Goal: Navigation & Orientation: Find specific page/section

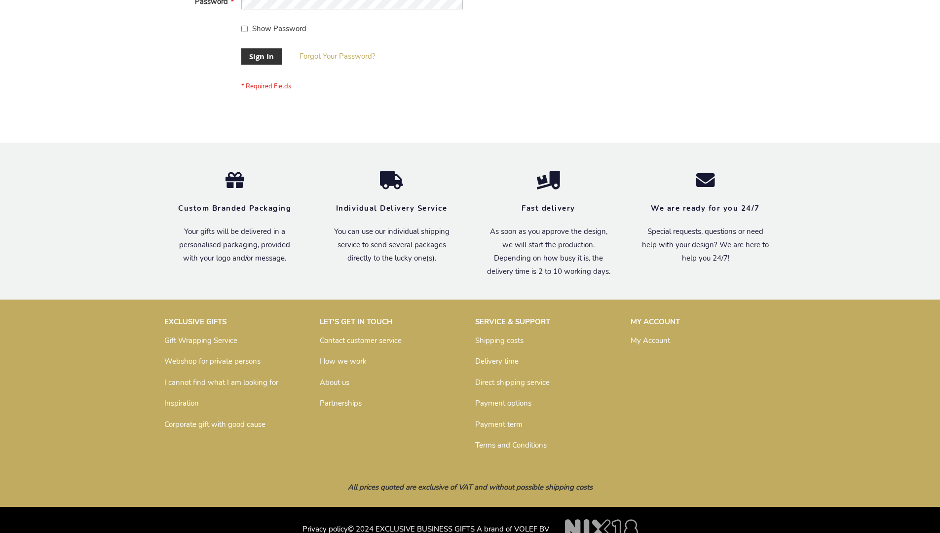
scroll to position [317, 0]
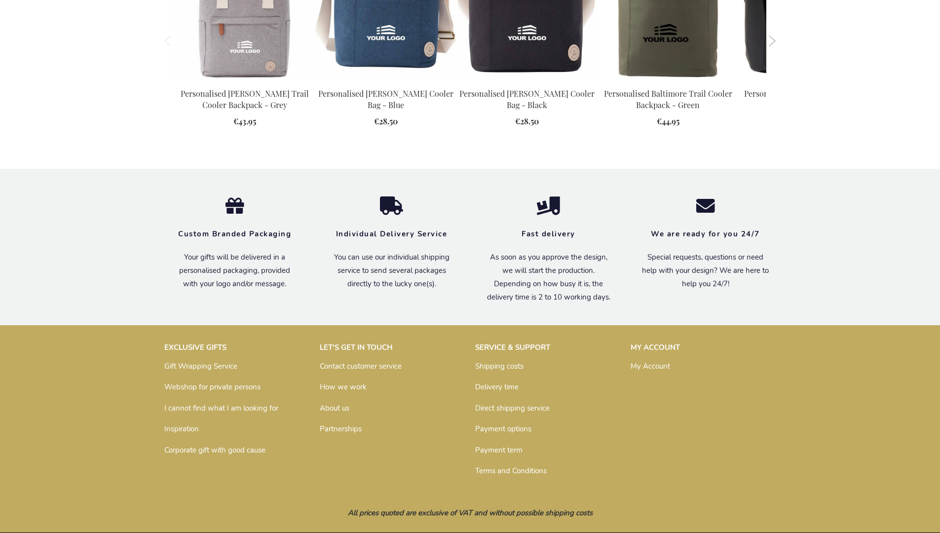
scroll to position [1088, 0]
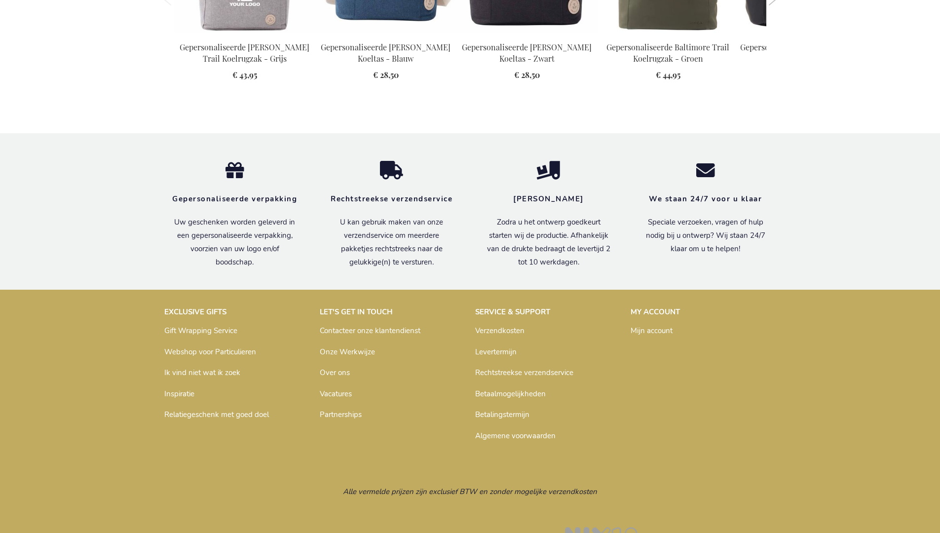
scroll to position [1117, 0]
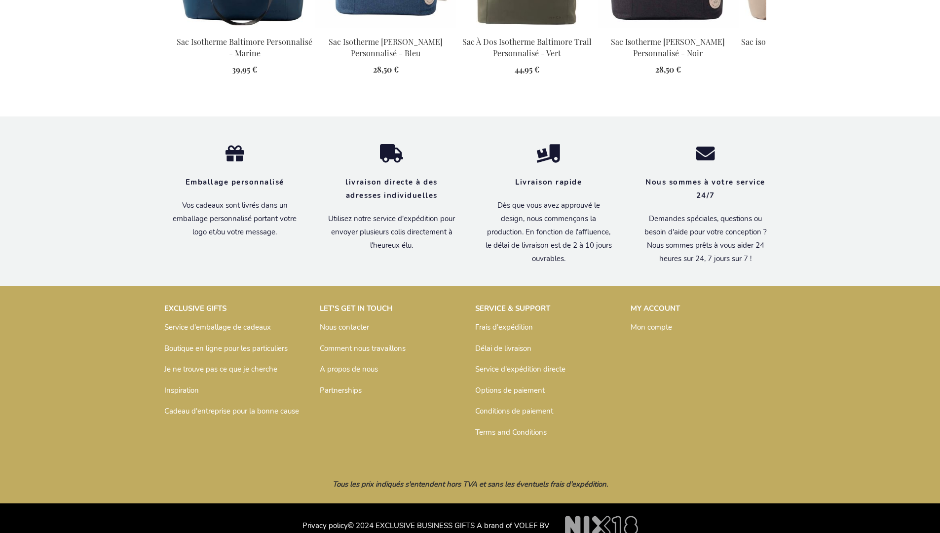
scroll to position [1122, 0]
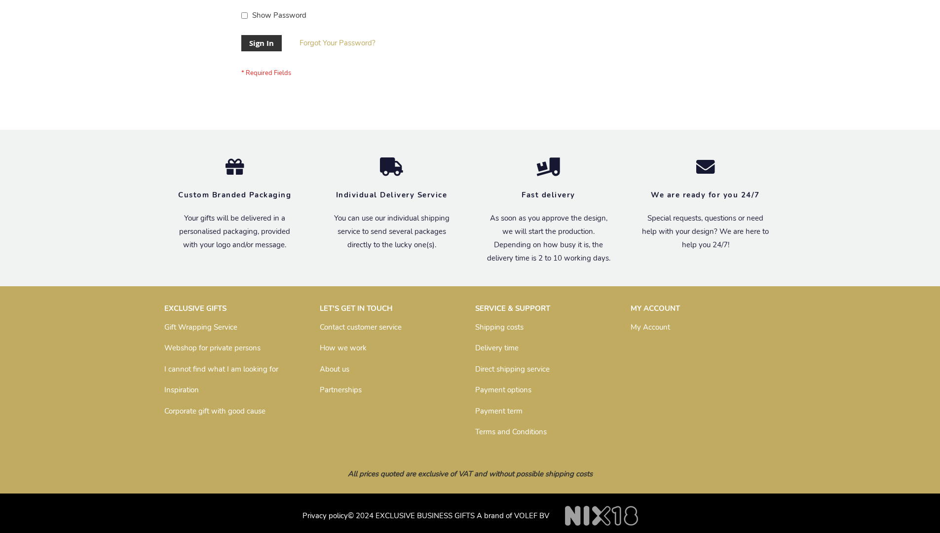
scroll to position [317, 0]
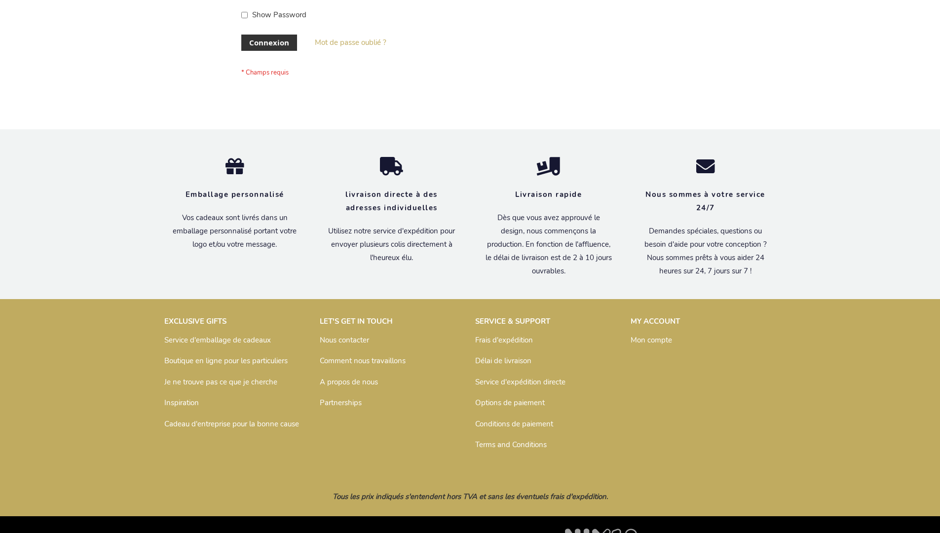
scroll to position [341, 0]
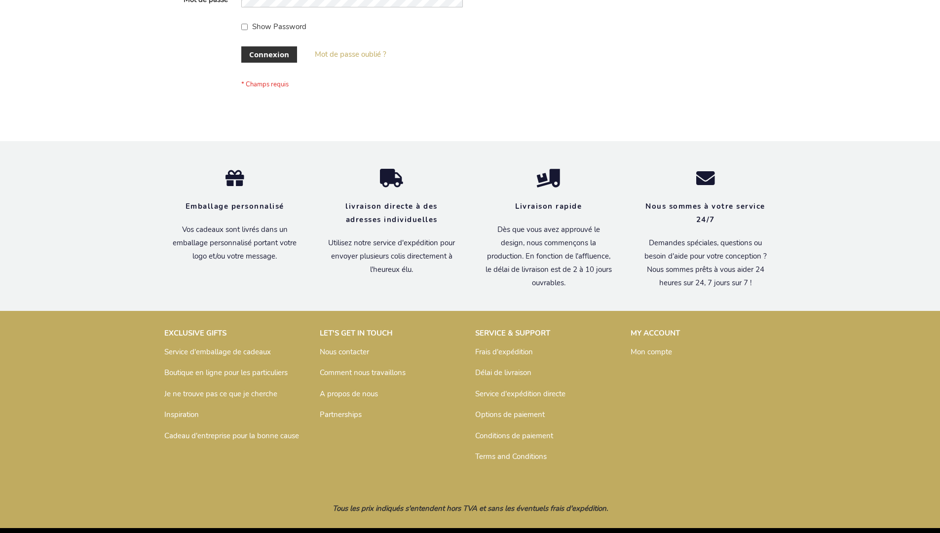
scroll to position [341, 0]
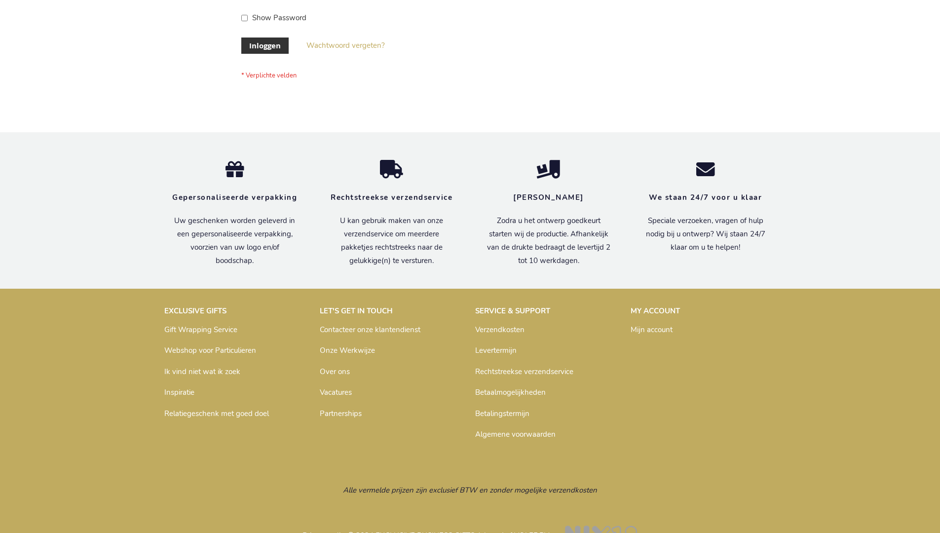
scroll to position [335, 0]
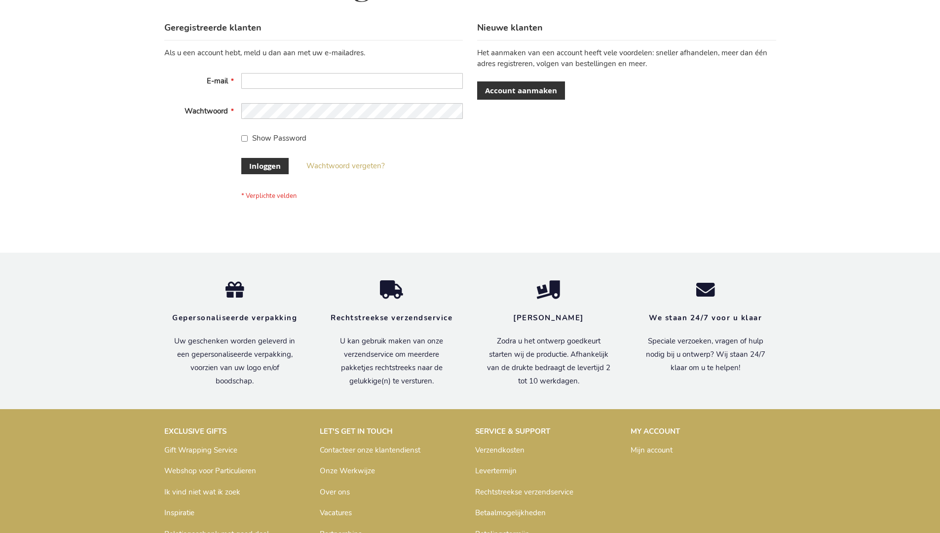
scroll to position [335, 0]
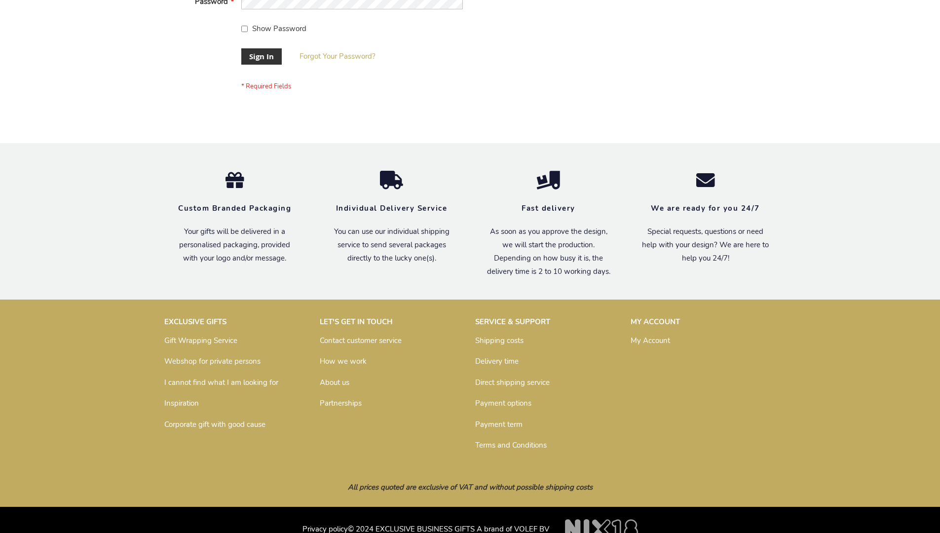
scroll to position [317, 0]
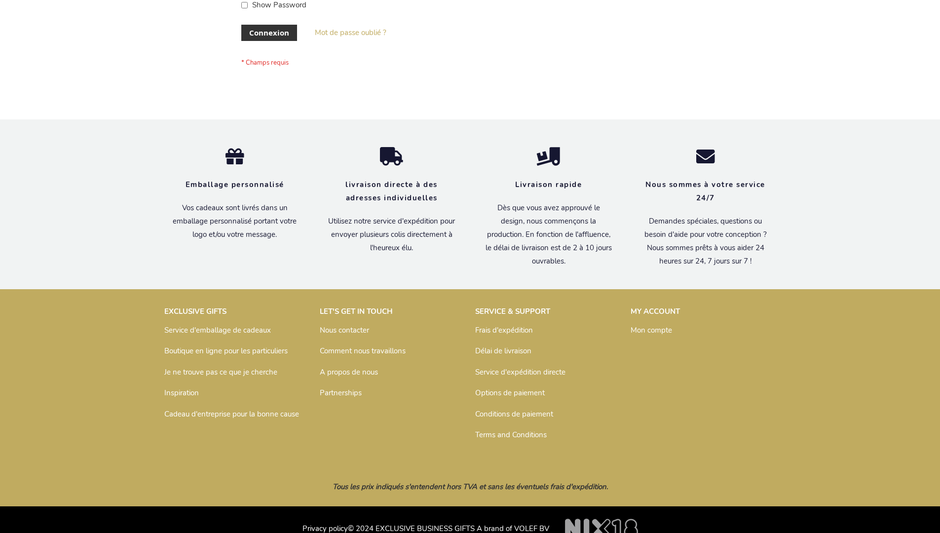
scroll to position [341, 0]
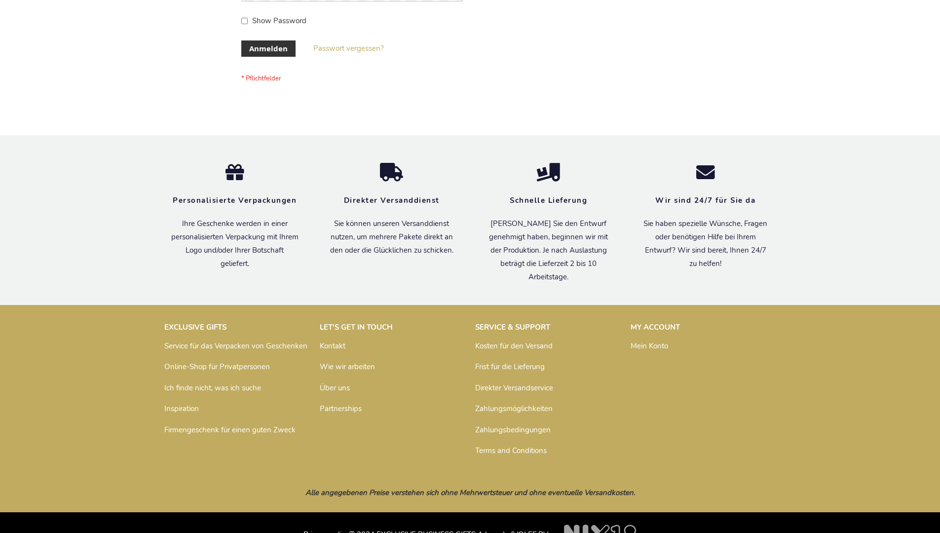
scroll to position [331, 0]
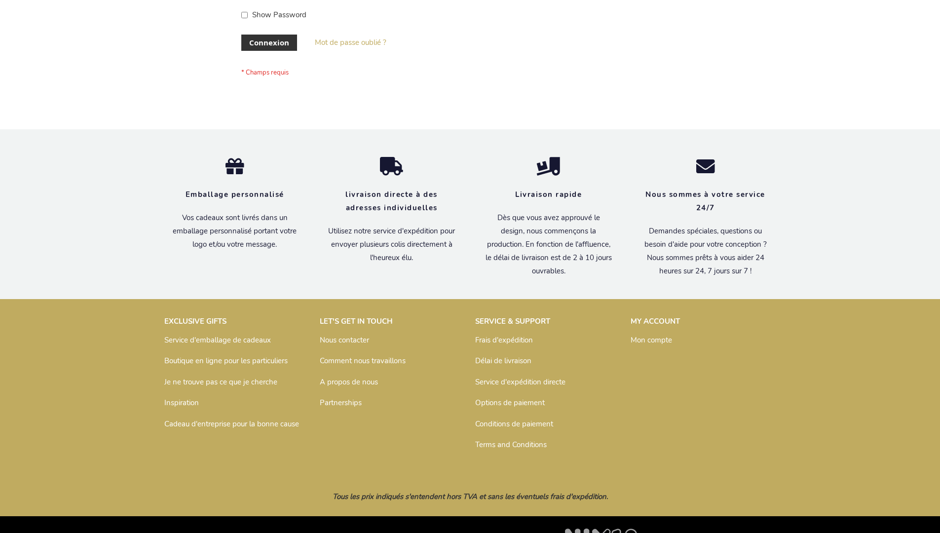
scroll to position [341, 0]
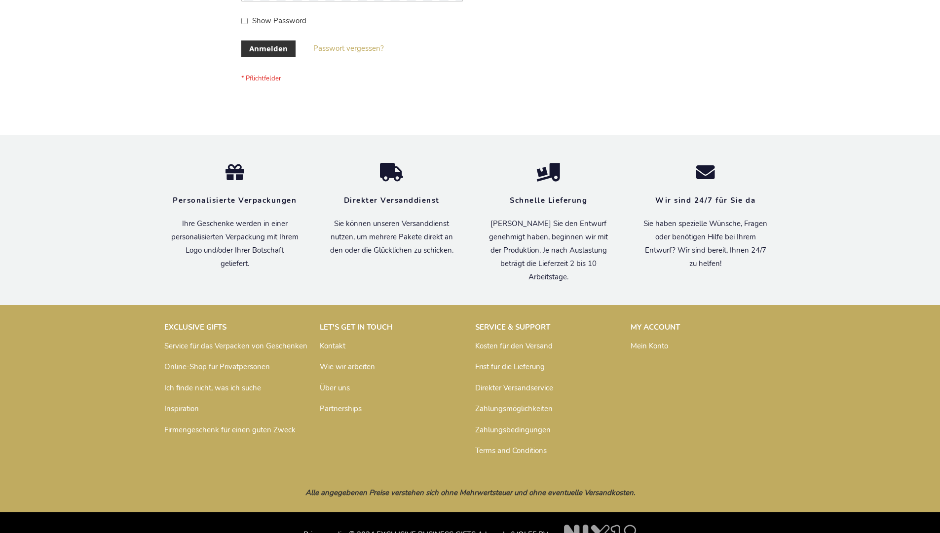
scroll to position [331, 0]
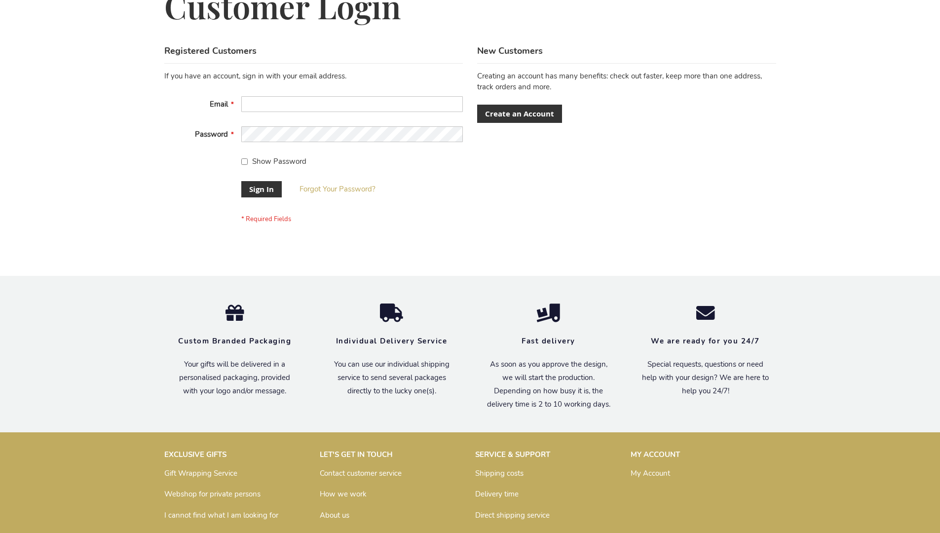
scroll to position [317, 0]
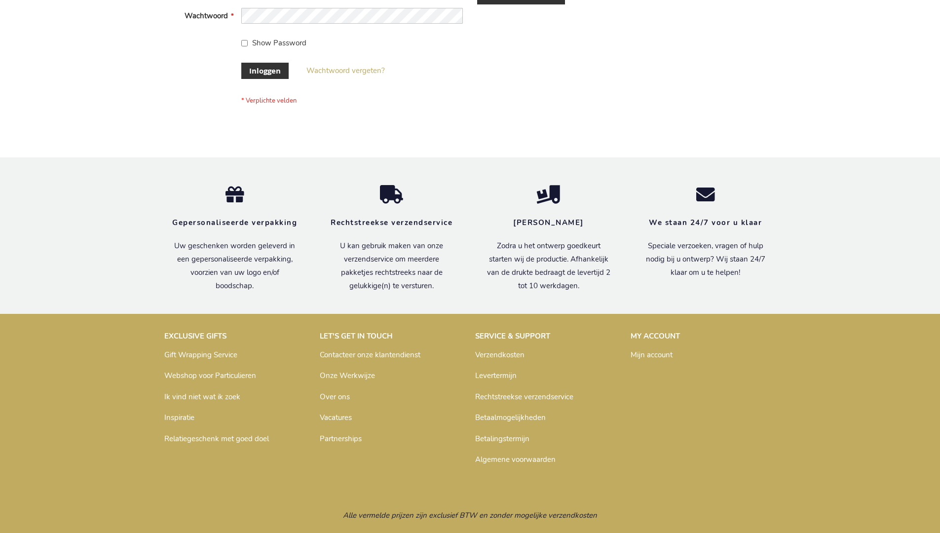
scroll to position [335, 0]
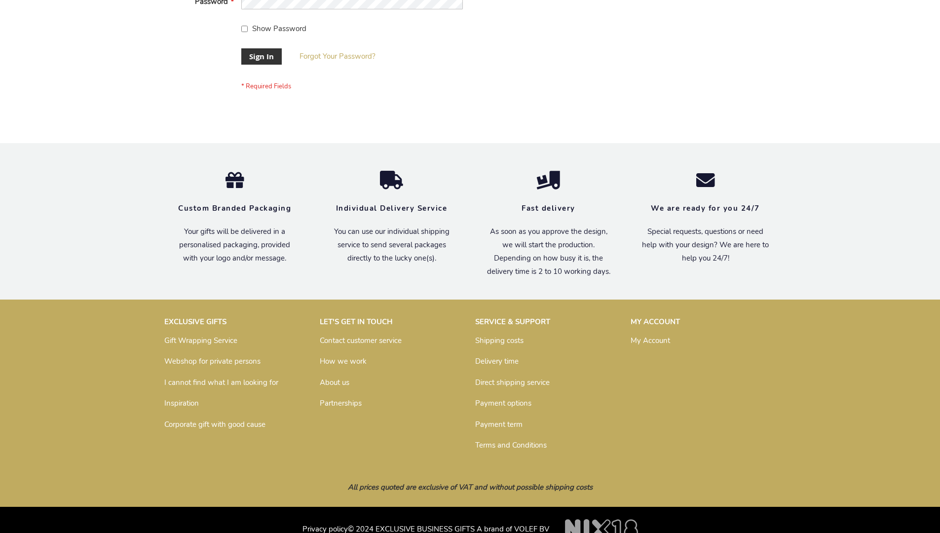
scroll to position [317, 0]
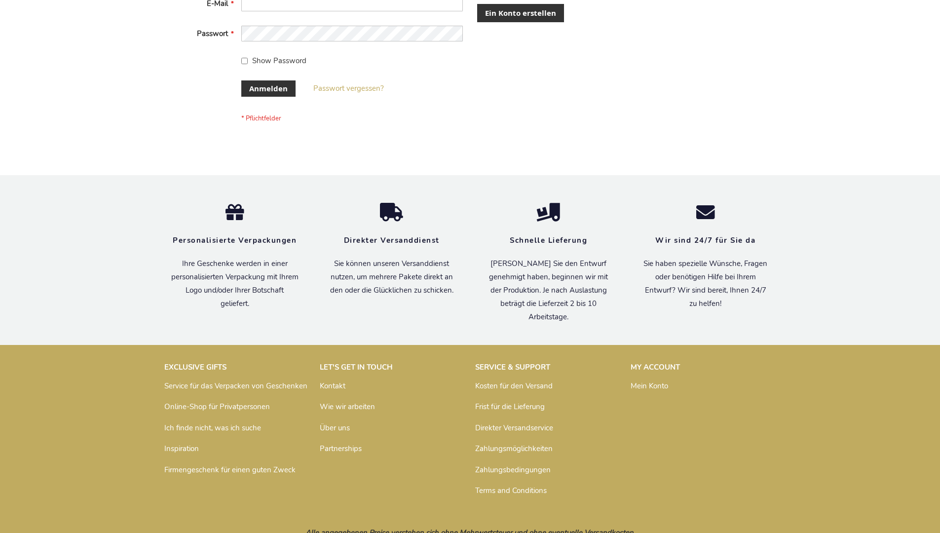
scroll to position [331, 0]
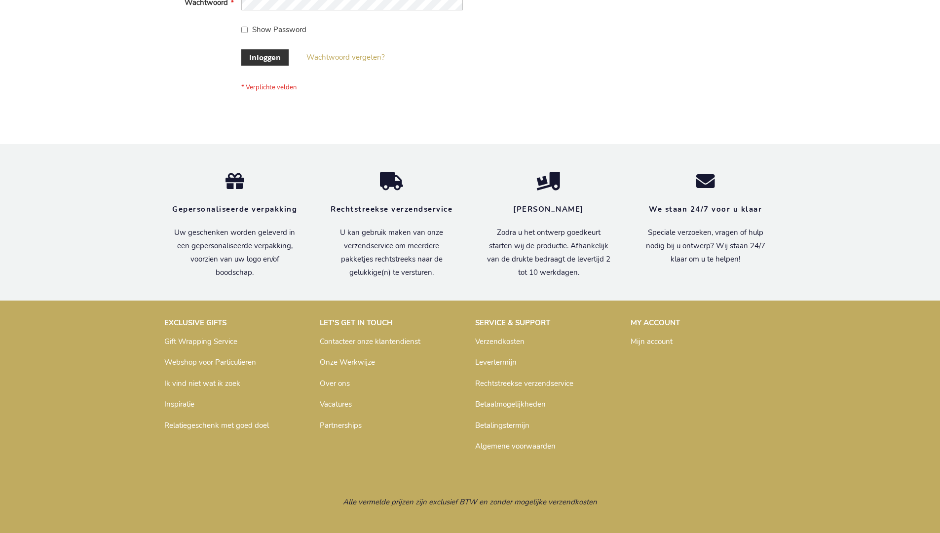
scroll to position [335, 0]
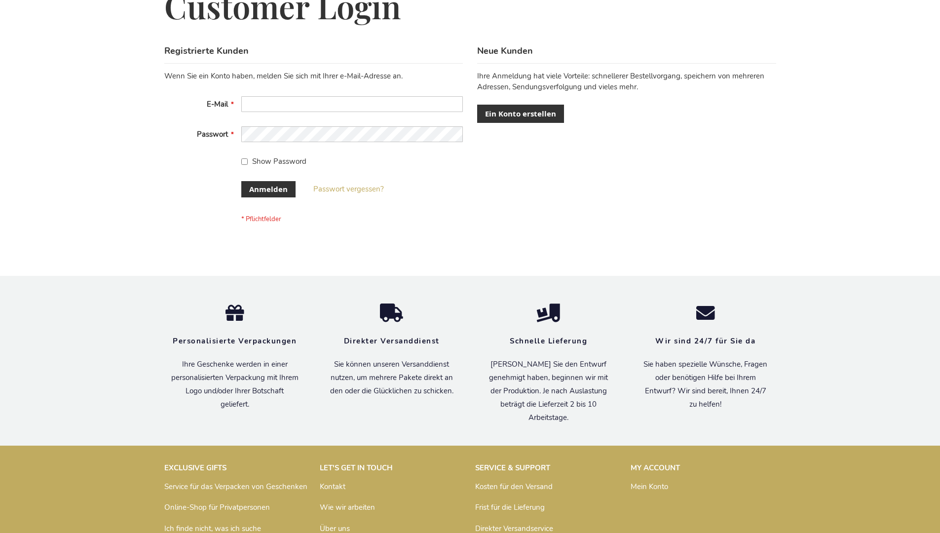
scroll to position [323, 0]
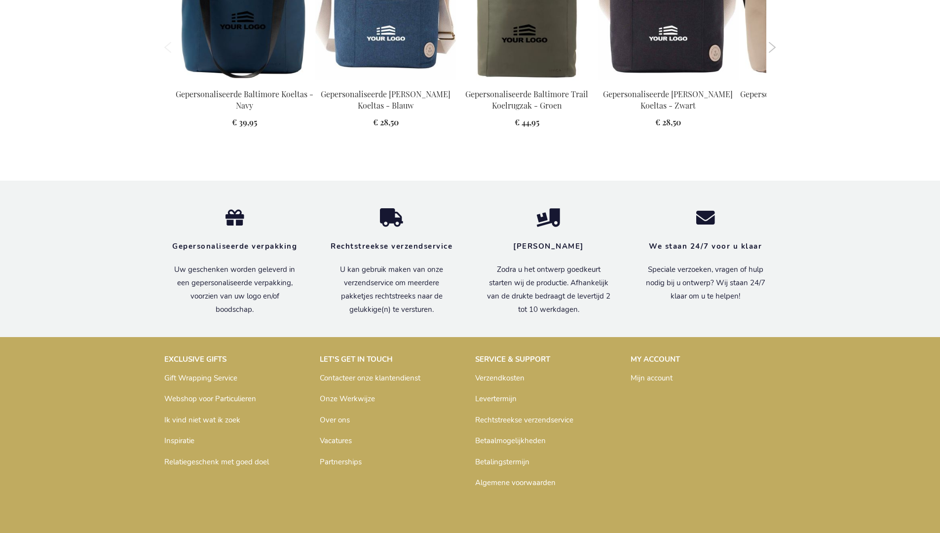
scroll to position [1117, 0]
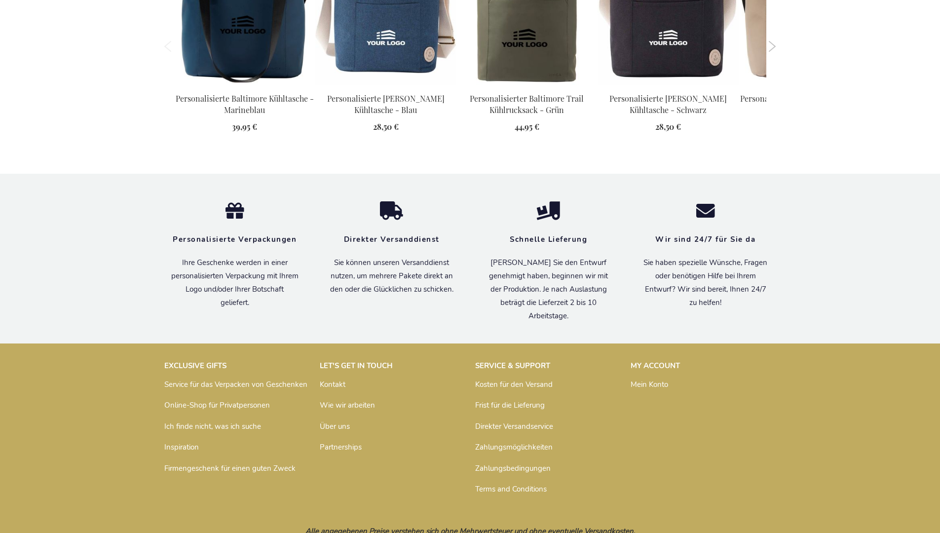
scroll to position [1113, 0]
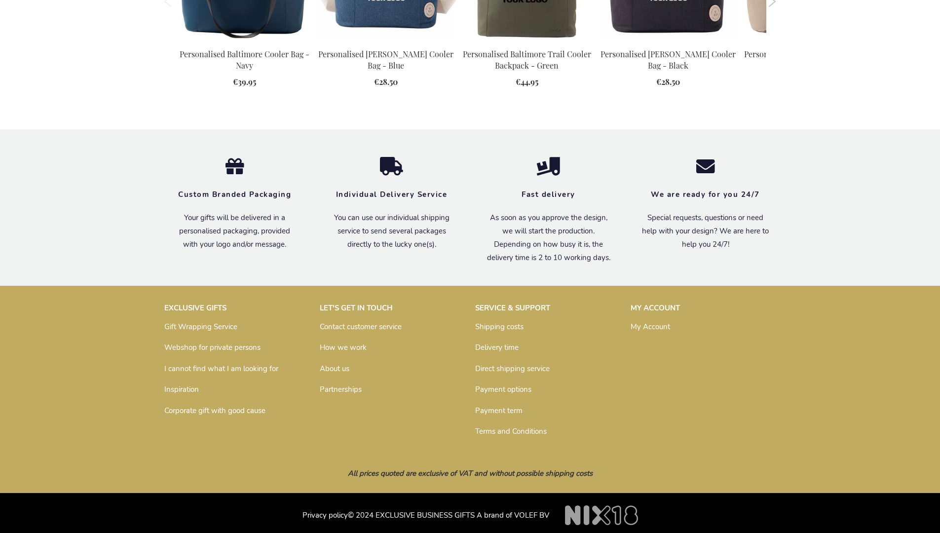
scroll to position [1088, 0]
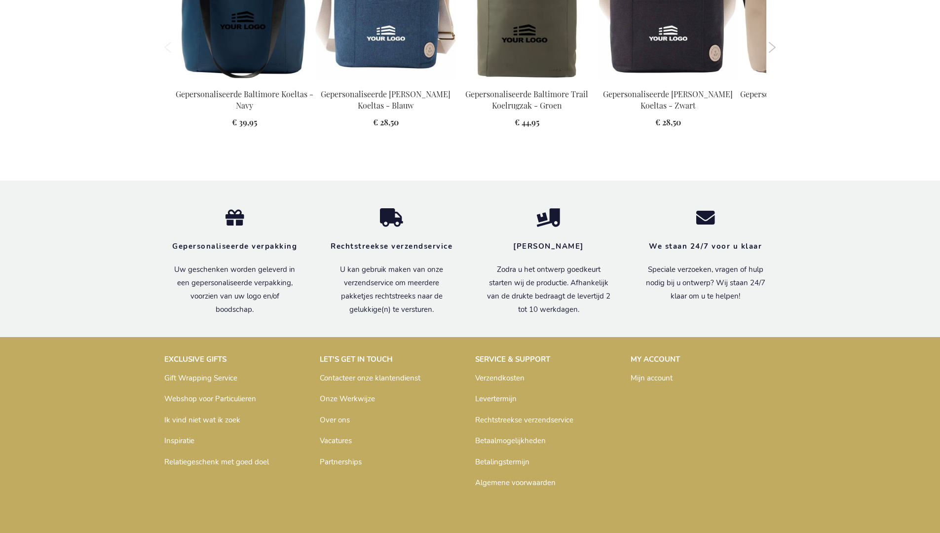
scroll to position [1117, 0]
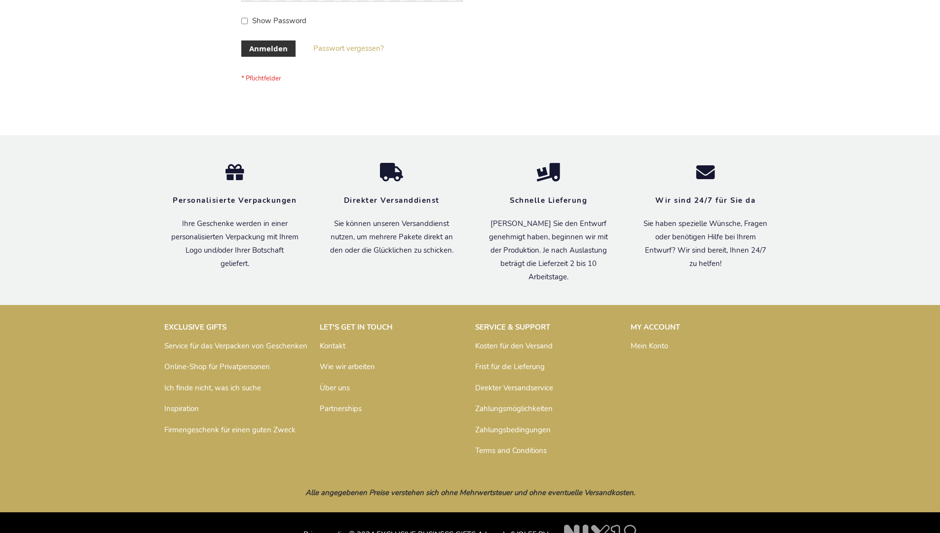
scroll to position [331, 0]
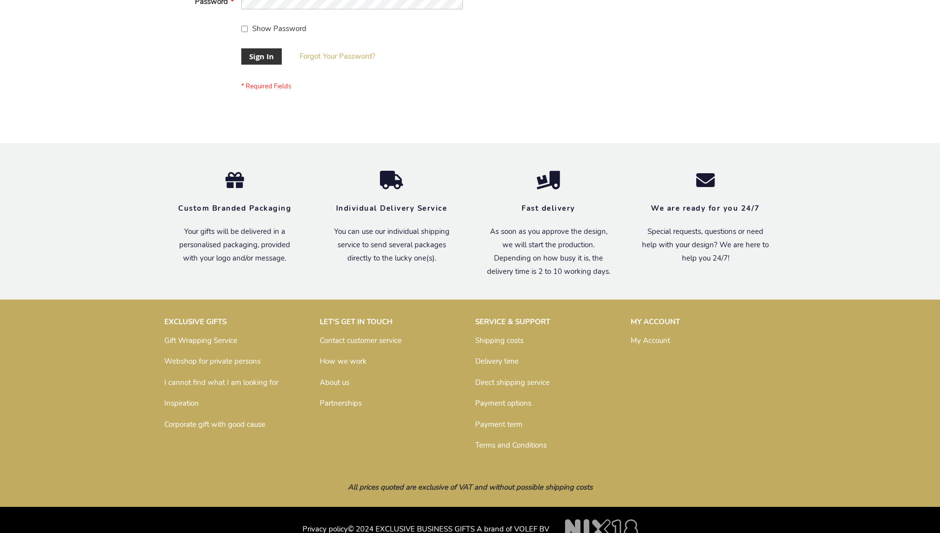
scroll to position [317, 0]
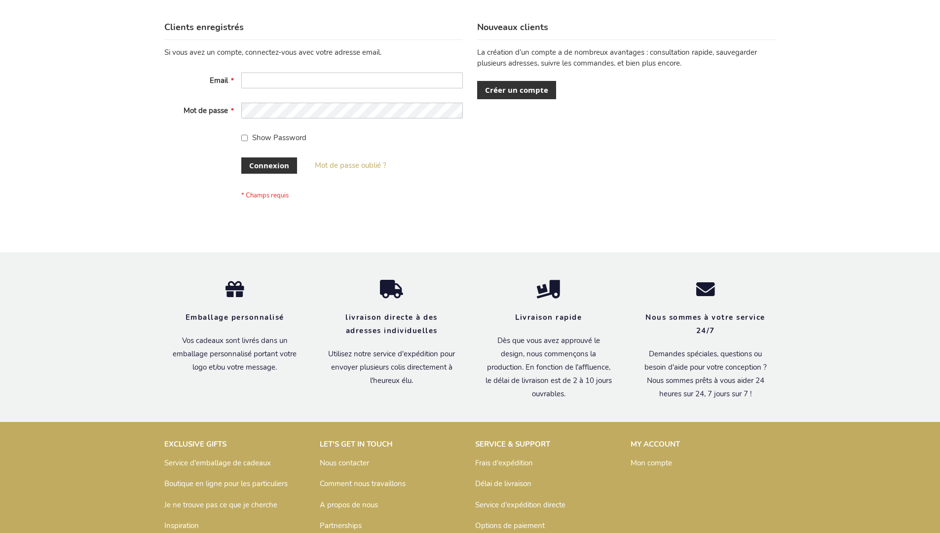
scroll to position [341, 0]
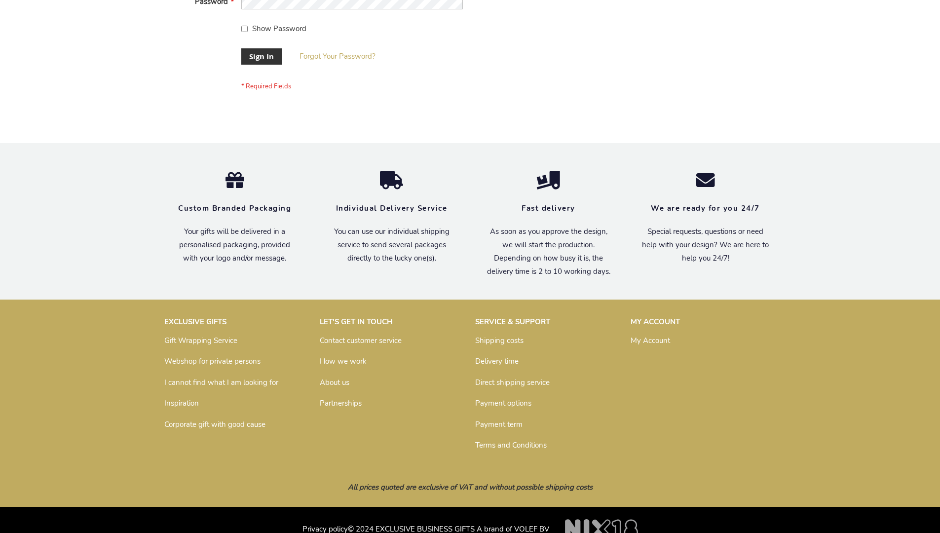
scroll to position [317, 0]
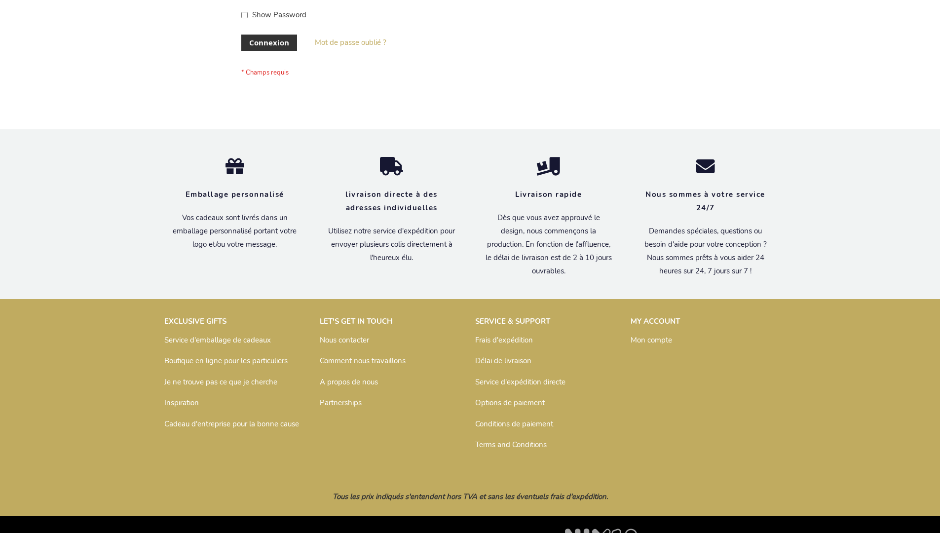
scroll to position [341, 0]
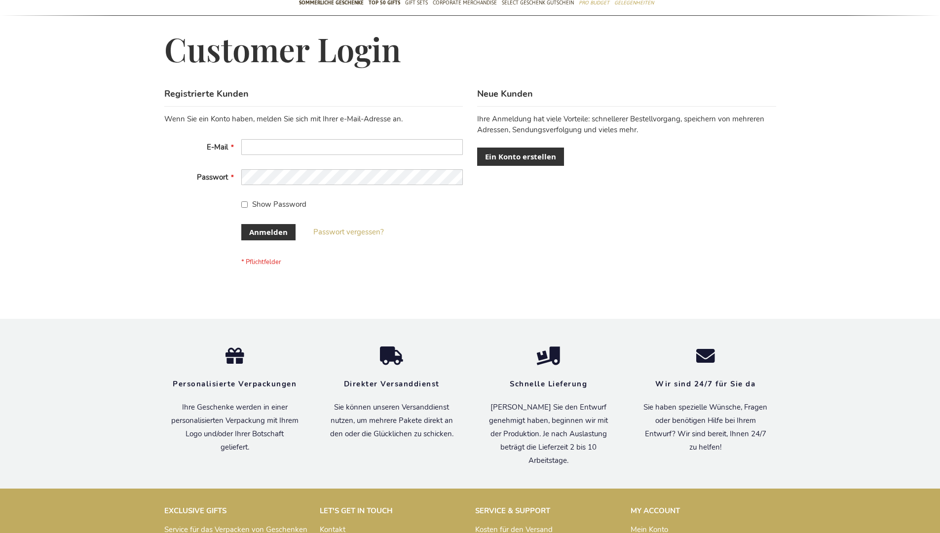
scroll to position [323, 0]
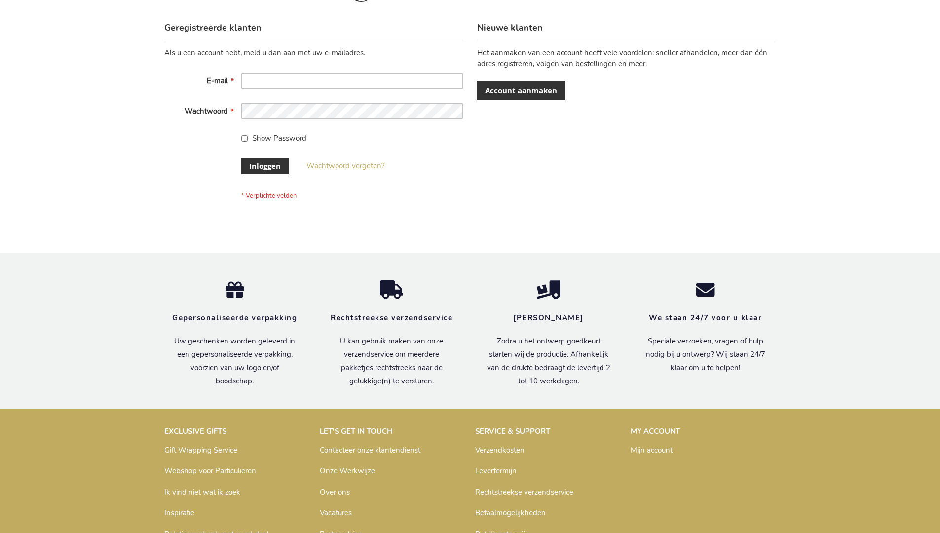
scroll to position [335, 0]
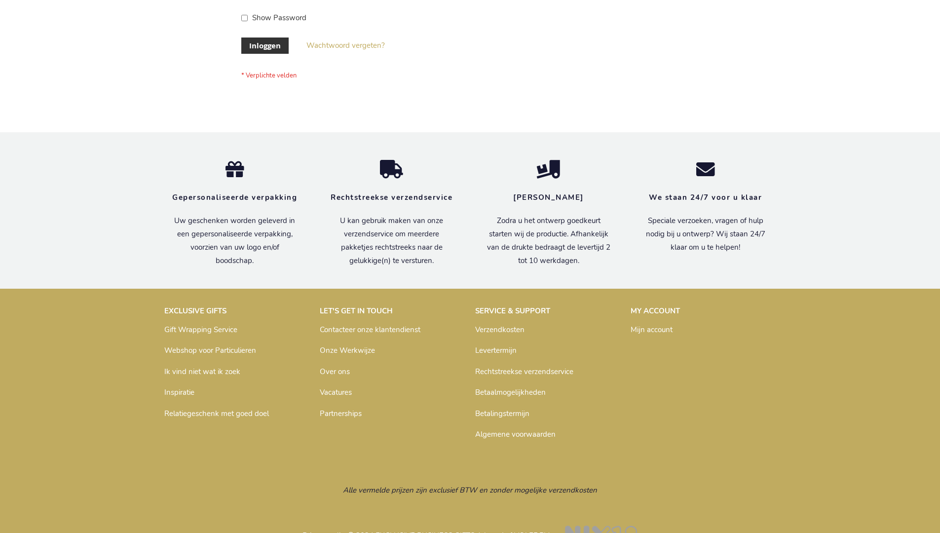
scroll to position [335, 0]
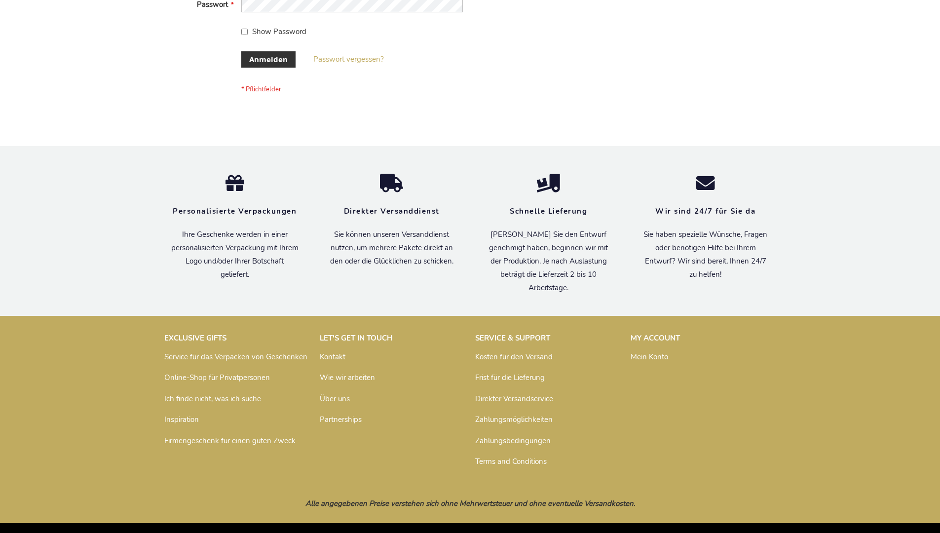
scroll to position [331, 0]
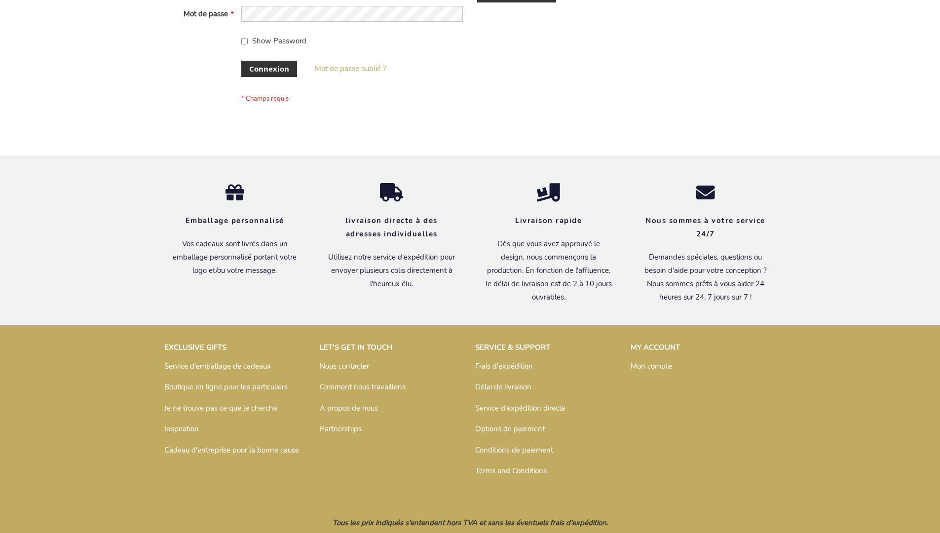
scroll to position [341, 0]
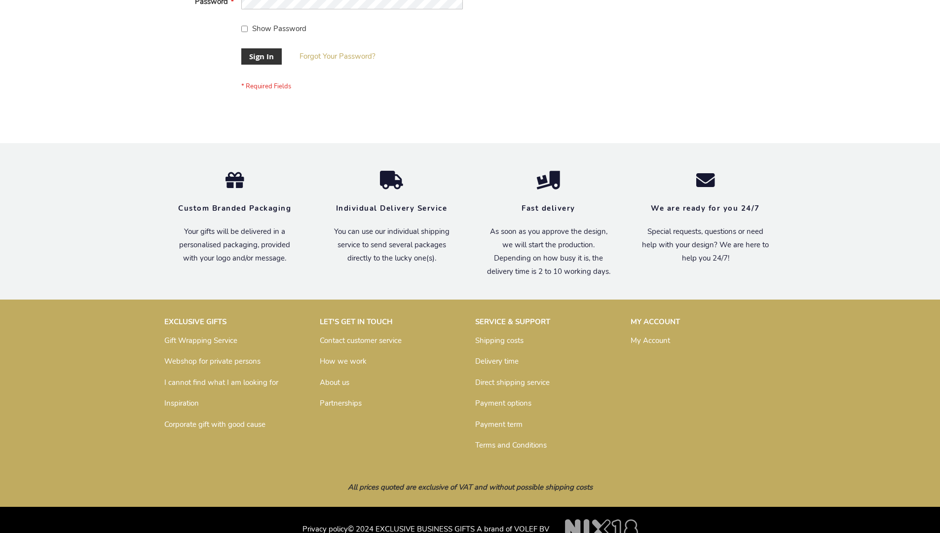
scroll to position [317, 0]
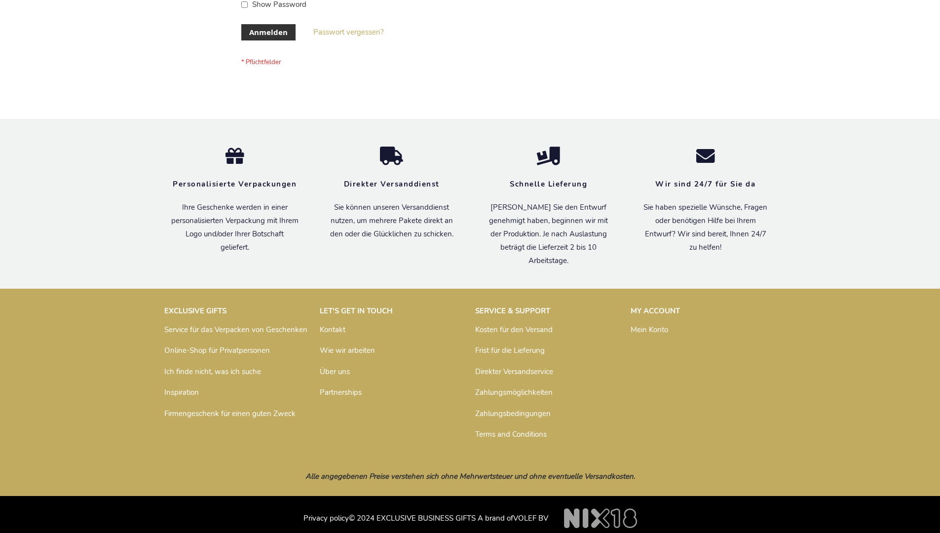
scroll to position [331, 0]
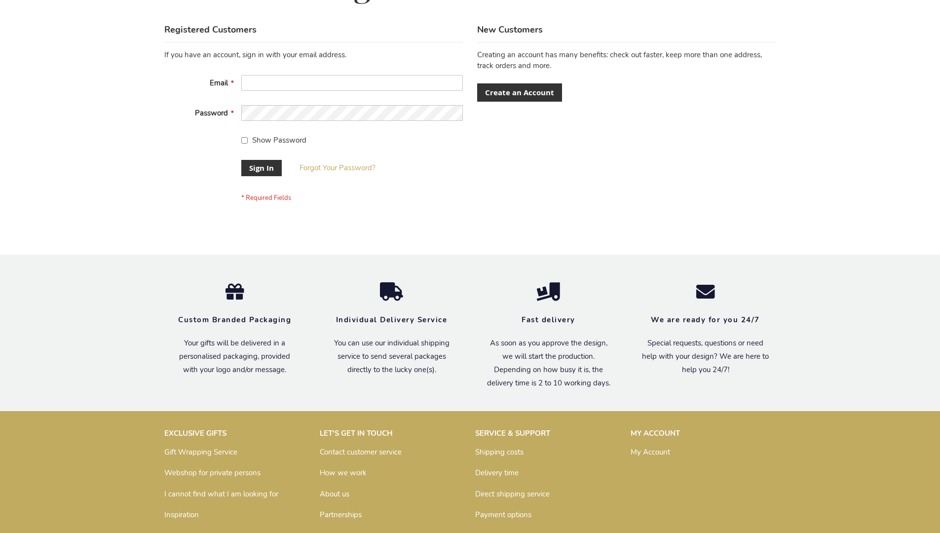
scroll to position [317, 0]
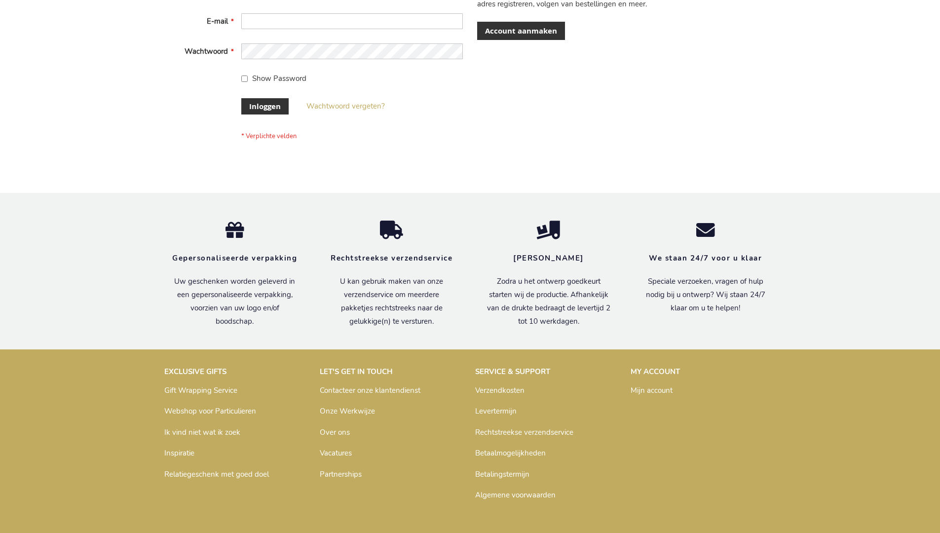
scroll to position [328, 0]
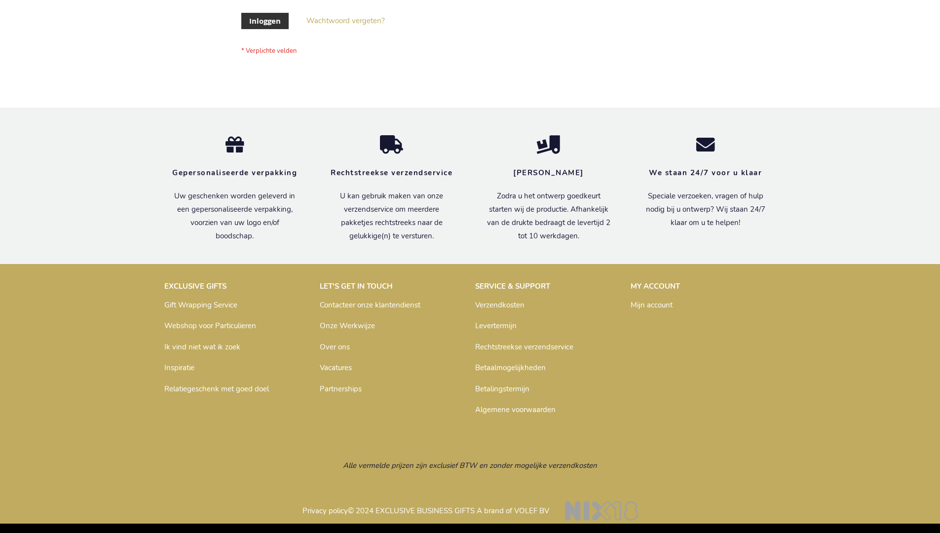
scroll to position [335, 0]
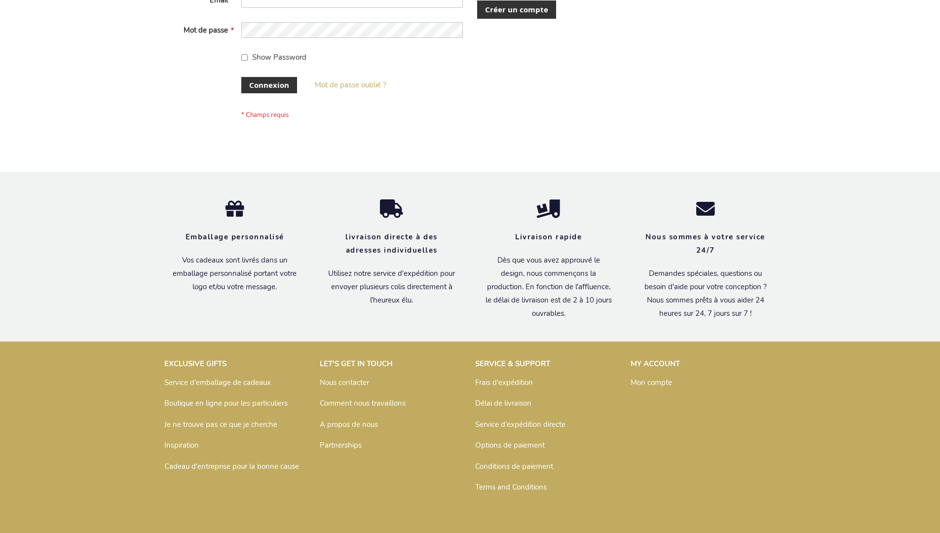
scroll to position [341, 0]
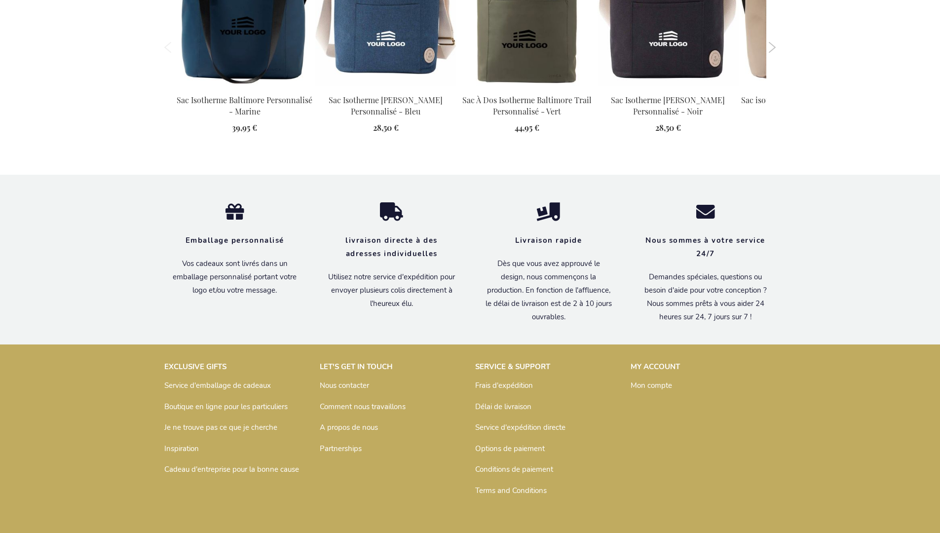
scroll to position [1122, 0]
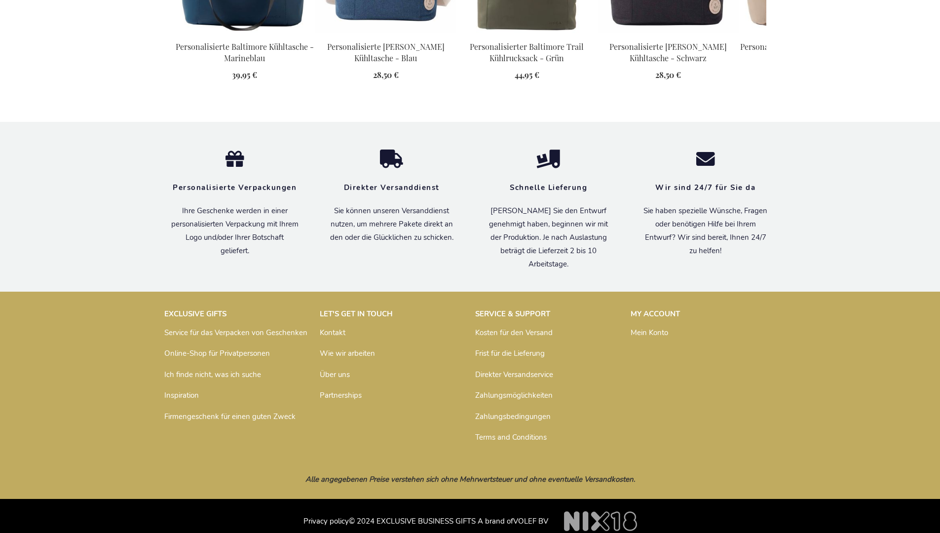
scroll to position [1113, 0]
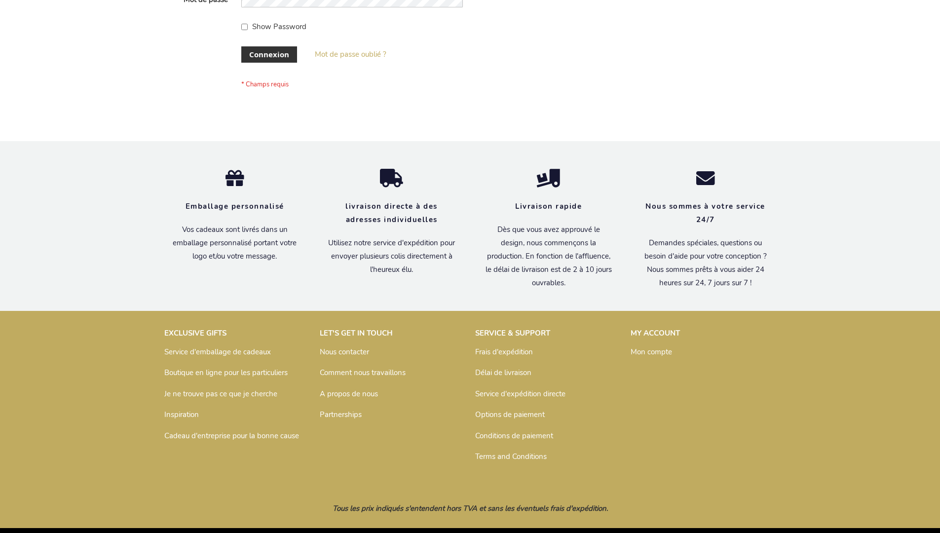
scroll to position [341, 0]
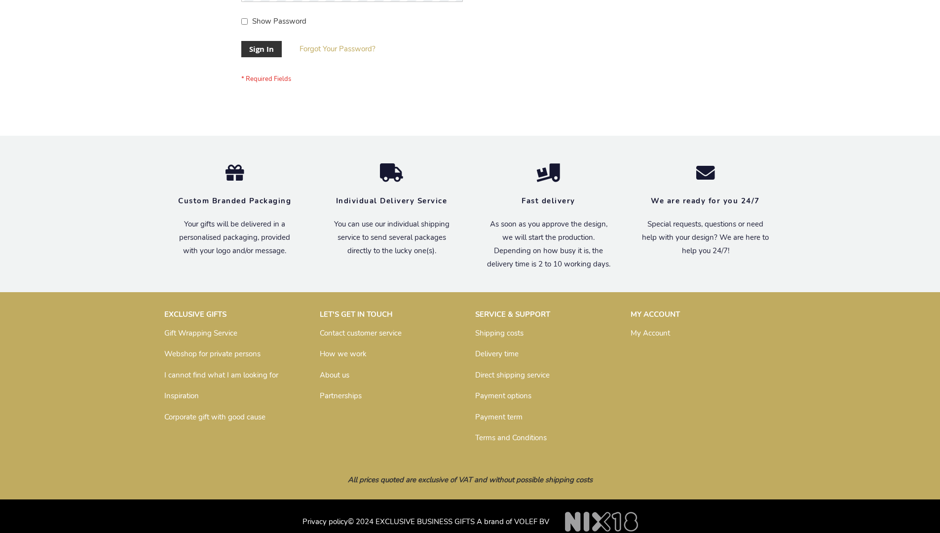
scroll to position [317, 0]
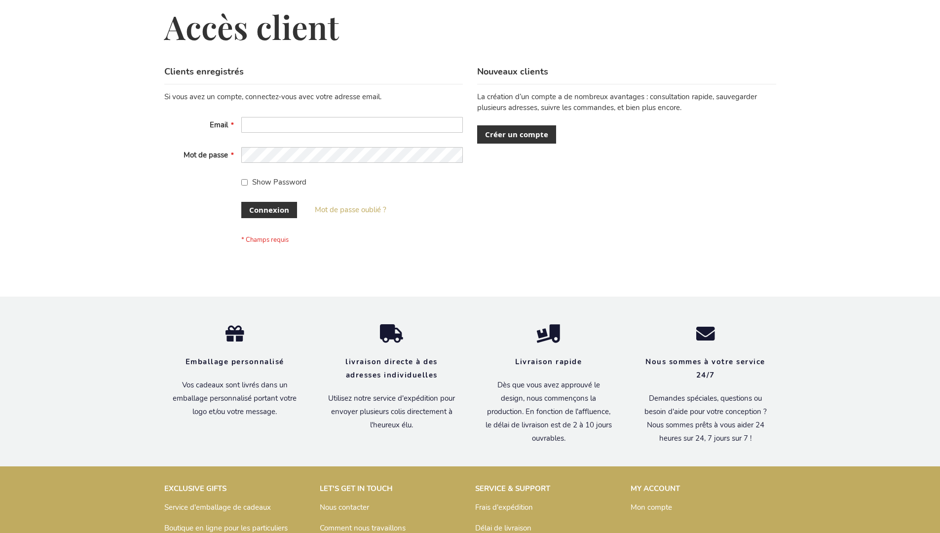
scroll to position [341, 0]
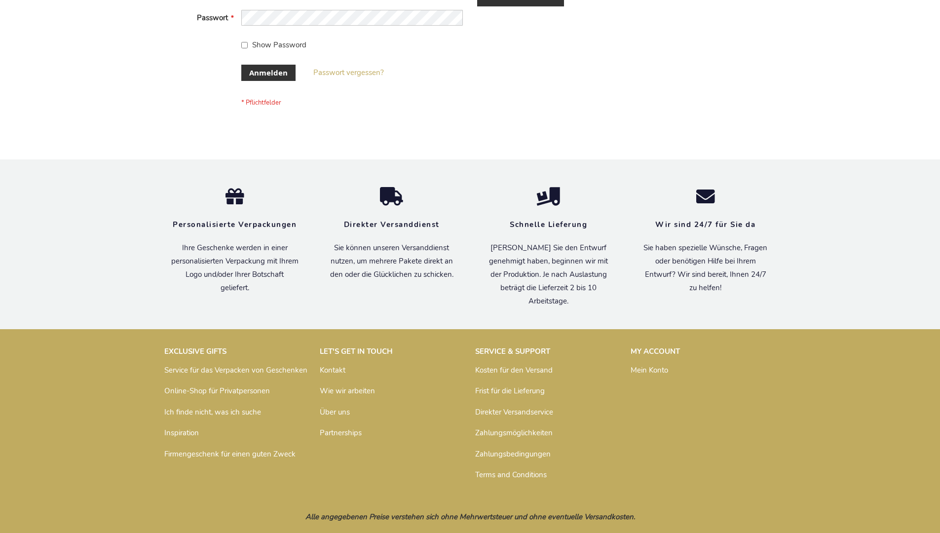
scroll to position [331, 0]
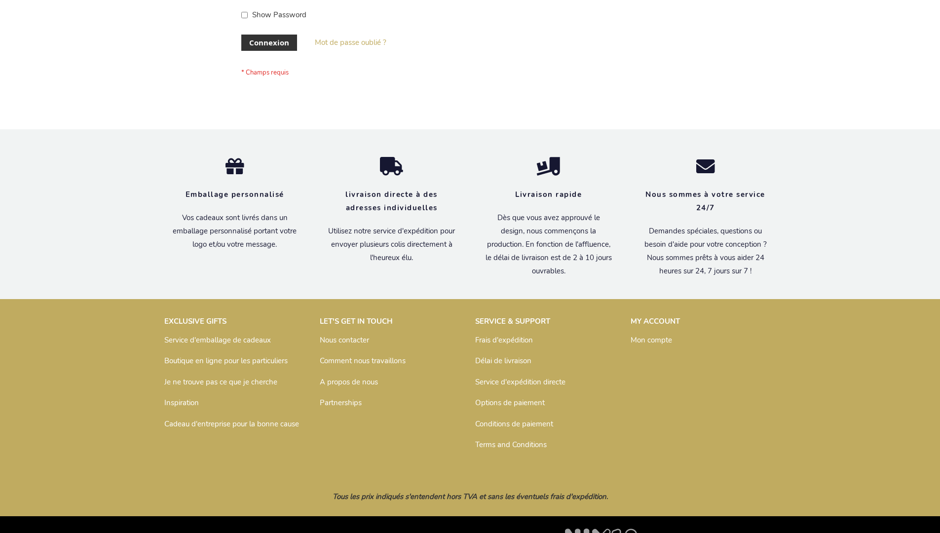
scroll to position [341, 0]
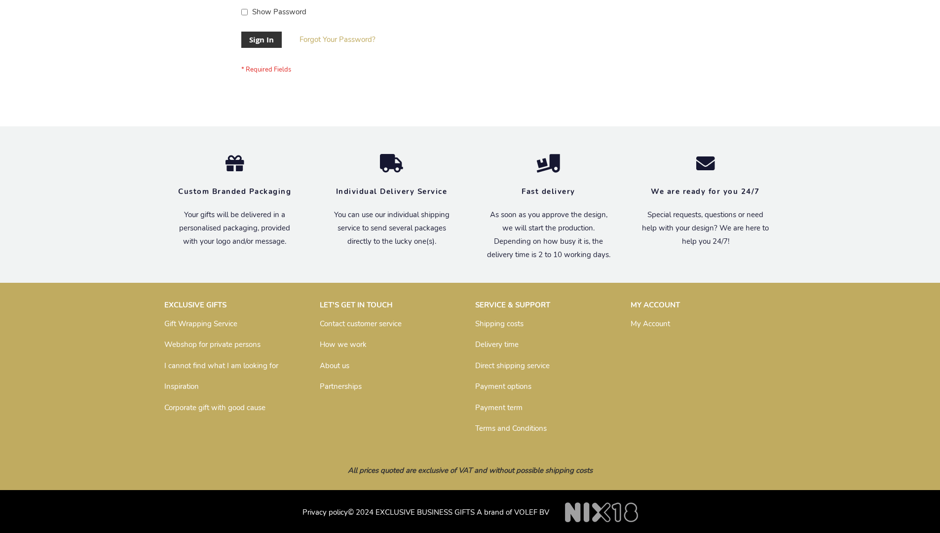
scroll to position [317, 0]
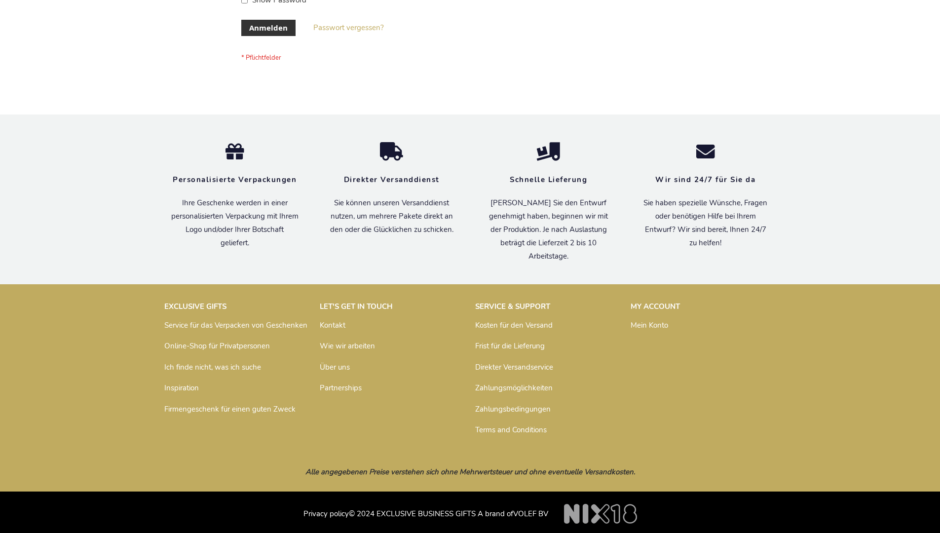
scroll to position [331, 0]
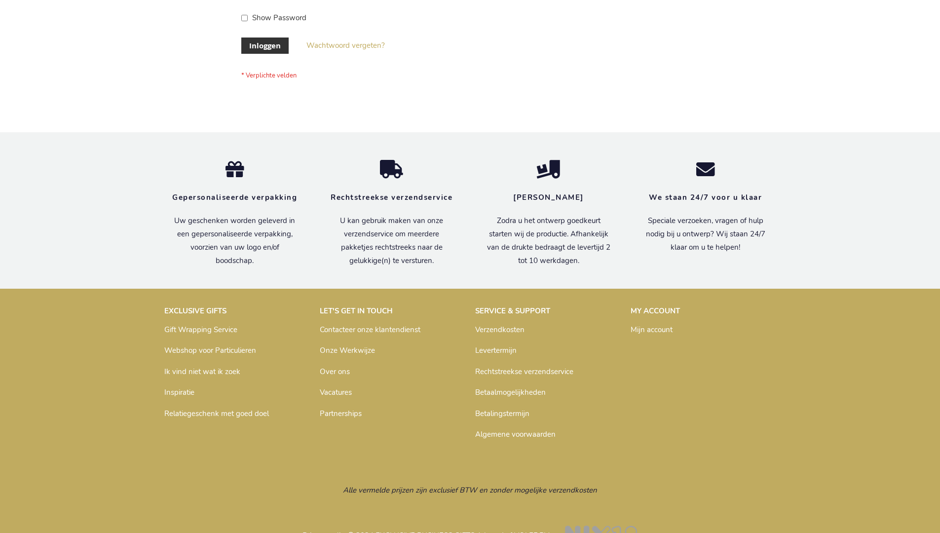
scroll to position [335, 0]
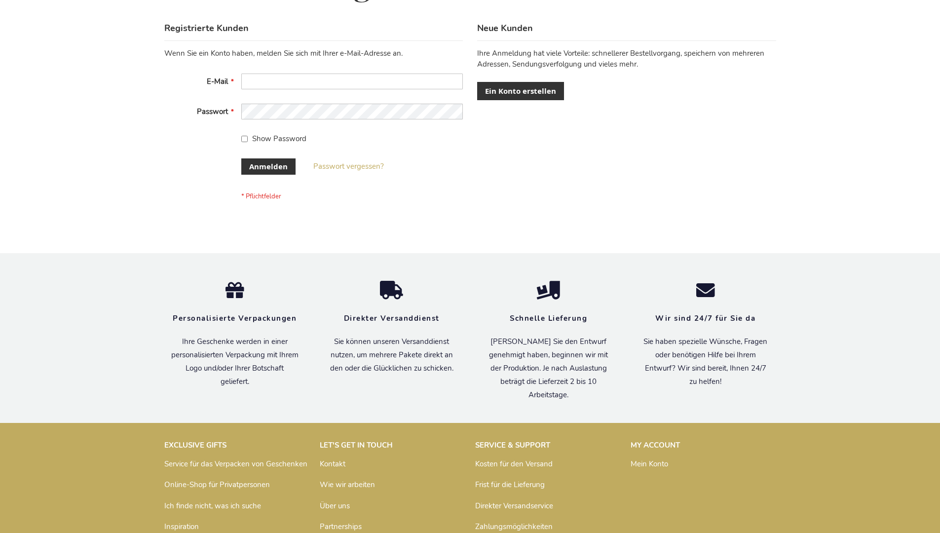
scroll to position [331, 0]
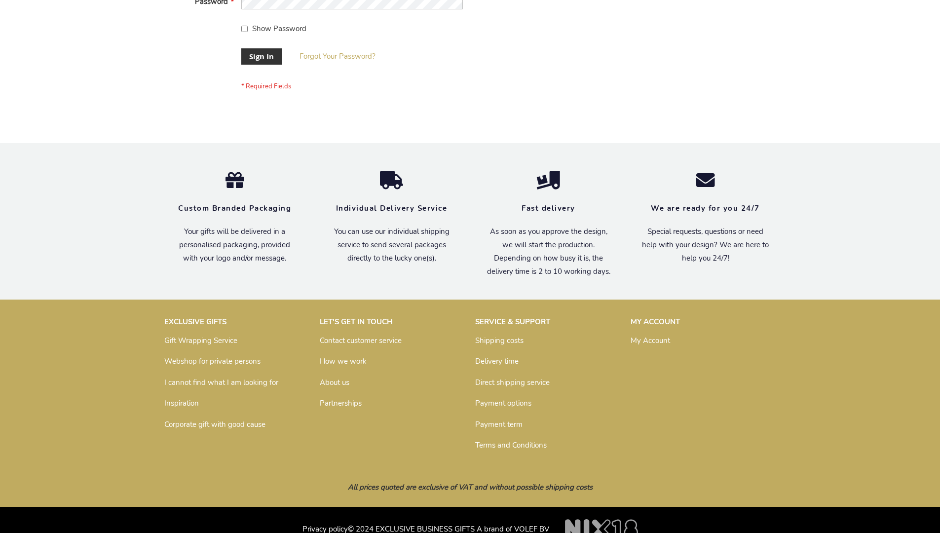
scroll to position [317, 0]
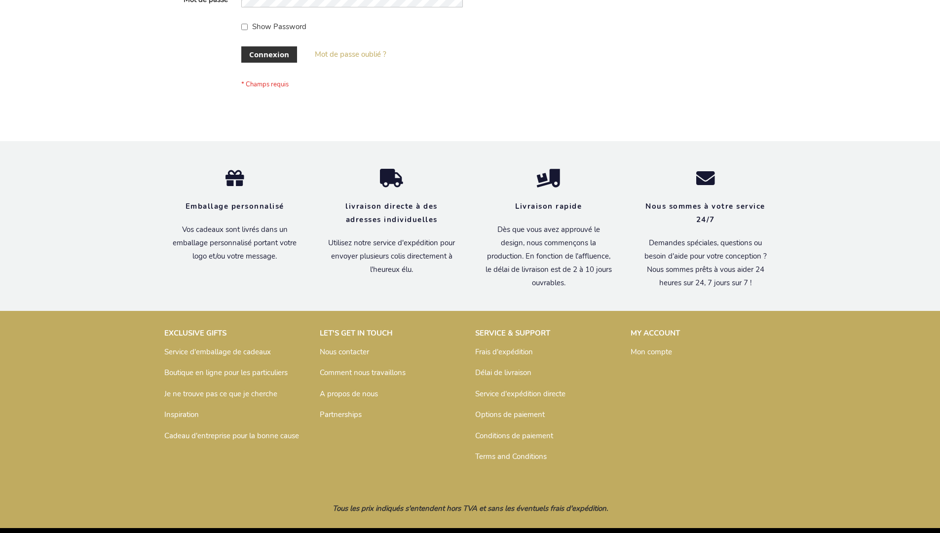
scroll to position [341, 0]
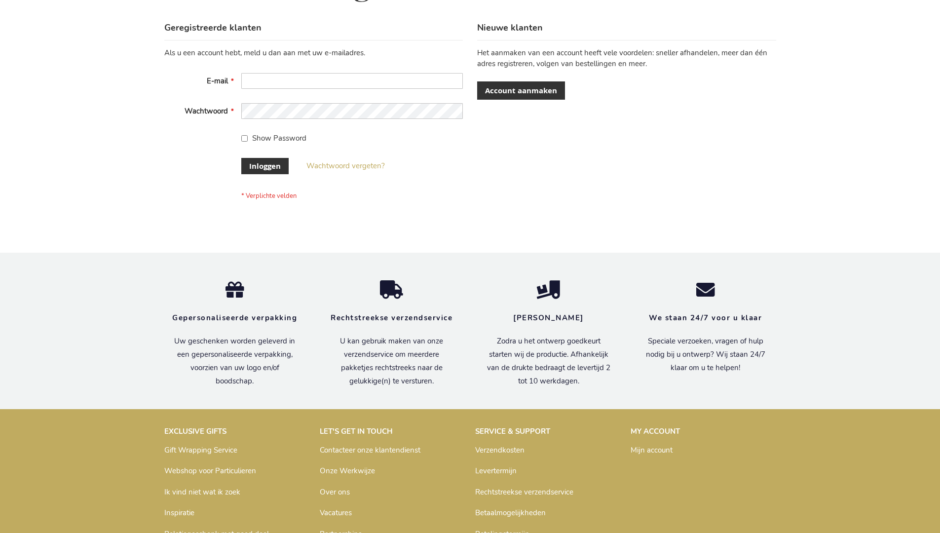
scroll to position [335, 0]
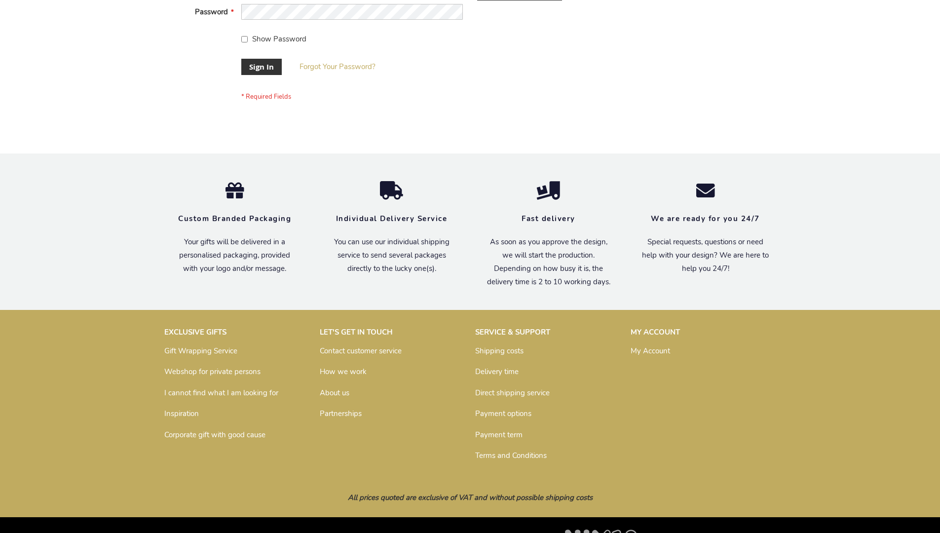
scroll to position [317, 0]
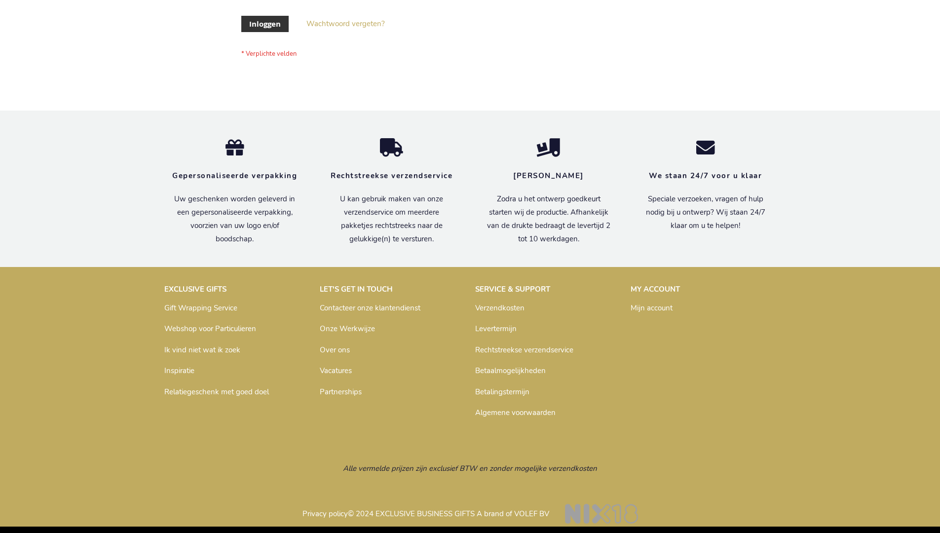
scroll to position [335, 0]
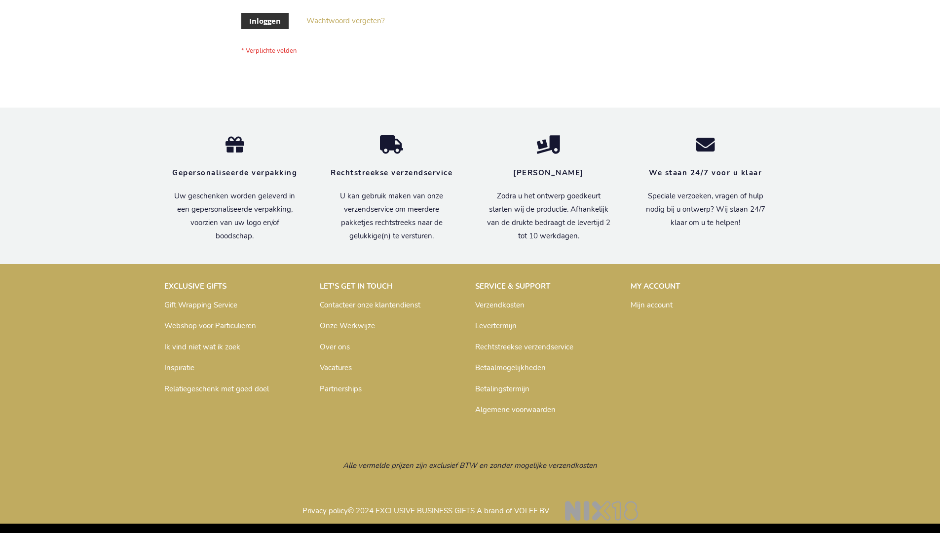
scroll to position [335, 0]
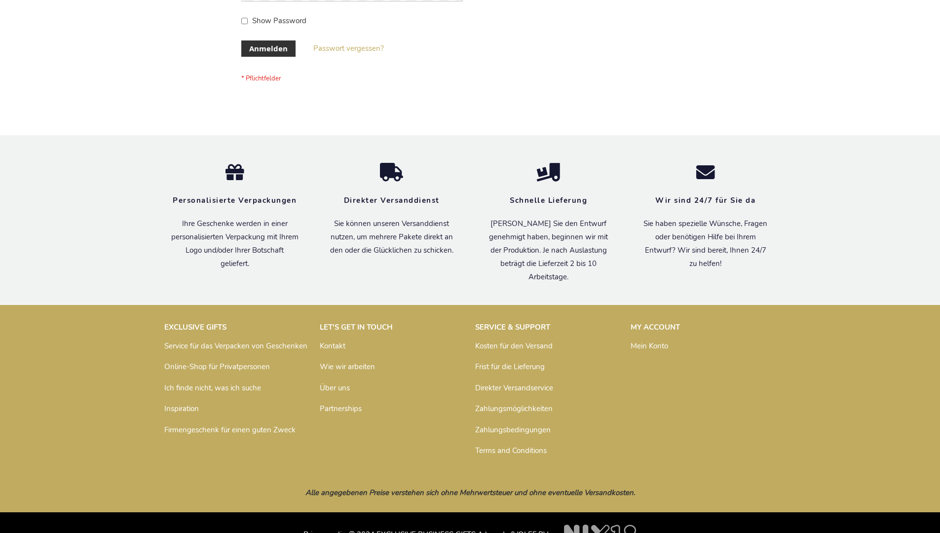
scroll to position [331, 0]
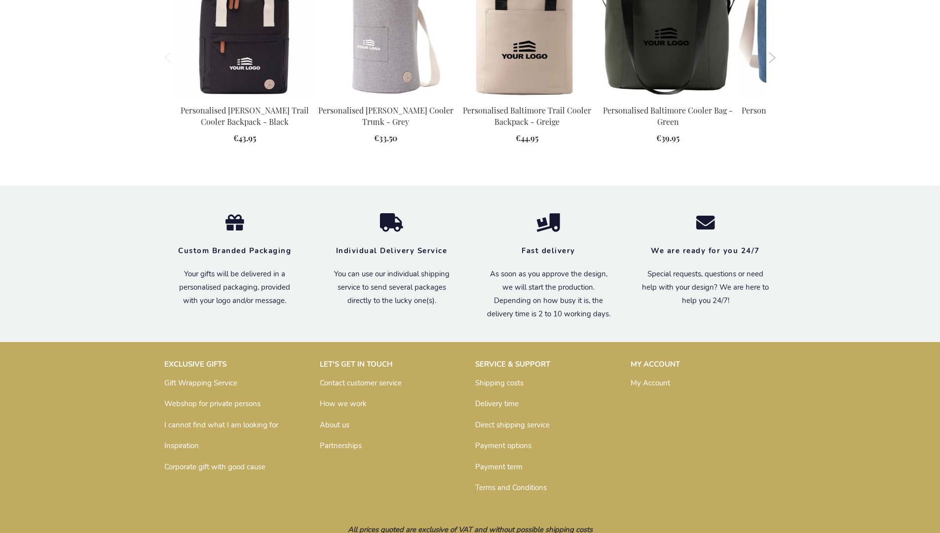
scroll to position [1088, 0]
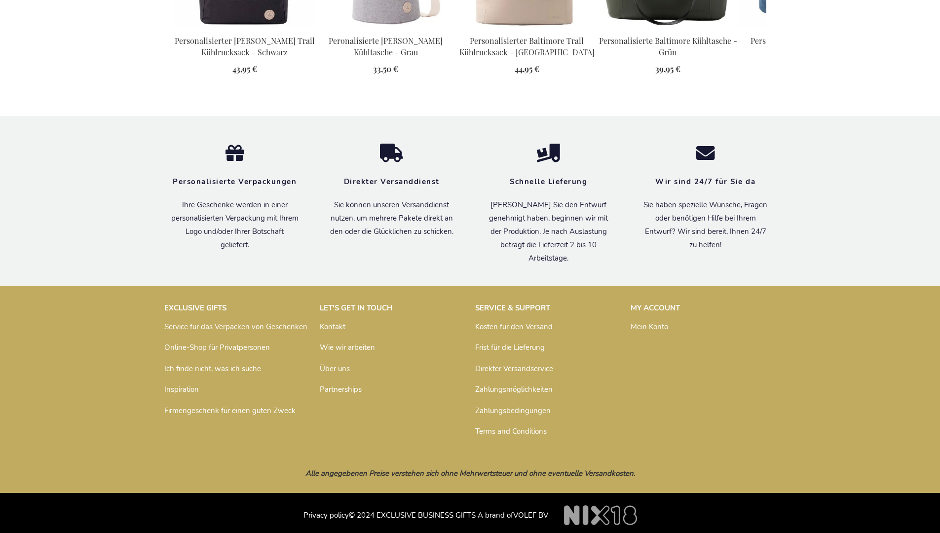
scroll to position [1113, 0]
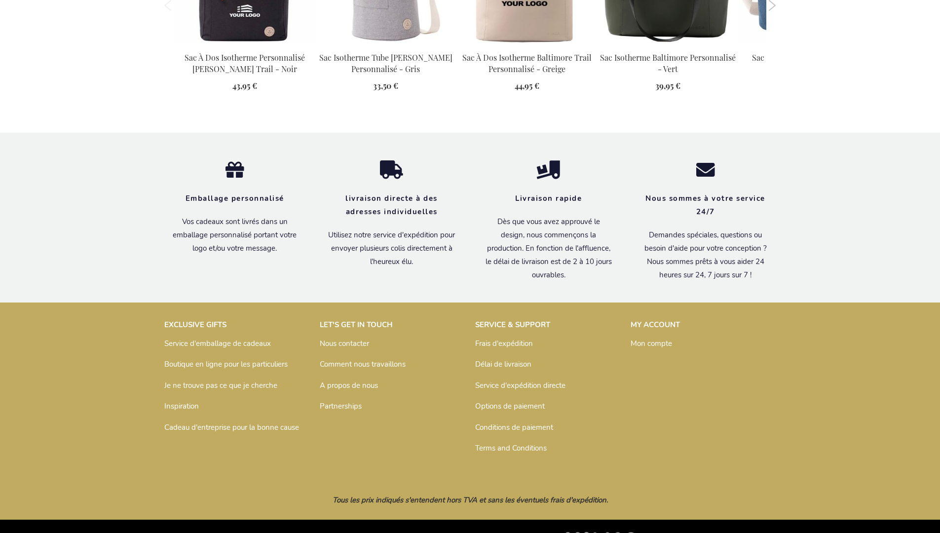
scroll to position [1122, 0]
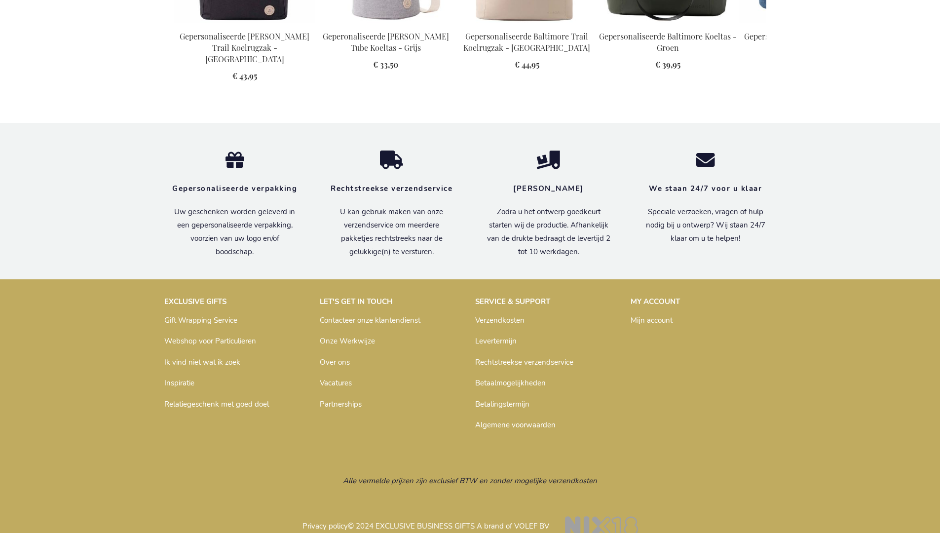
scroll to position [1117, 0]
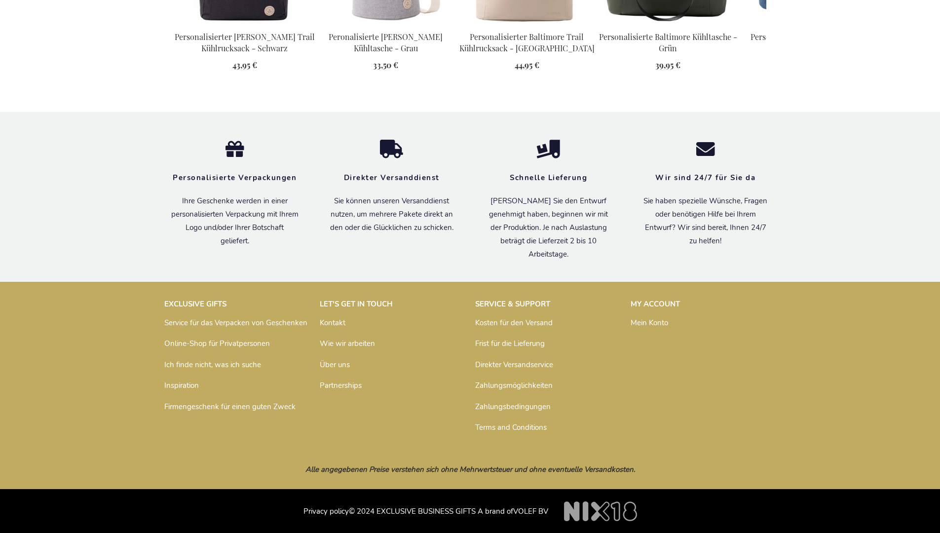
scroll to position [1113, 0]
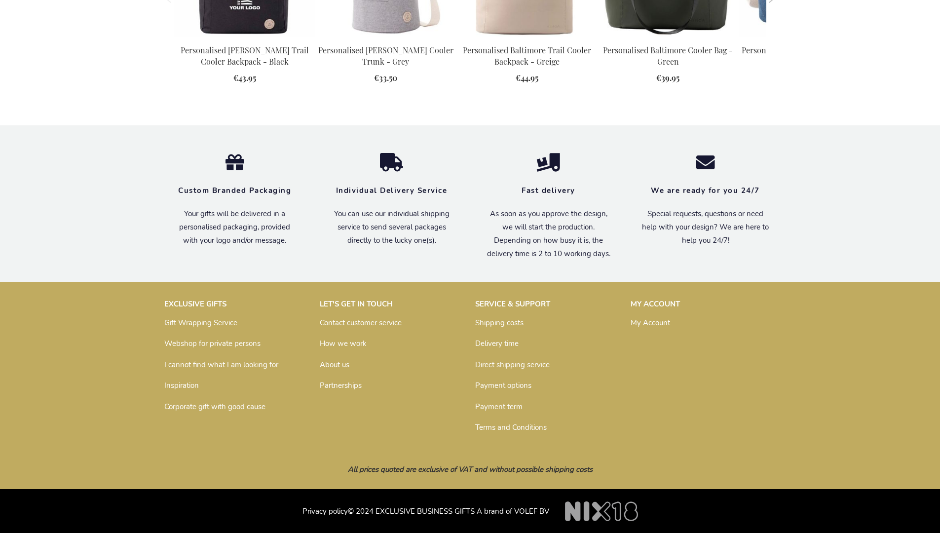
scroll to position [1088, 0]
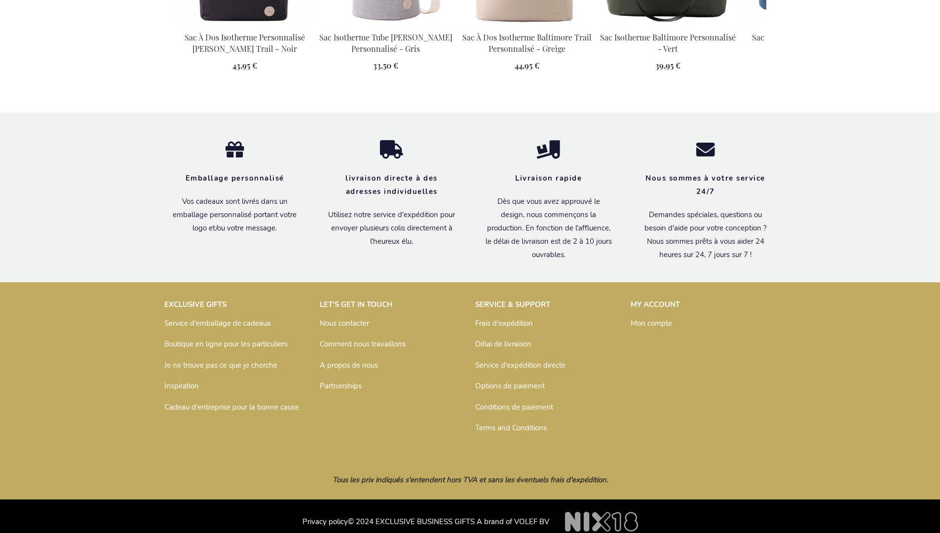
scroll to position [1122, 0]
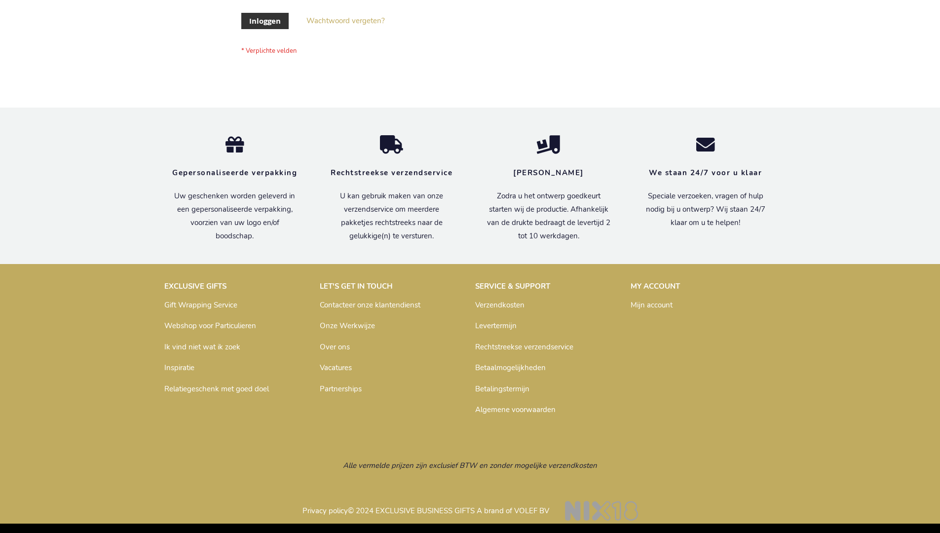
scroll to position [335, 0]
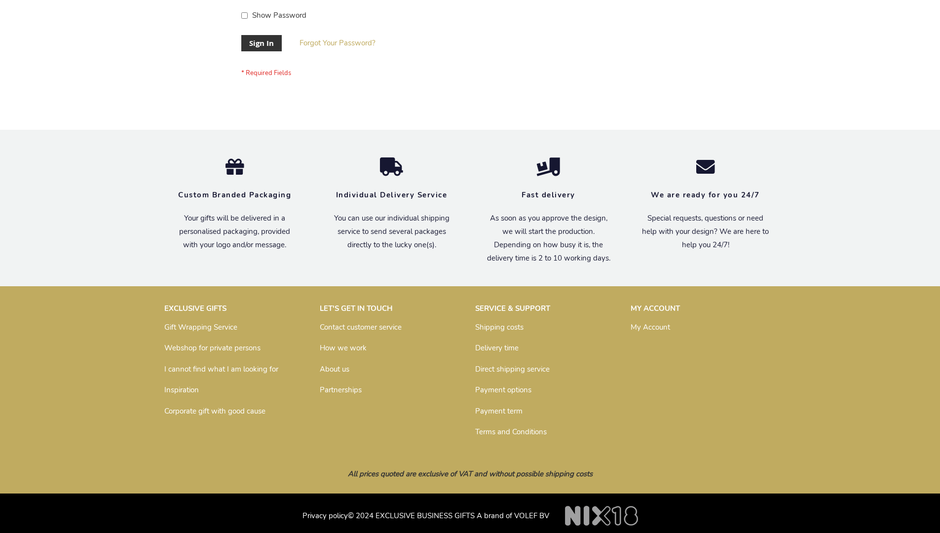
scroll to position [317, 0]
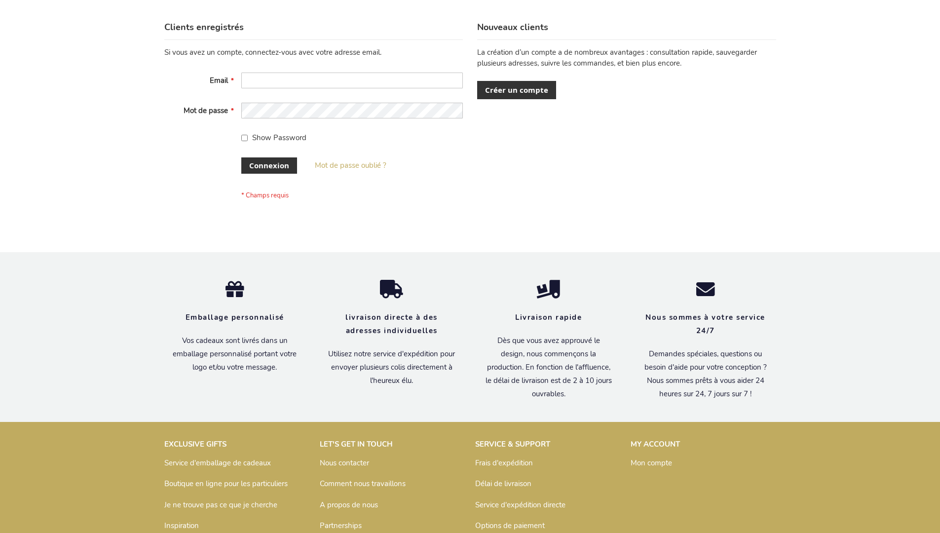
scroll to position [341, 0]
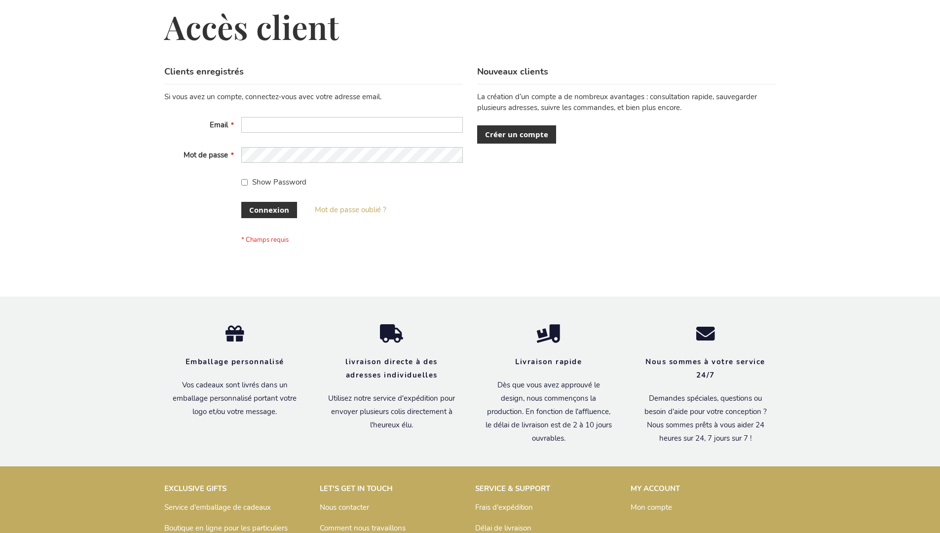
scroll to position [341, 0]
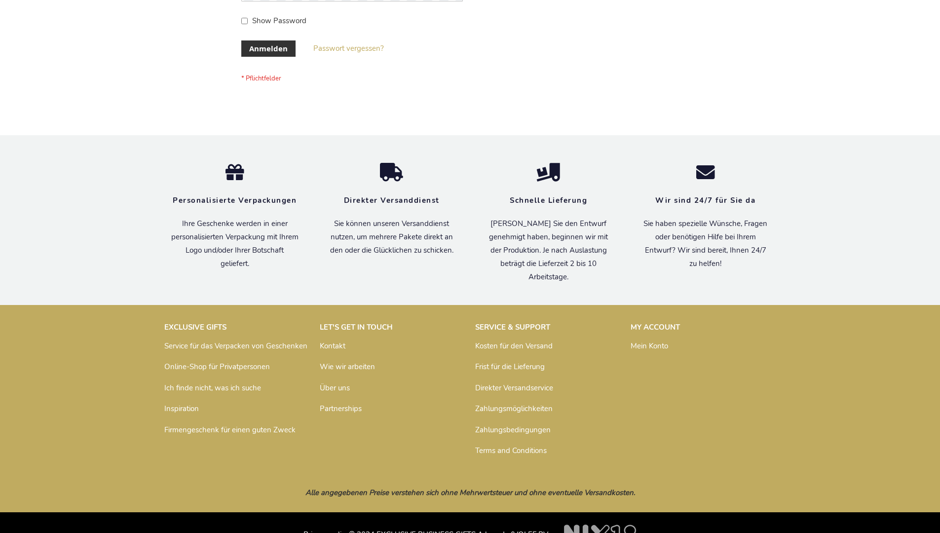
scroll to position [331, 0]
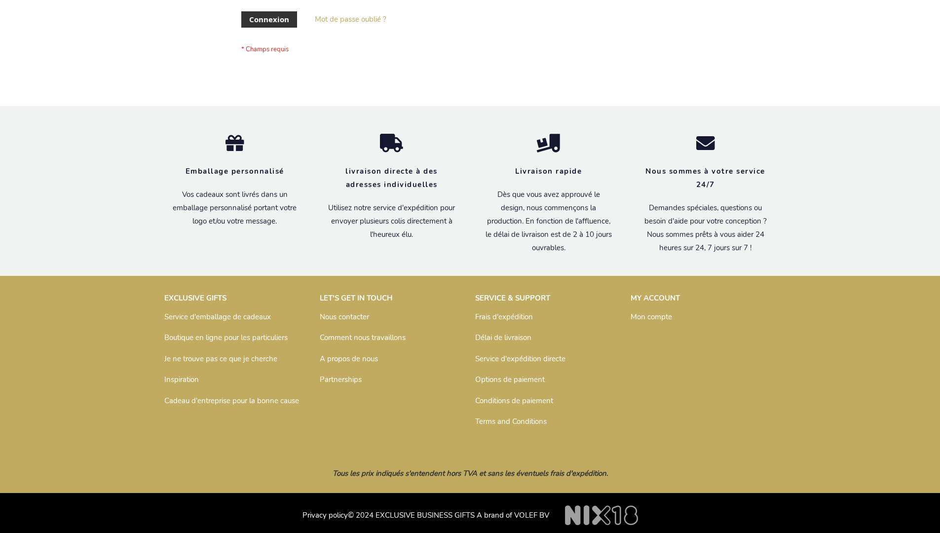
scroll to position [341, 0]
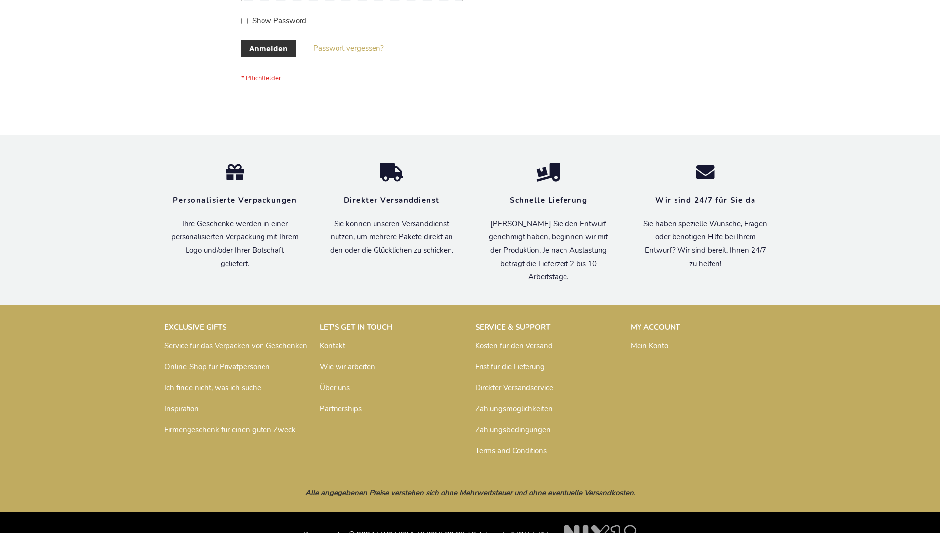
scroll to position [331, 0]
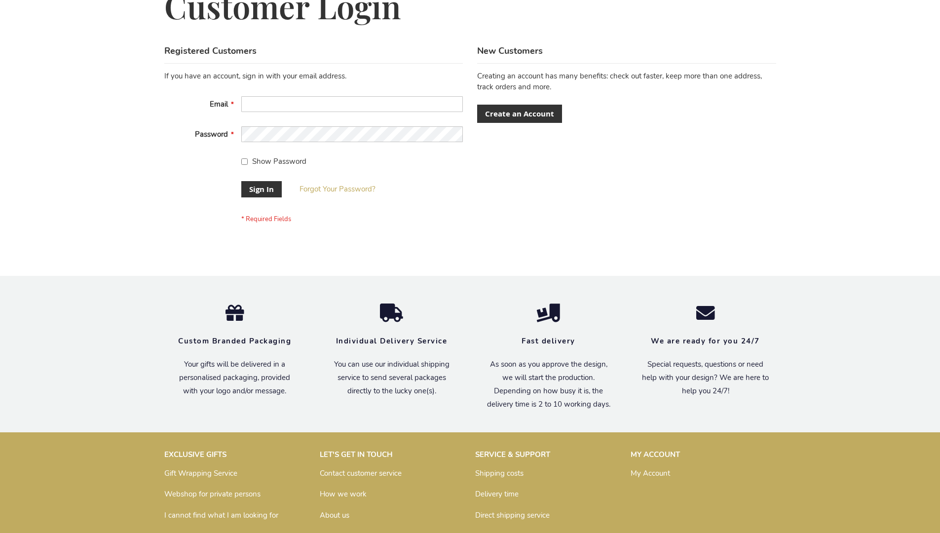
scroll to position [317, 0]
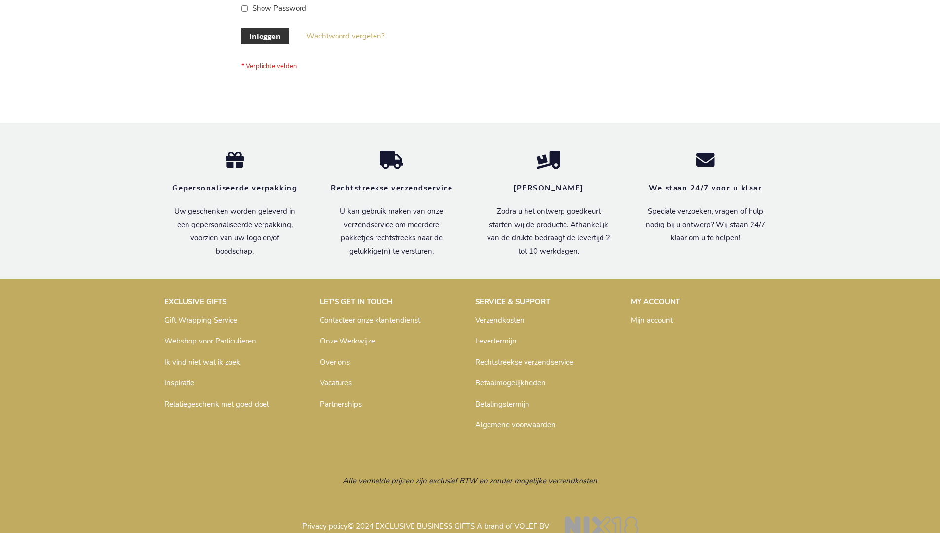
scroll to position [335, 0]
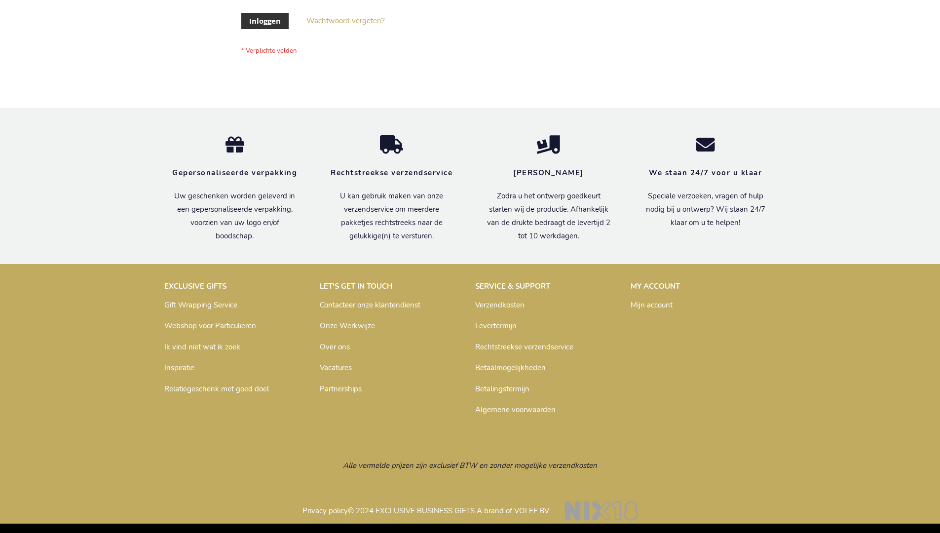
scroll to position [335, 0]
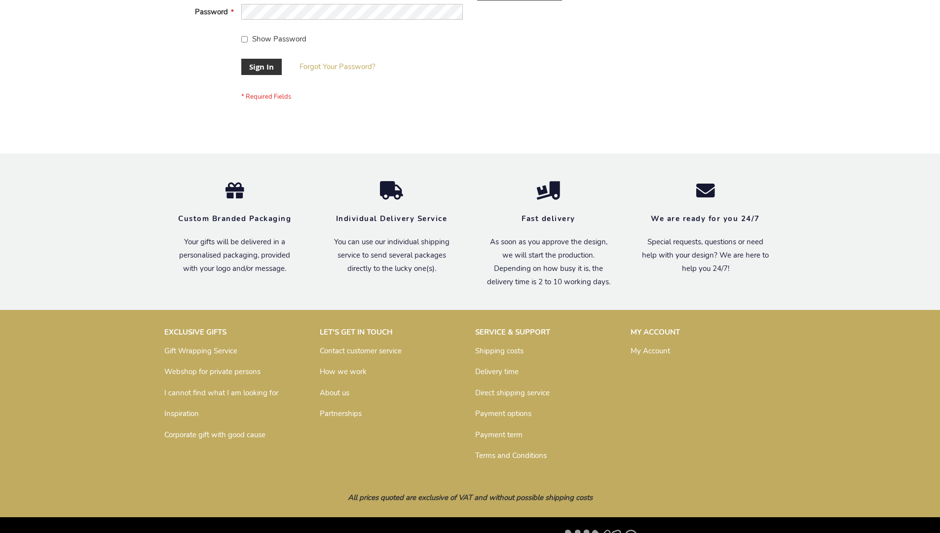
scroll to position [317, 0]
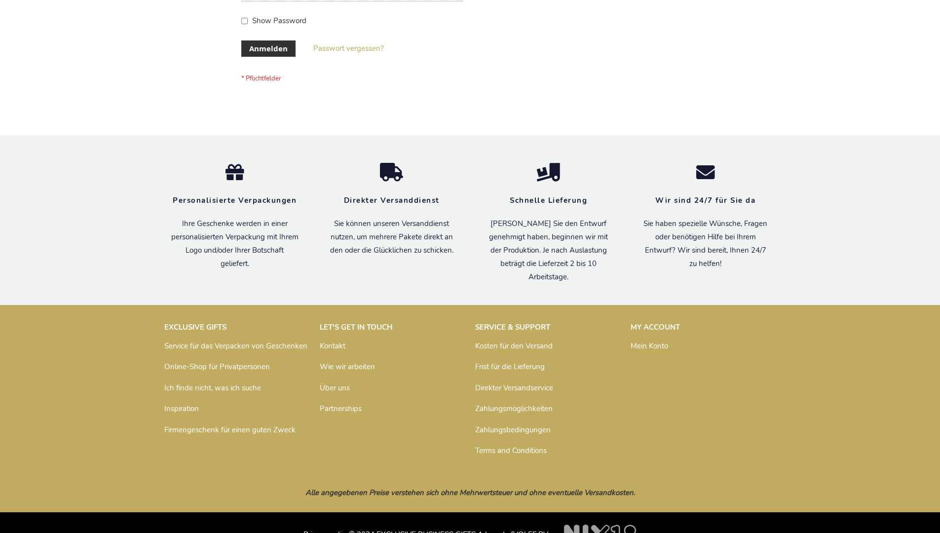
scroll to position [331, 0]
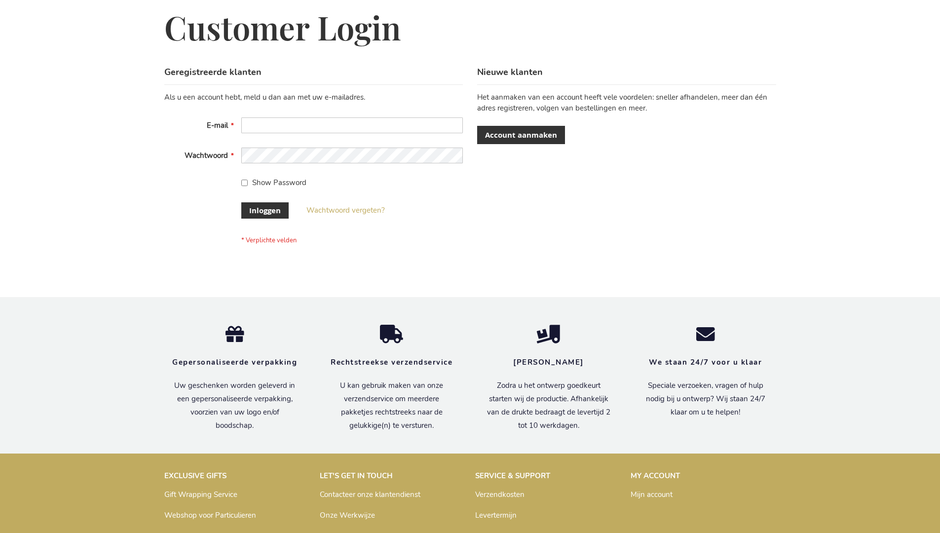
scroll to position [335, 0]
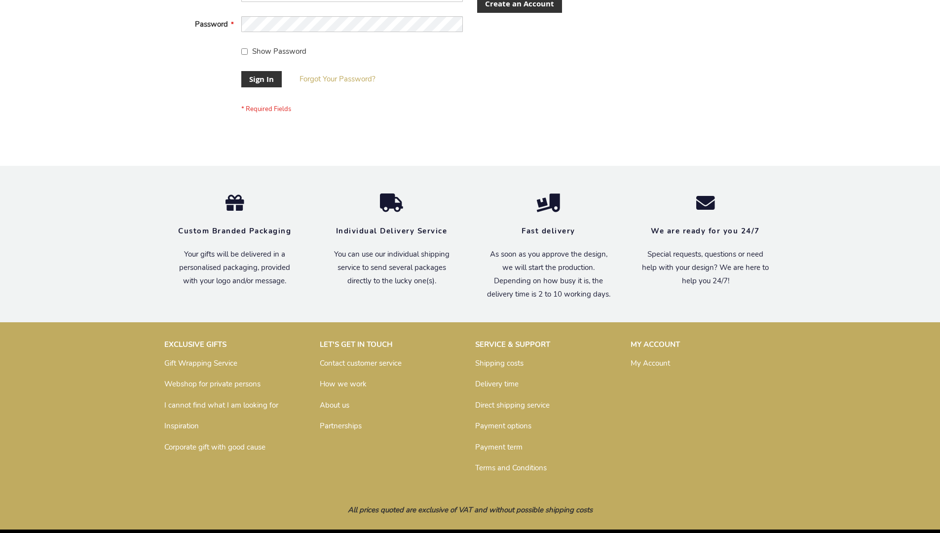
scroll to position [317, 0]
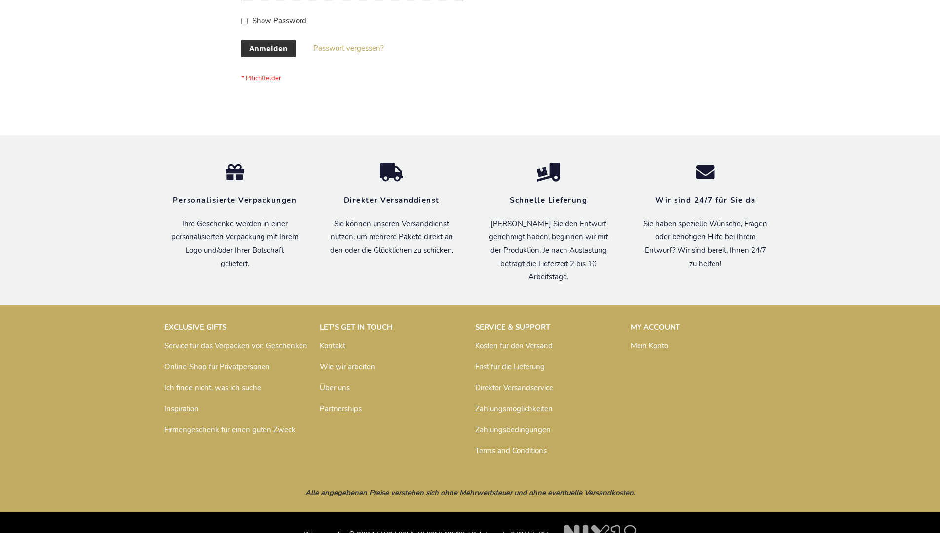
scroll to position [331, 0]
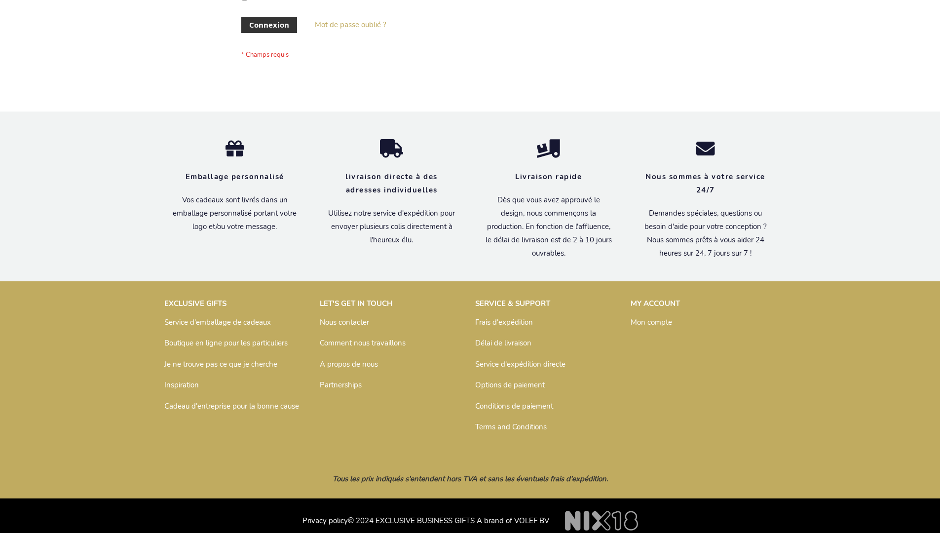
scroll to position [341, 0]
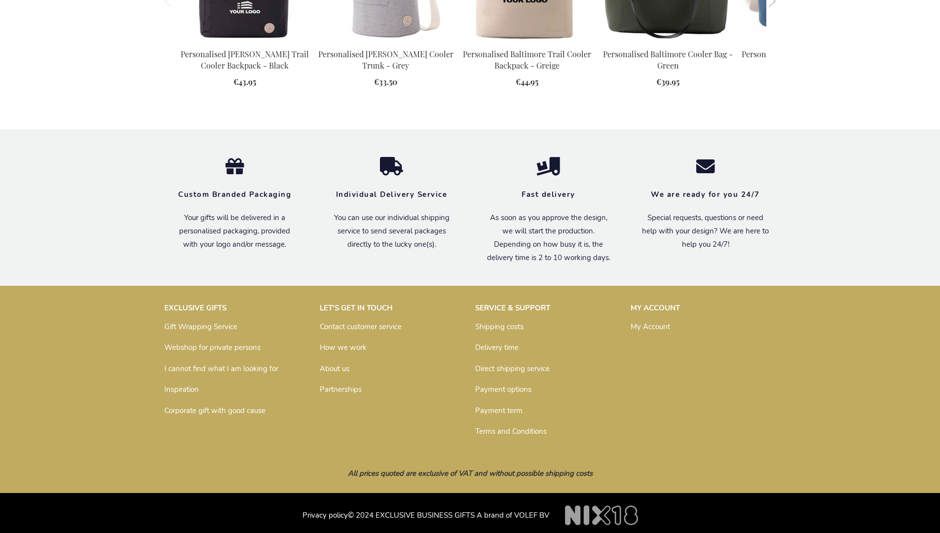
scroll to position [1088, 0]
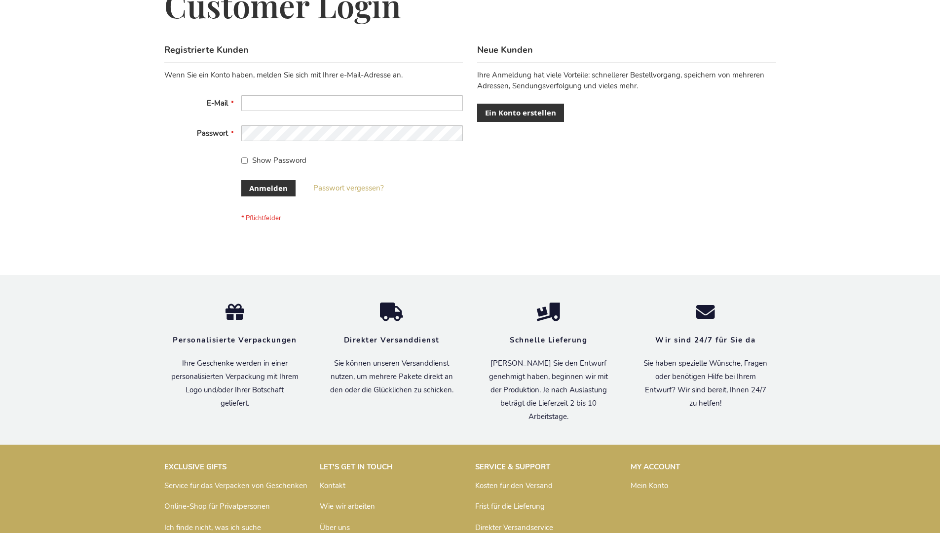
scroll to position [331, 0]
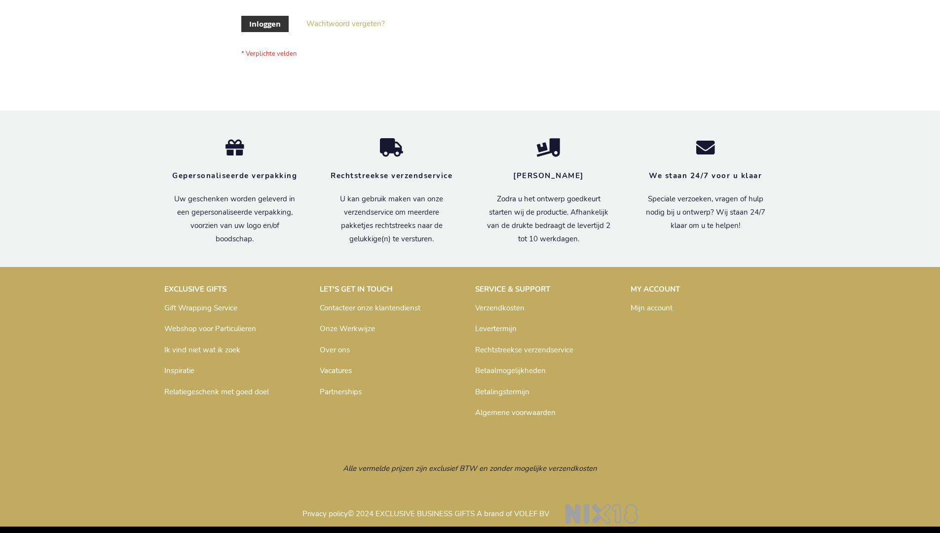
scroll to position [335, 0]
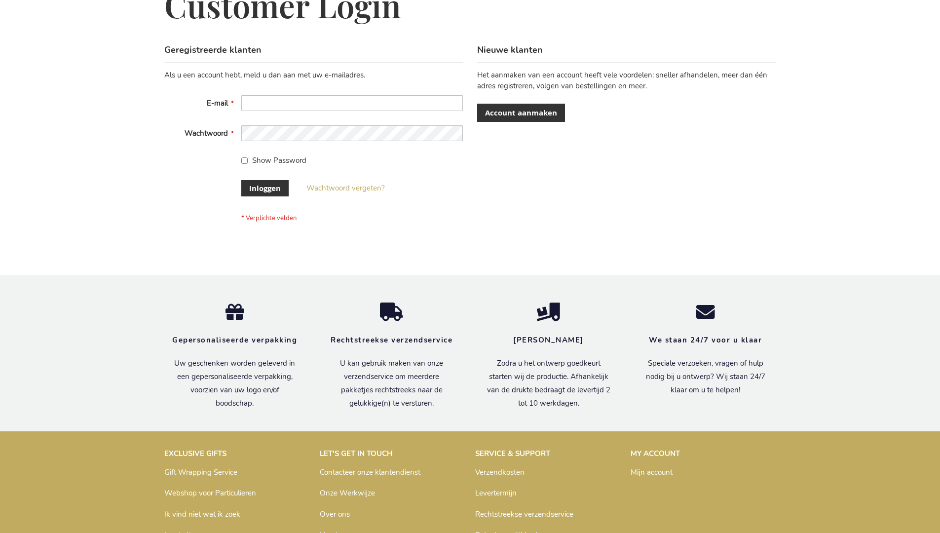
scroll to position [335, 0]
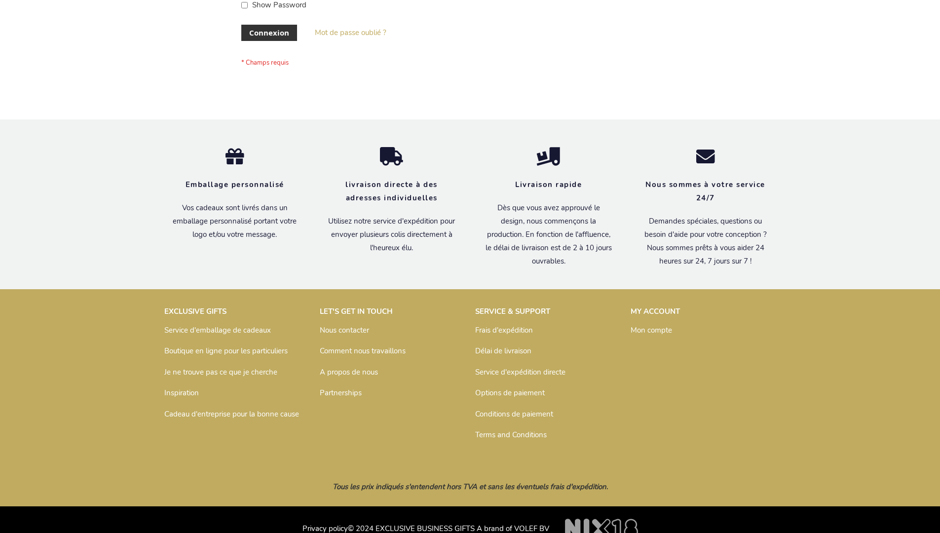
scroll to position [341, 0]
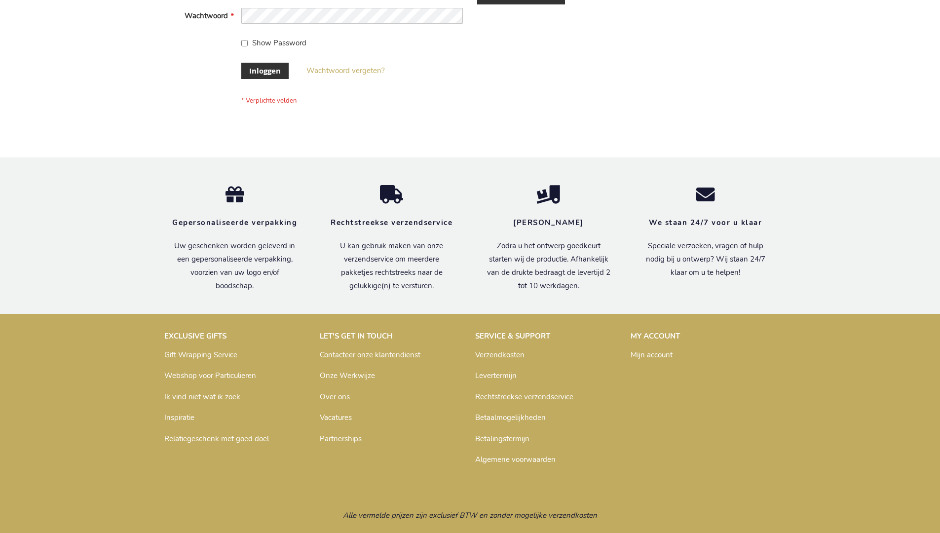
scroll to position [335, 0]
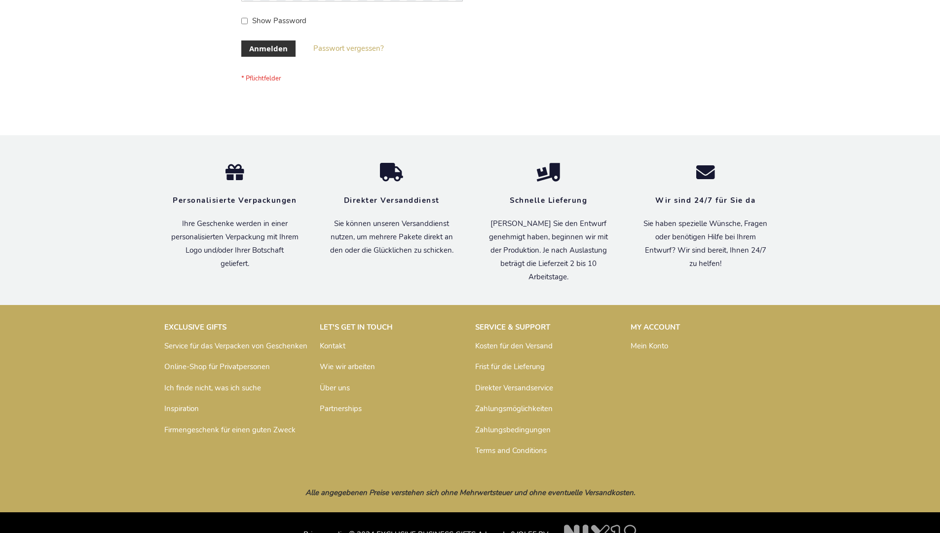
scroll to position [331, 0]
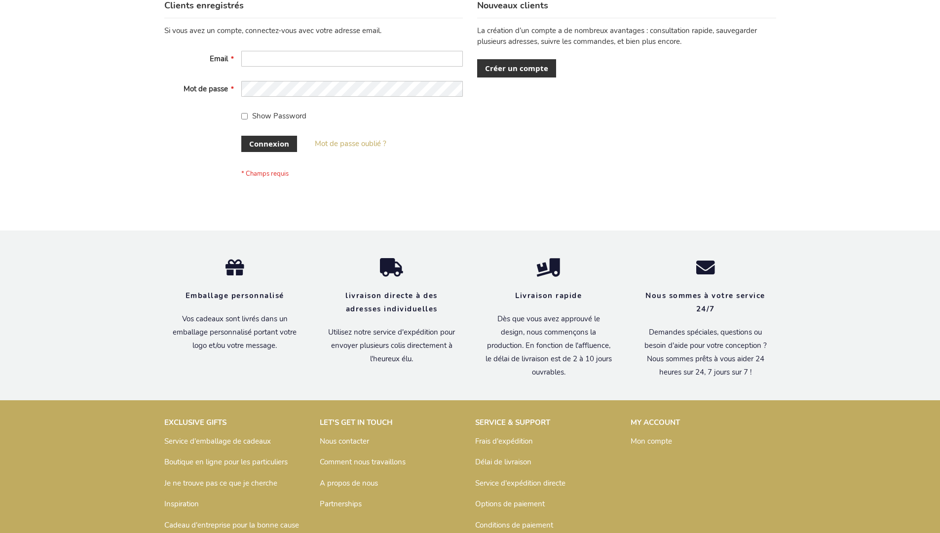
scroll to position [341, 0]
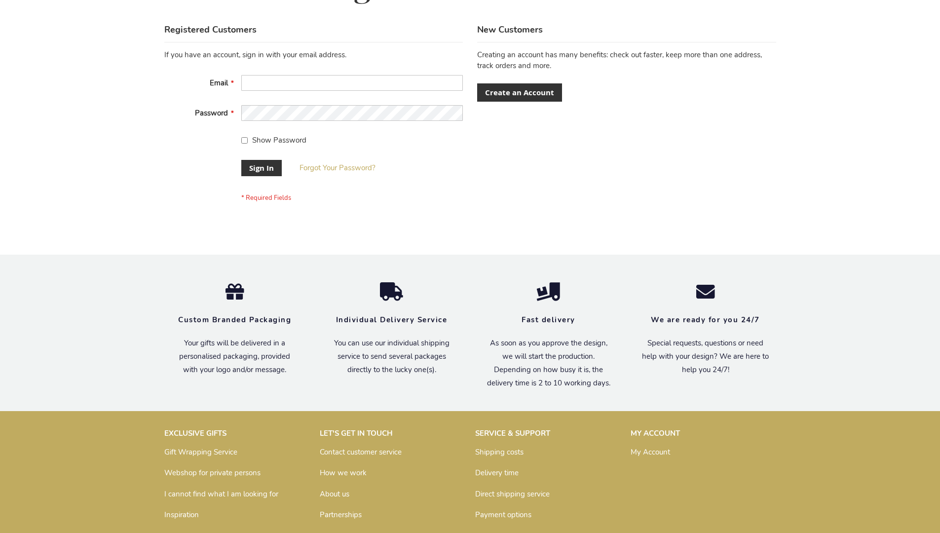
scroll to position [317, 0]
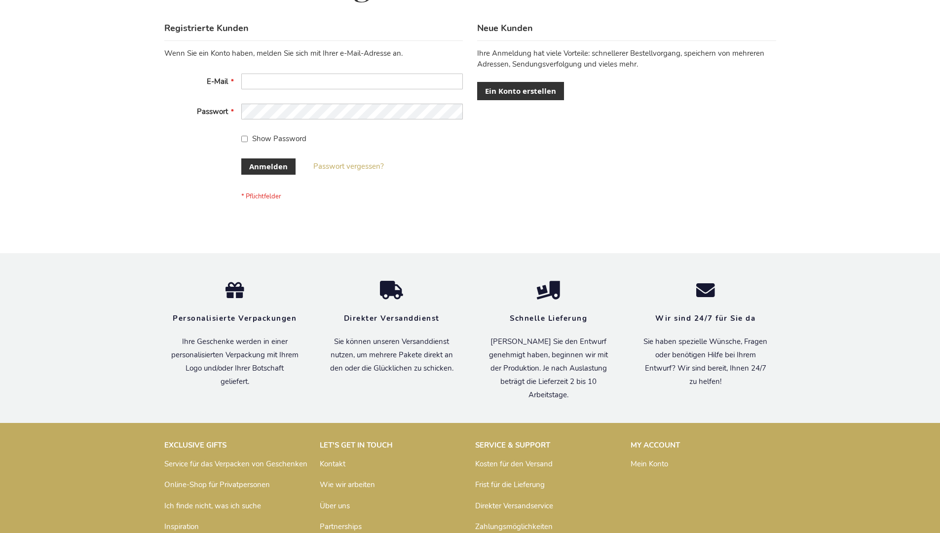
scroll to position [331, 0]
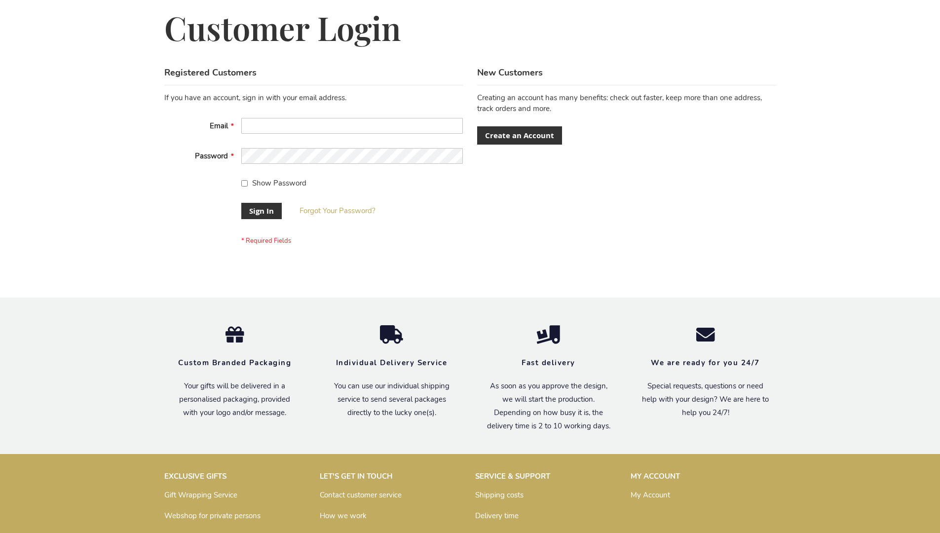
scroll to position [317, 0]
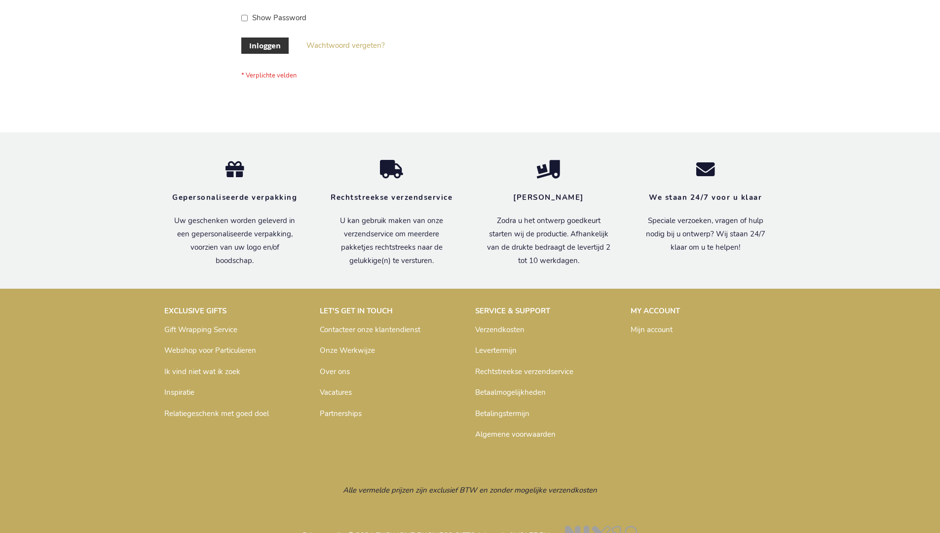
scroll to position [335, 0]
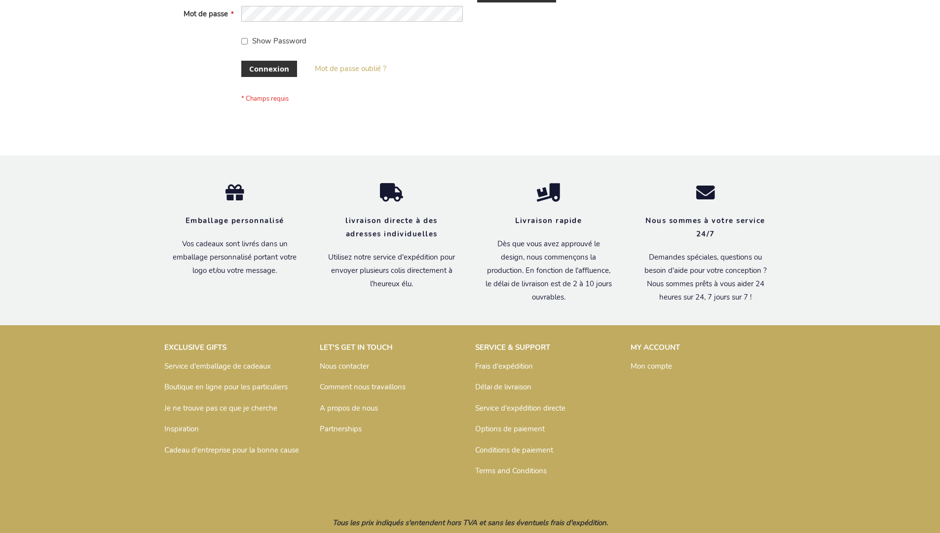
scroll to position [341, 0]
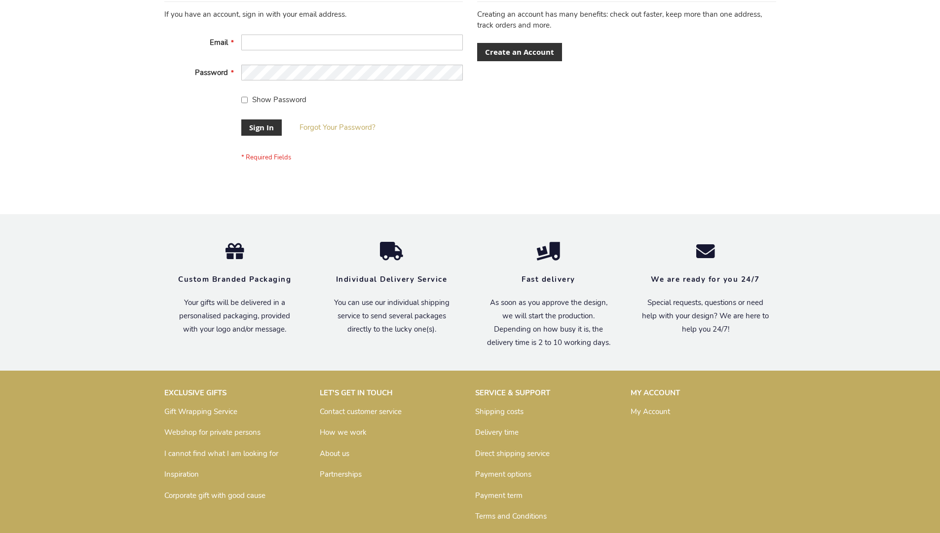
scroll to position [317, 0]
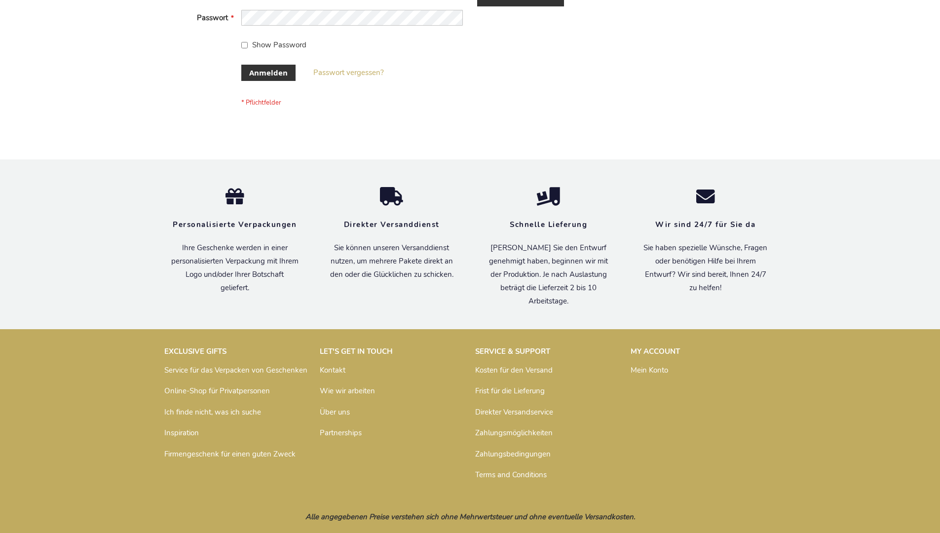
scroll to position [331, 0]
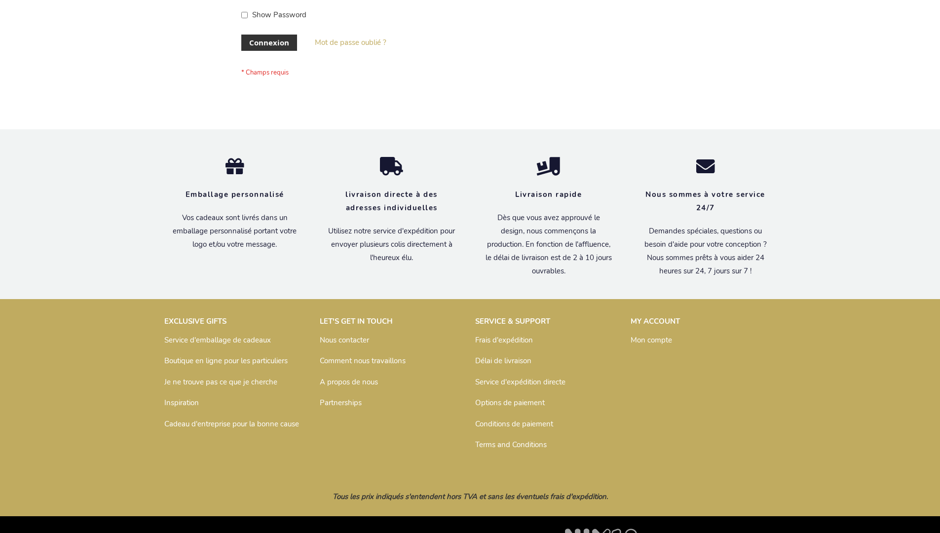
scroll to position [341, 0]
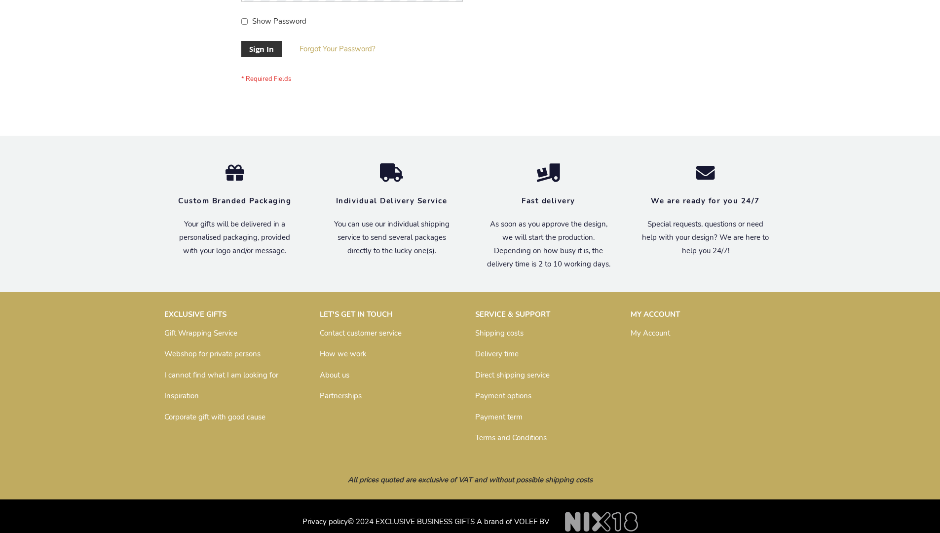
scroll to position [317, 0]
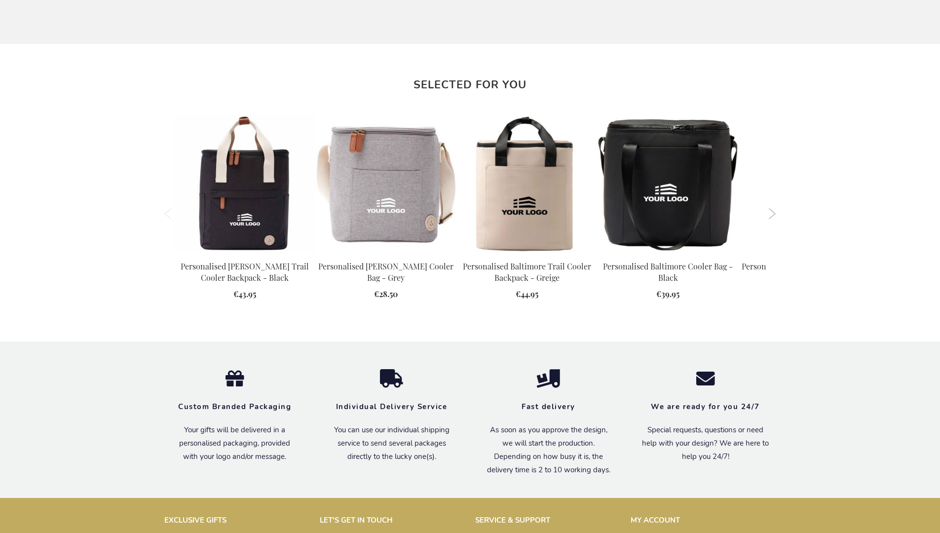
scroll to position [1088, 0]
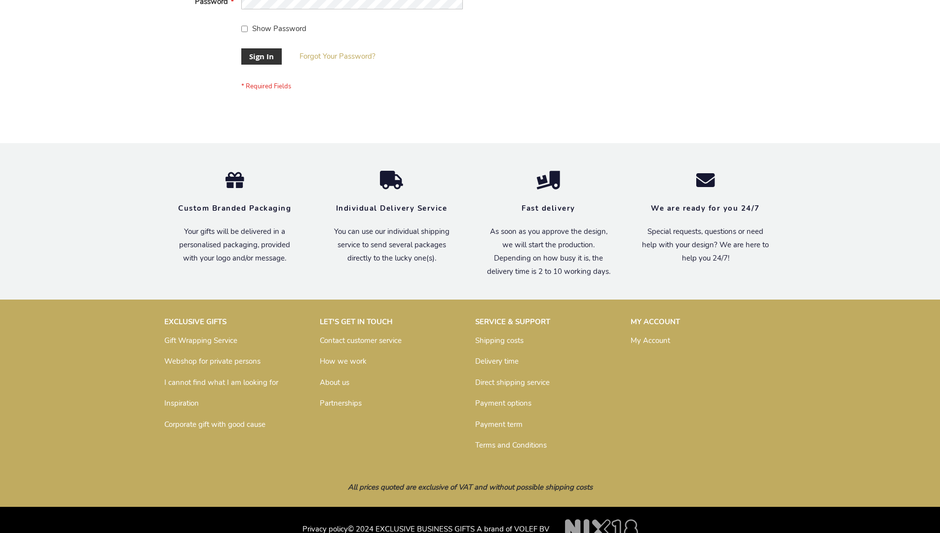
scroll to position [317, 0]
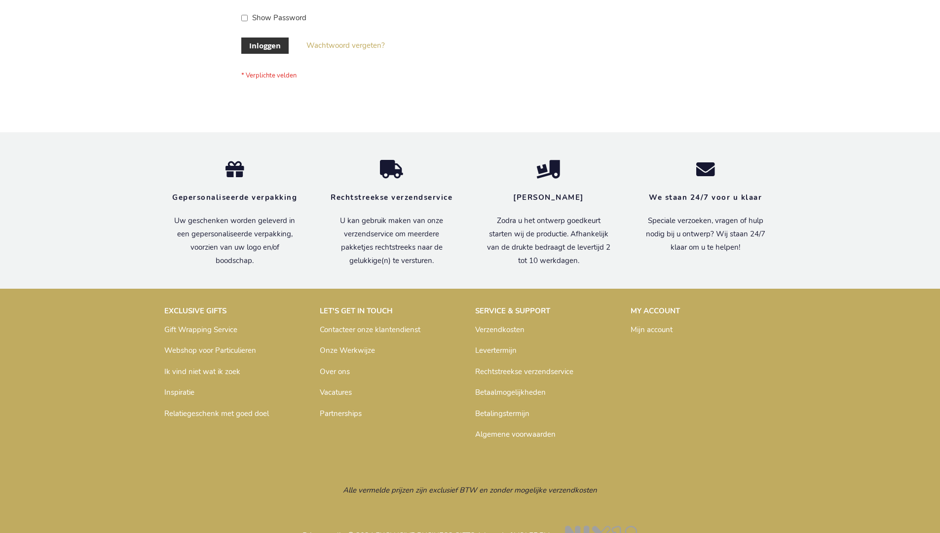
scroll to position [335, 0]
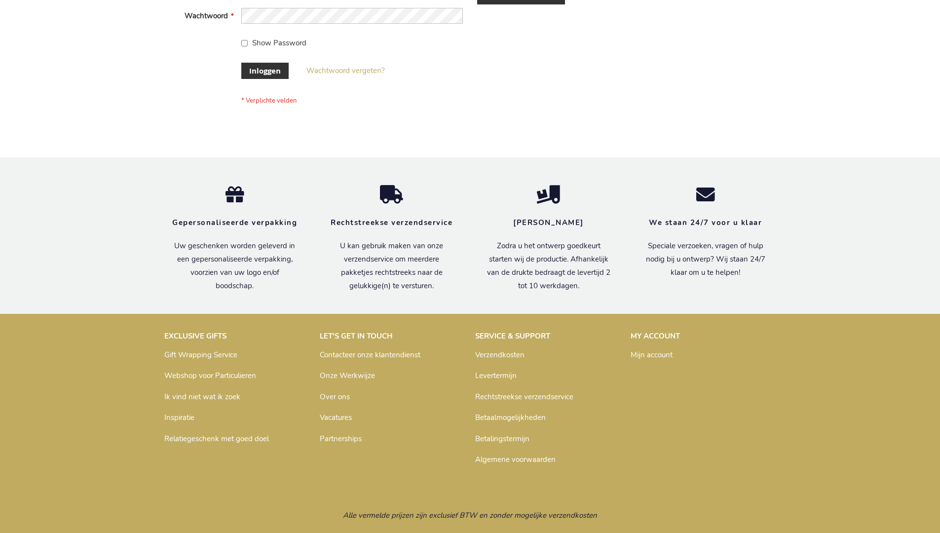
scroll to position [335, 0]
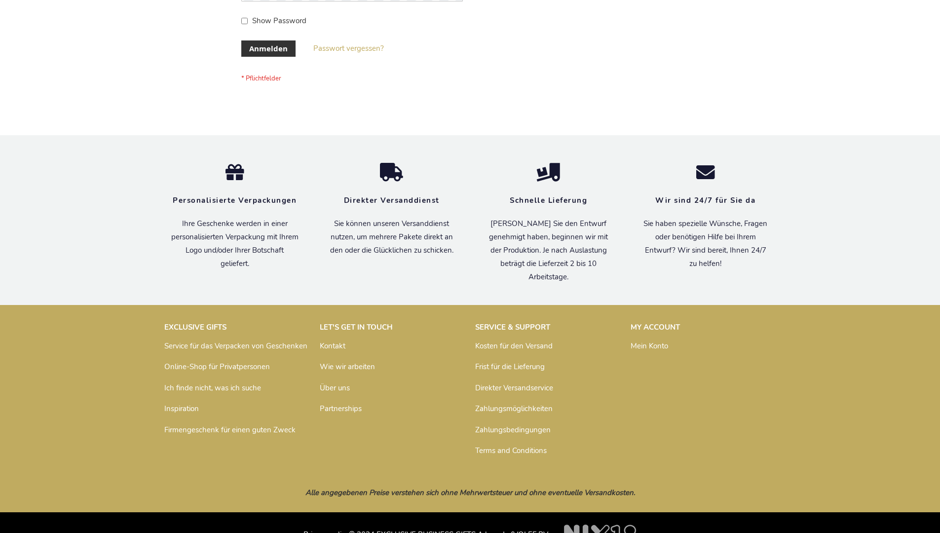
scroll to position [331, 0]
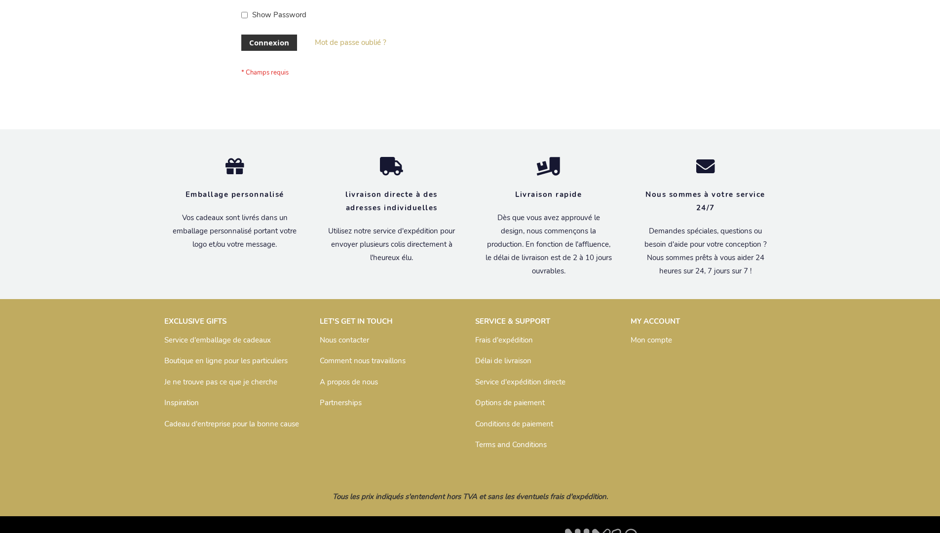
scroll to position [341, 0]
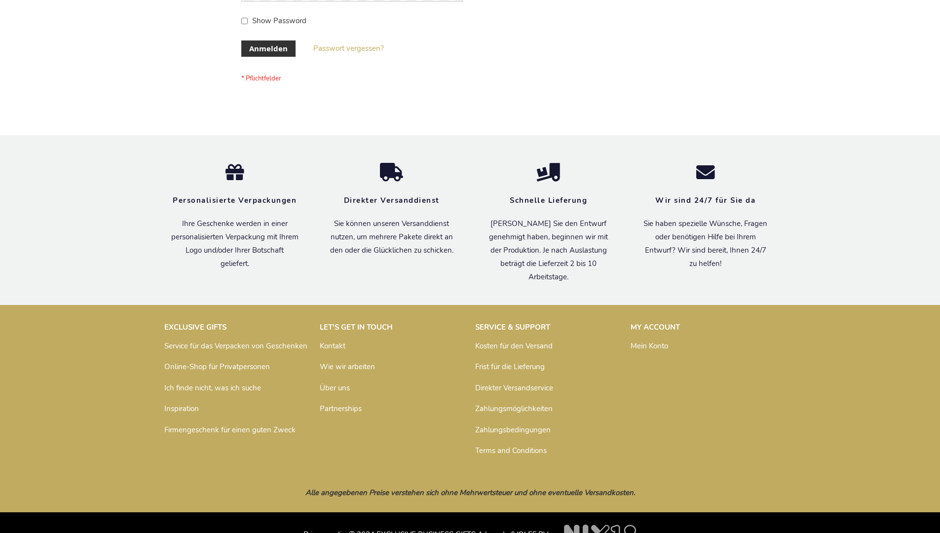
scroll to position [331, 0]
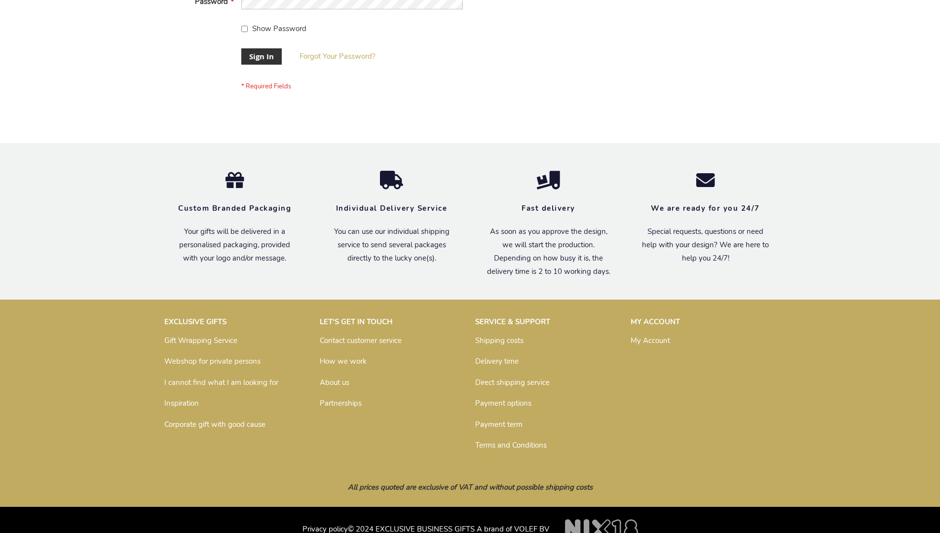
scroll to position [317, 0]
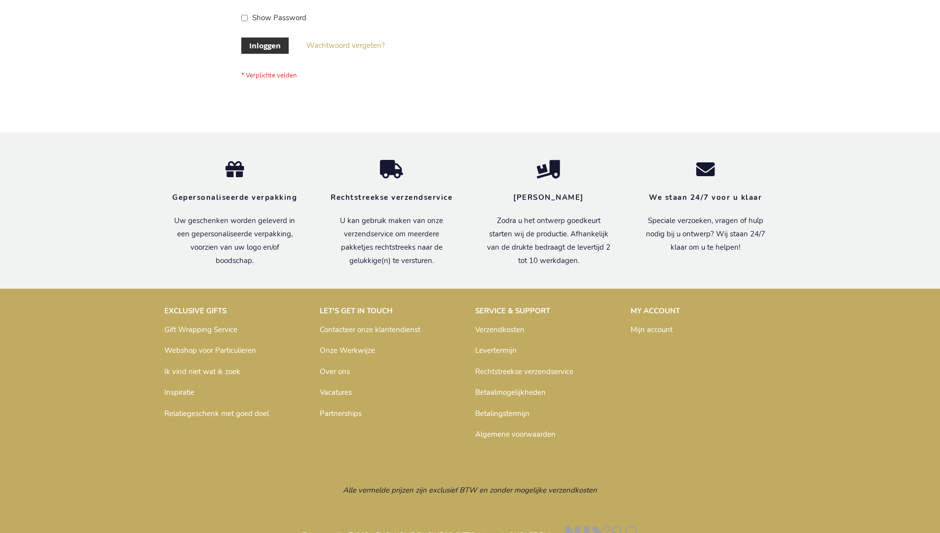
scroll to position [335, 0]
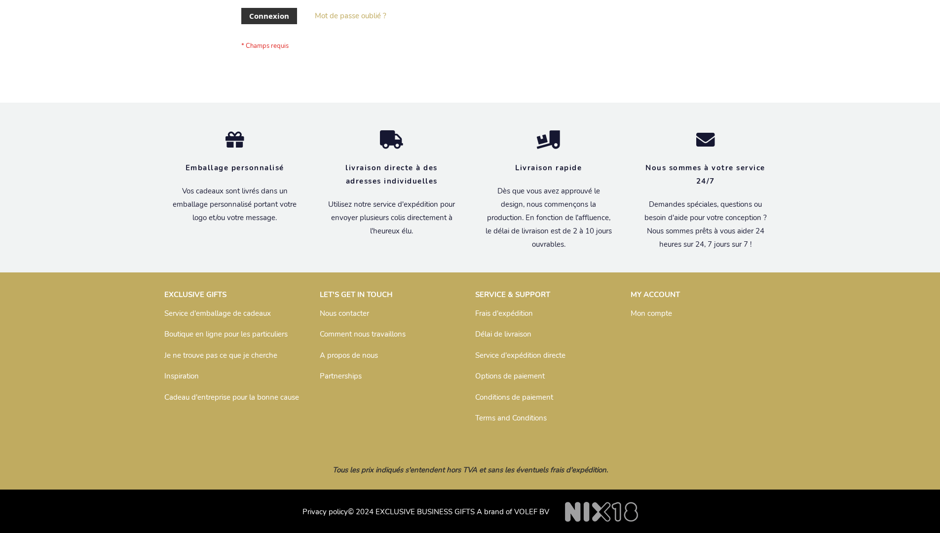
scroll to position [341, 0]
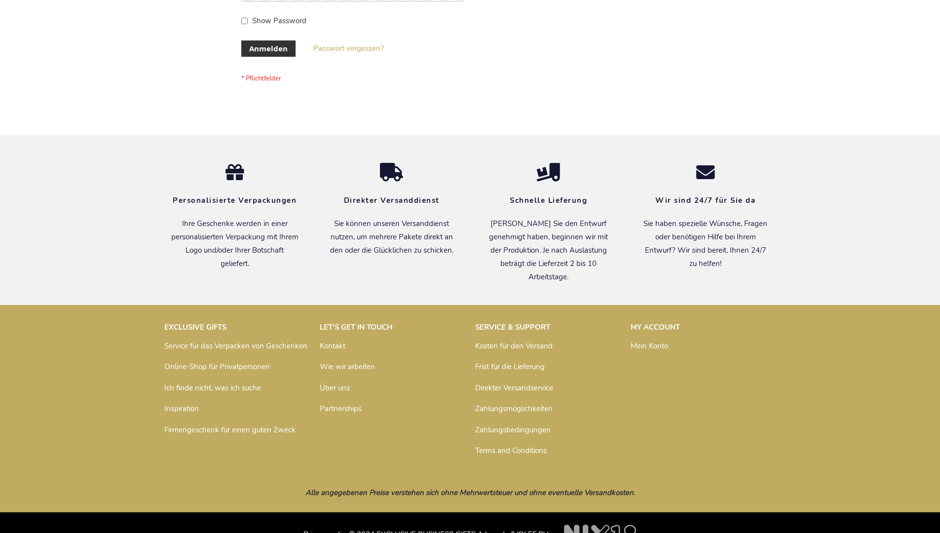
scroll to position [331, 0]
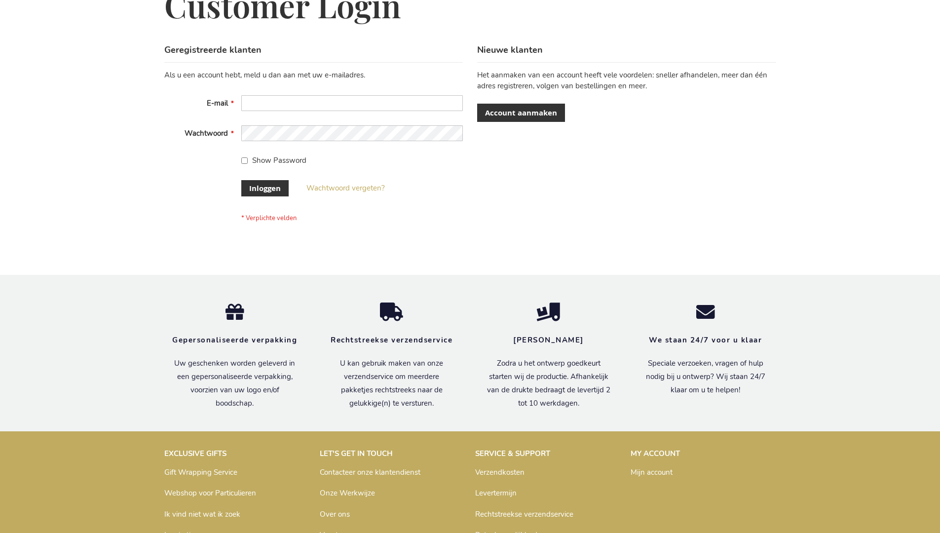
scroll to position [335, 0]
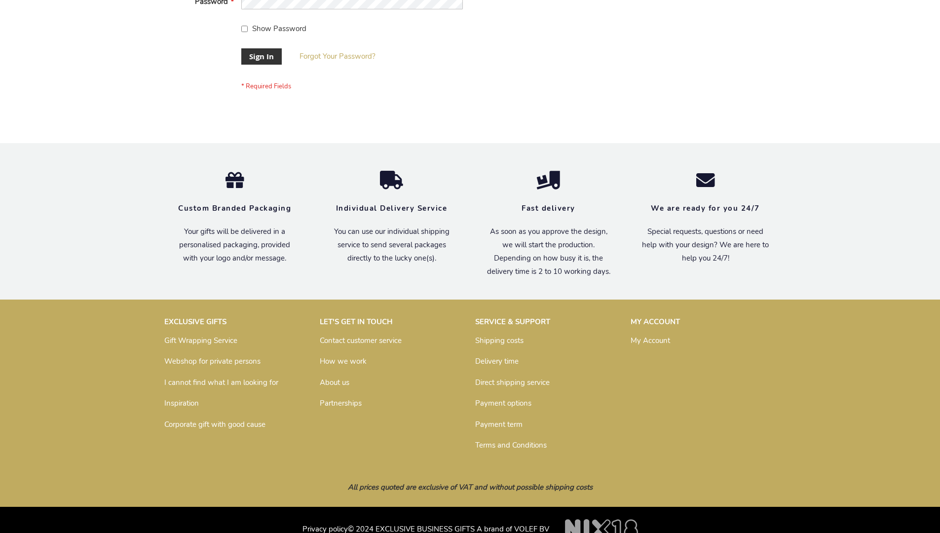
scroll to position [317, 0]
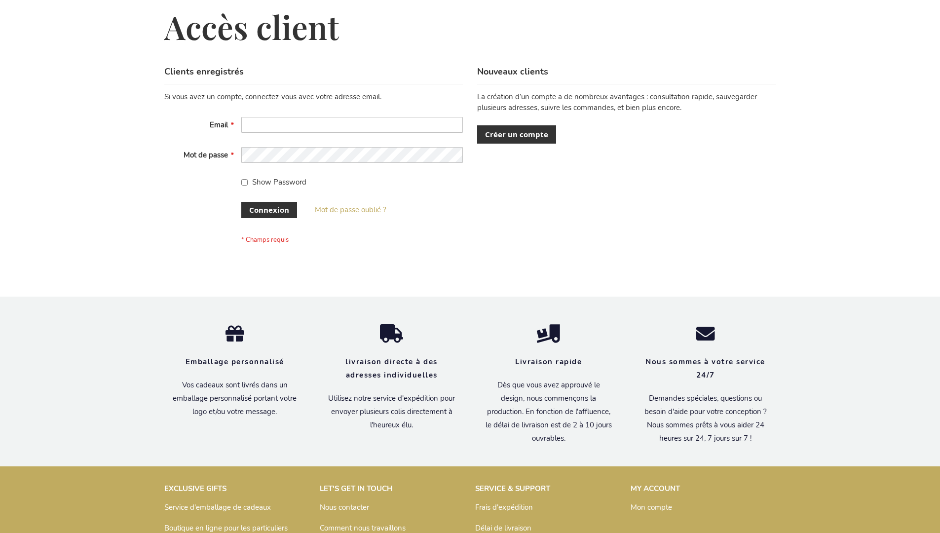
scroll to position [341, 0]
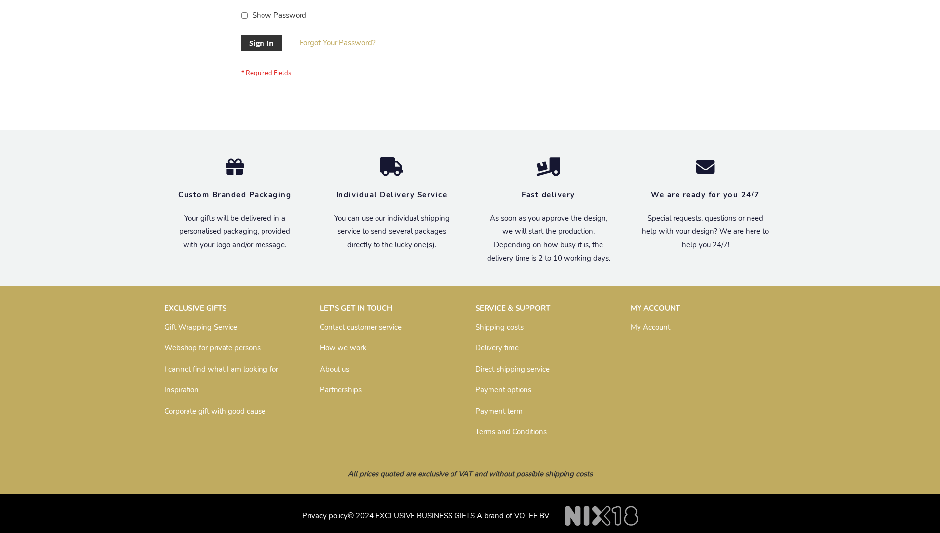
scroll to position [317, 0]
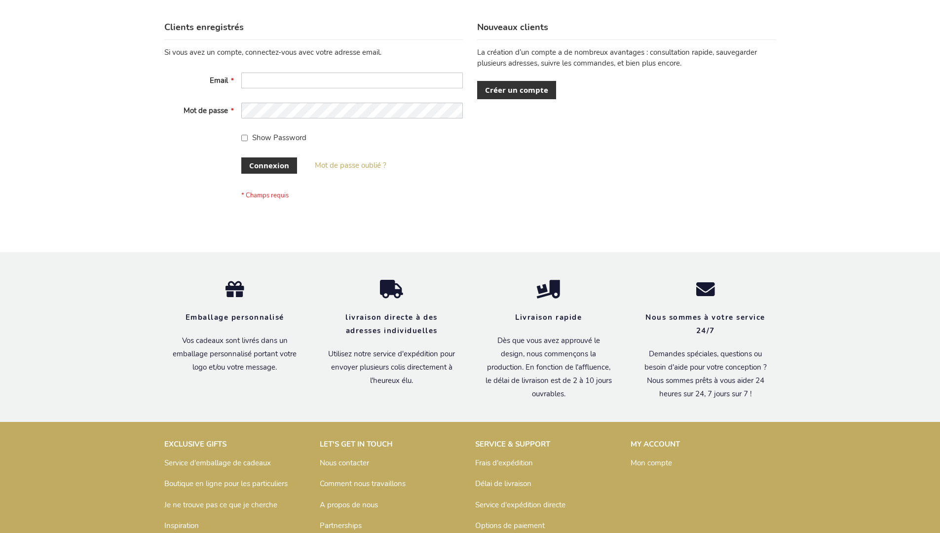
scroll to position [341, 0]
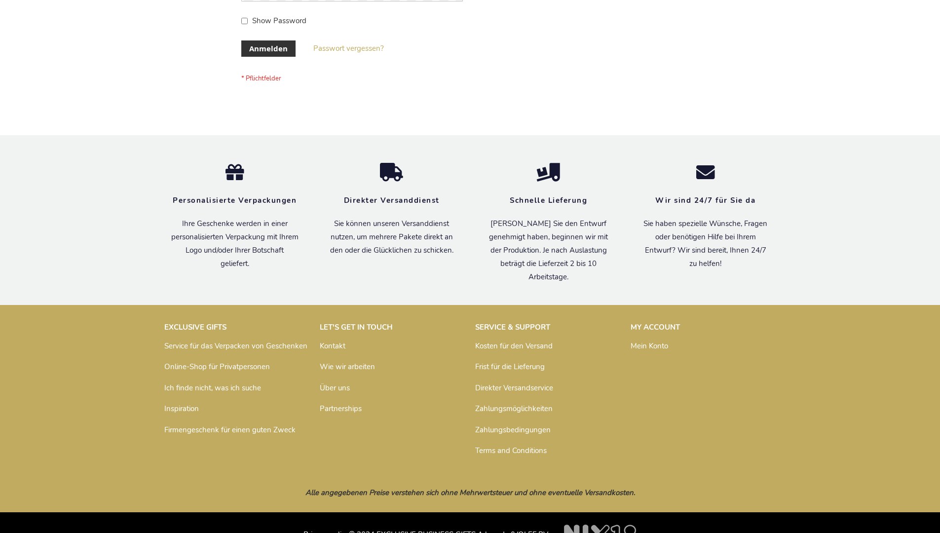
scroll to position [331, 0]
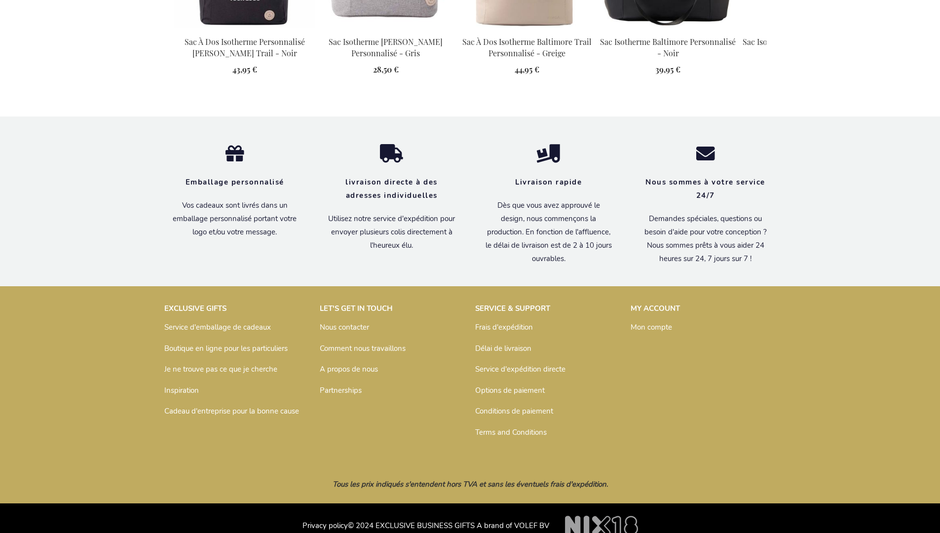
scroll to position [1122, 0]
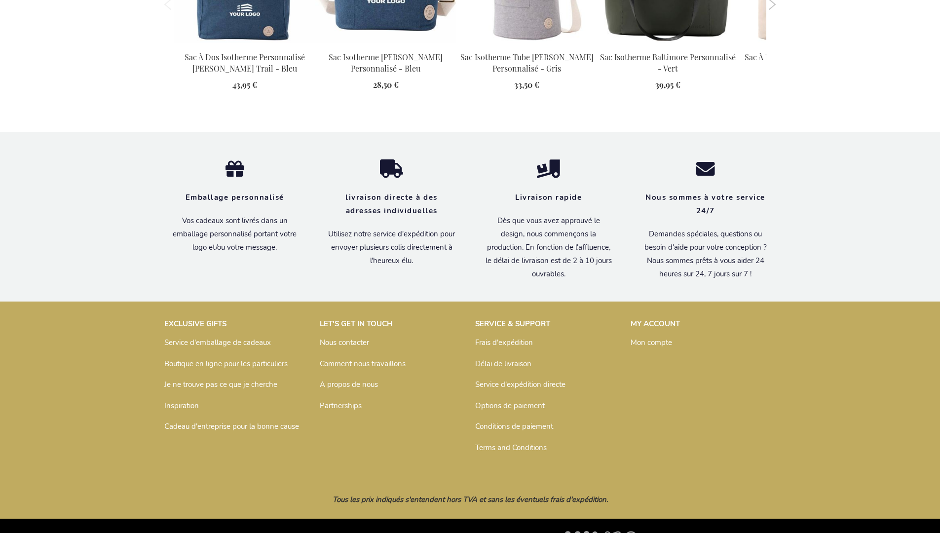
scroll to position [1122, 0]
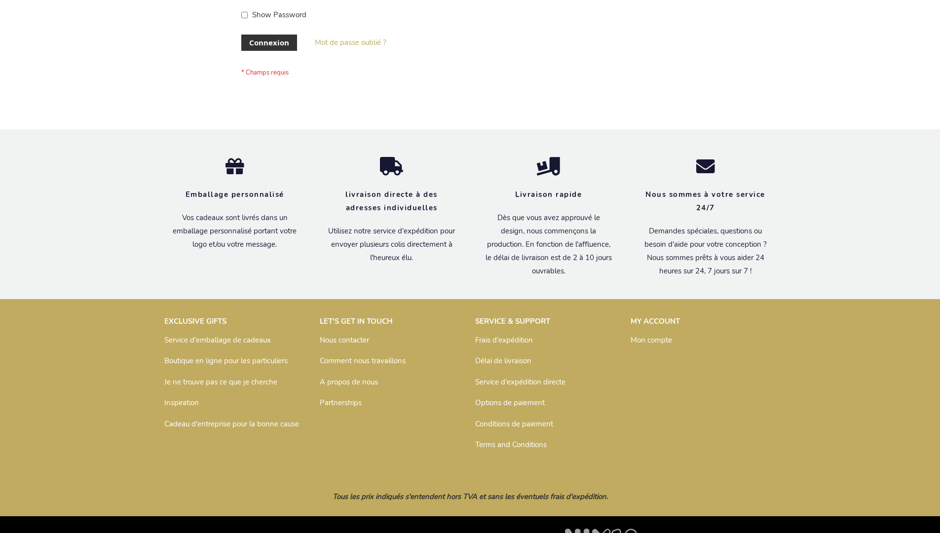
scroll to position [341, 0]
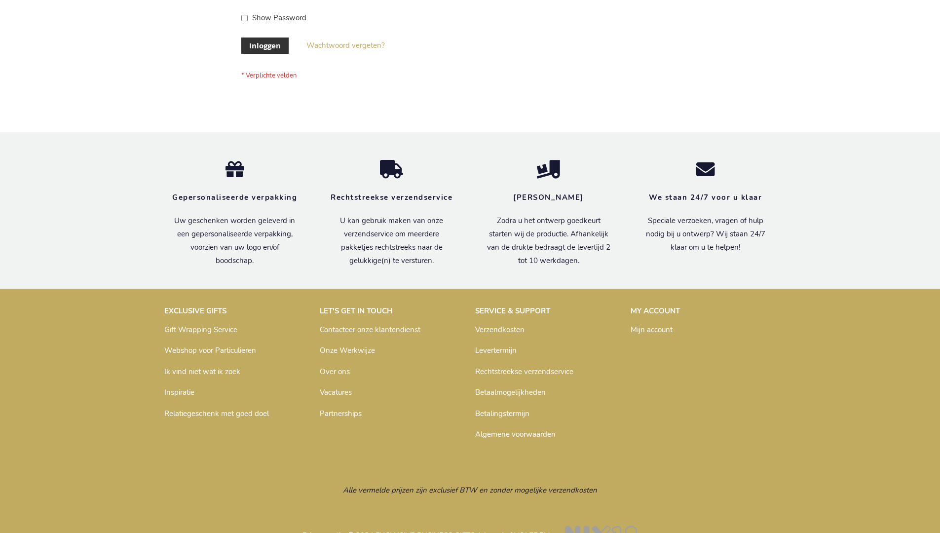
scroll to position [335, 0]
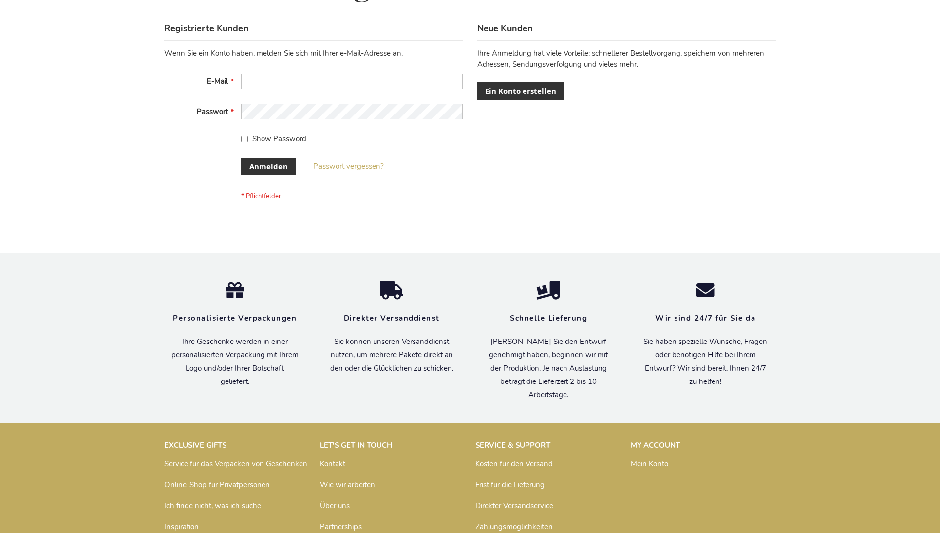
scroll to position [331, 0]
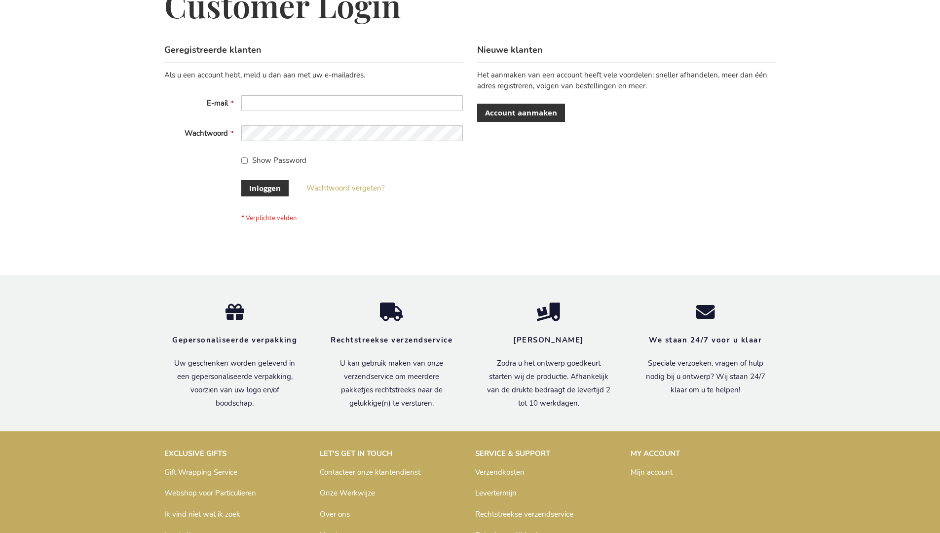
scroll to position [335, 0]
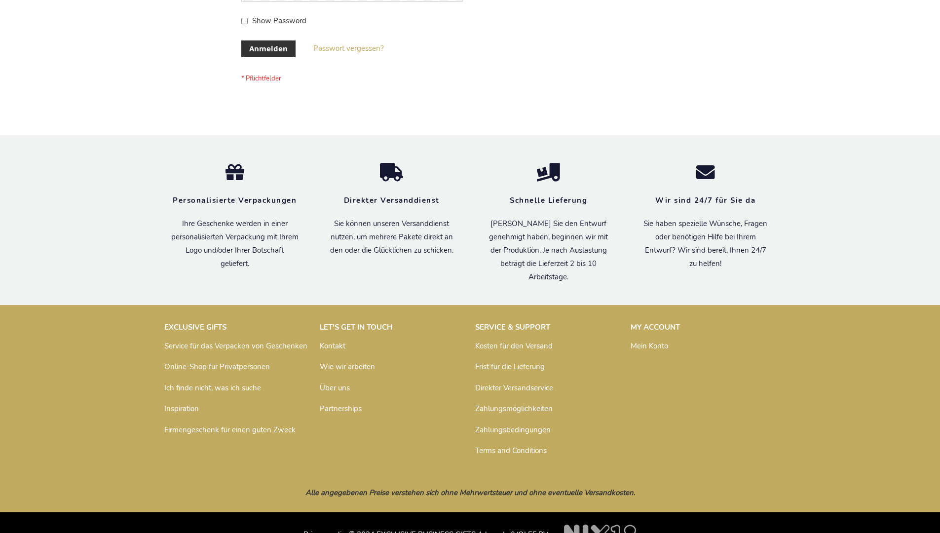
scroll to position [331, 0]
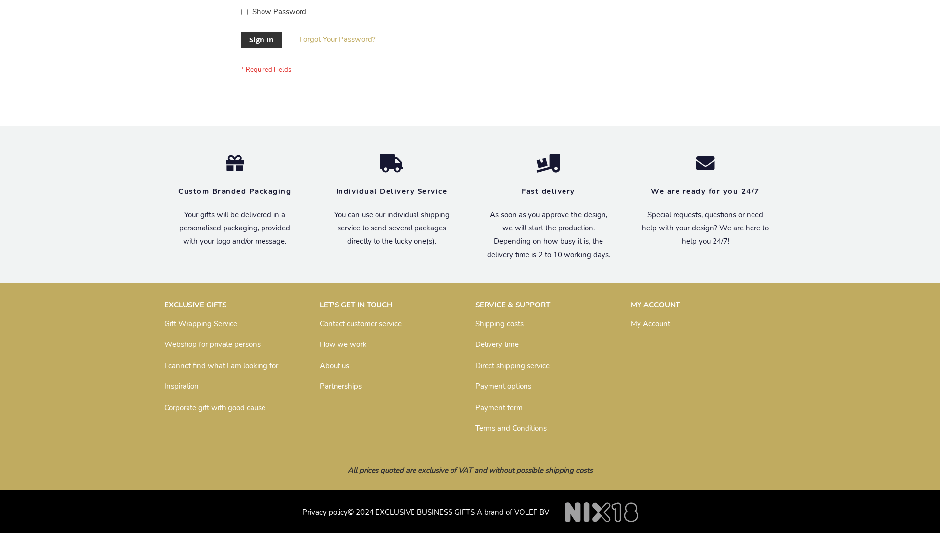
scroll to position [317, 0]
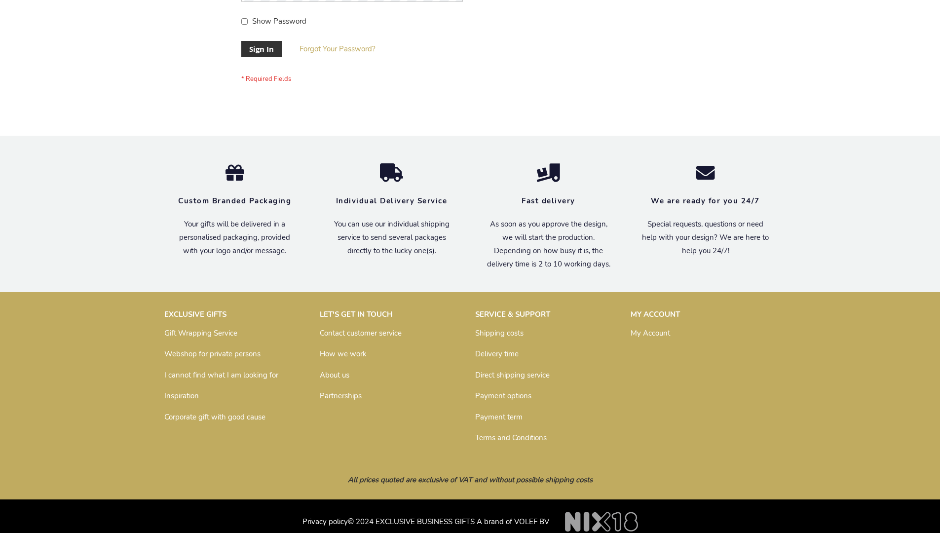
scroll to position [317, 0]
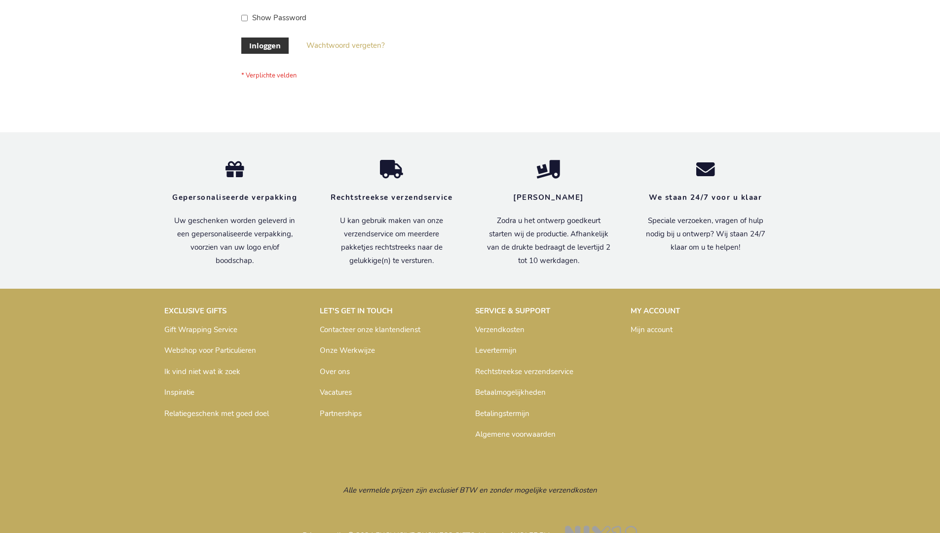
scroll to position [335, 0]
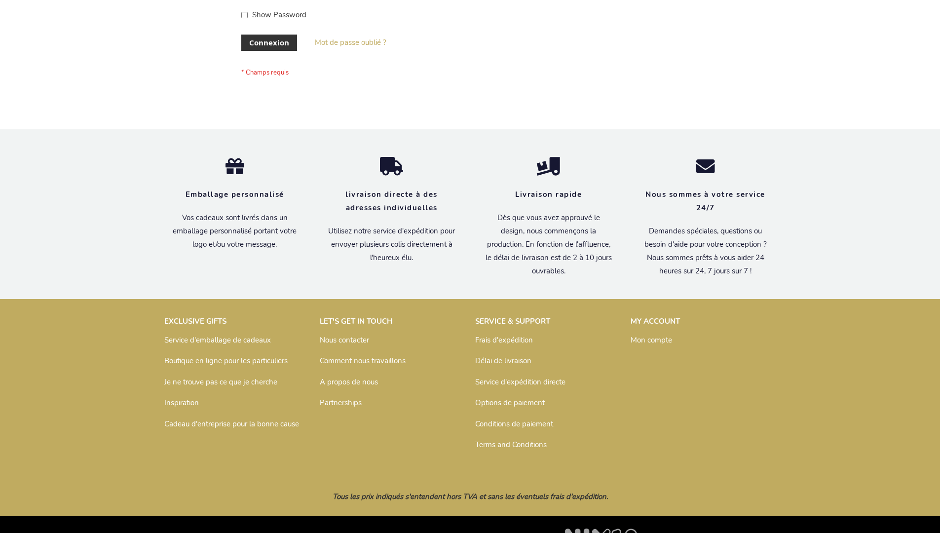
scroll to position [341, 0]
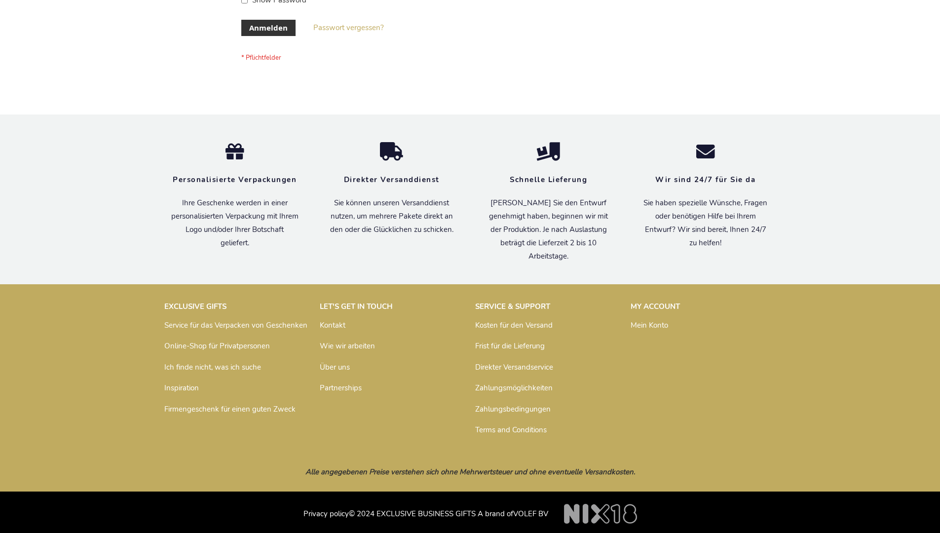
scroll to position [331, 0]
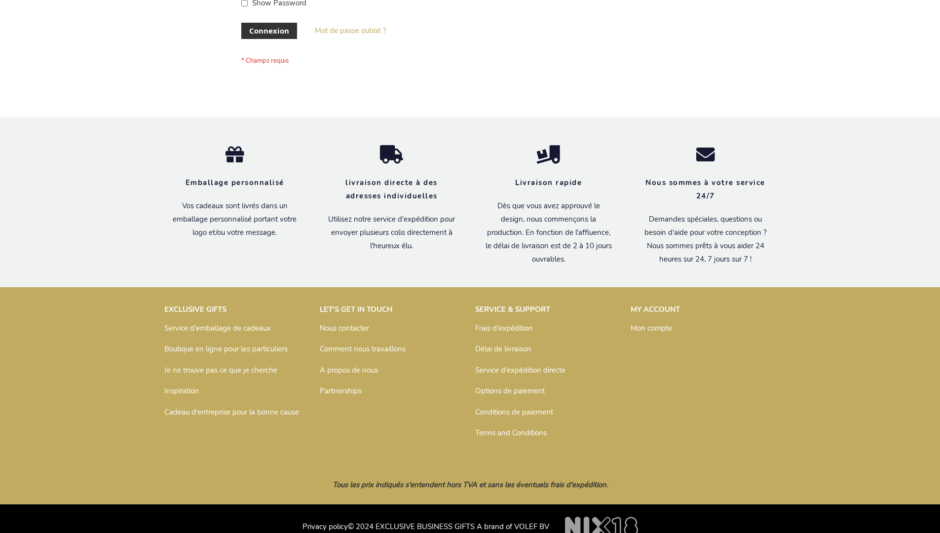
scroll to position [333, 0]
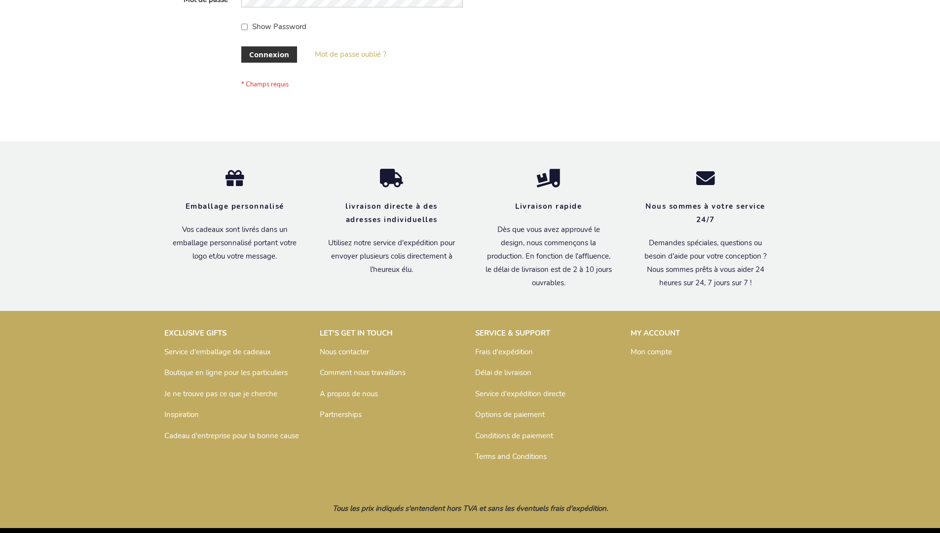
scroll to position [341, 0]
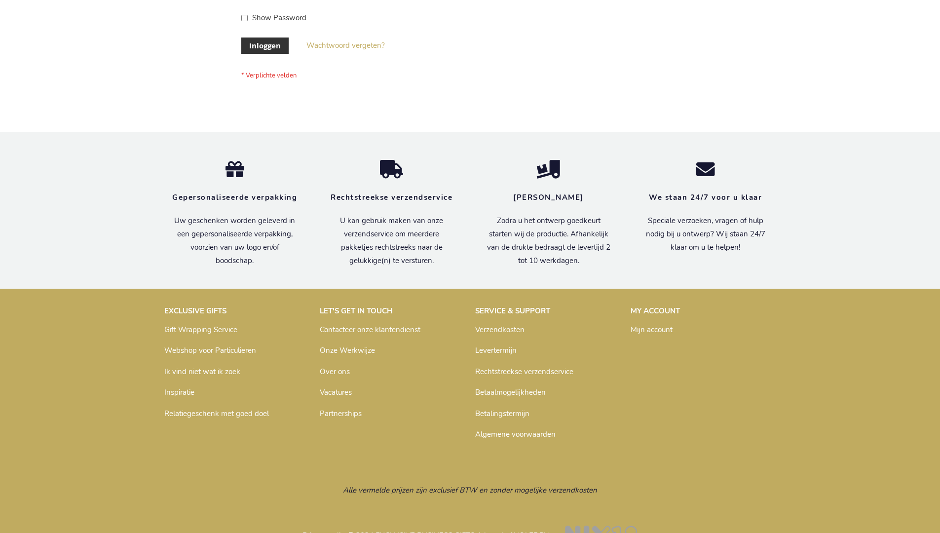
scroll to position [335, 0]
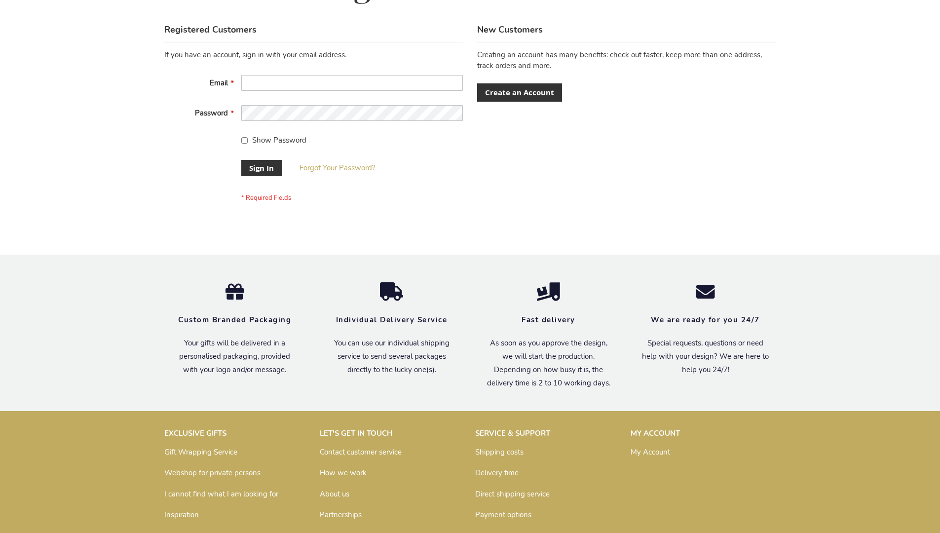
scroll to position [317, 0]
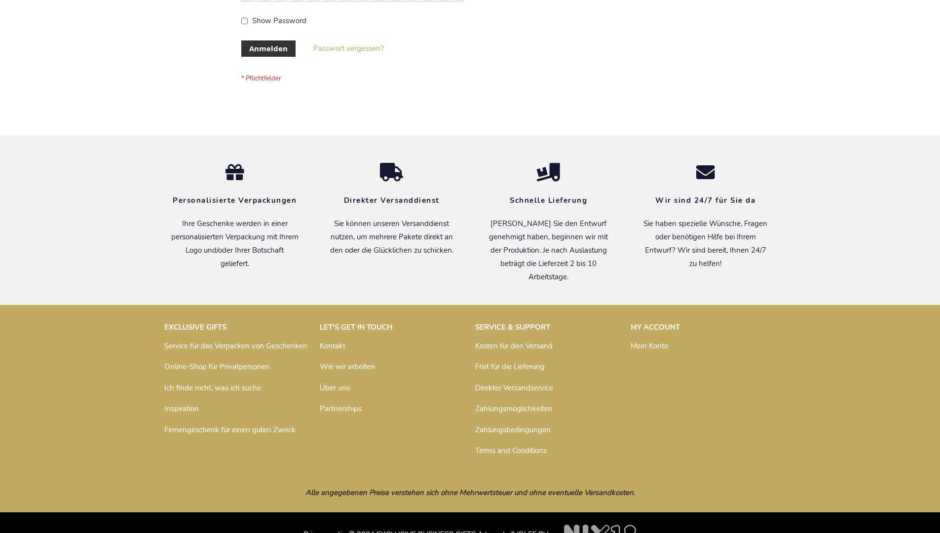
scroll to position [331, 0]
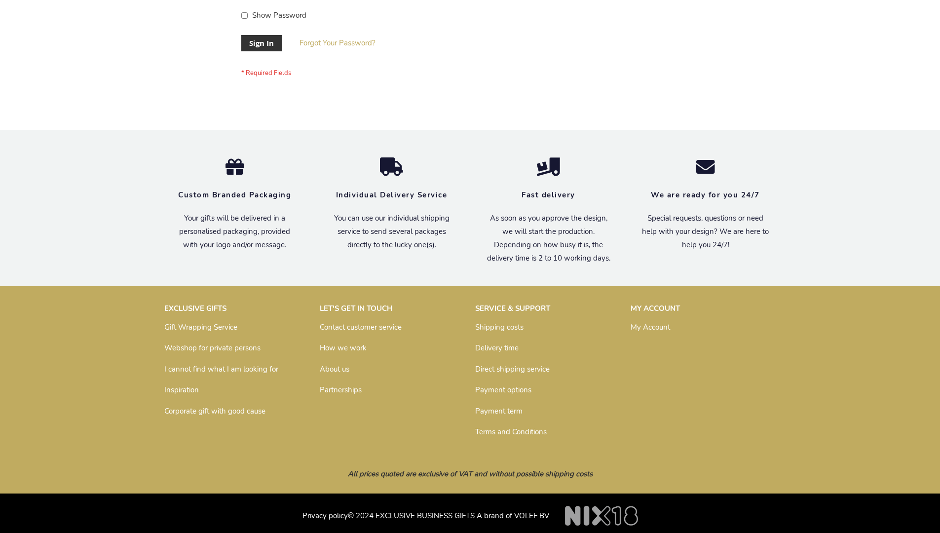
scroll to position [317, 0]
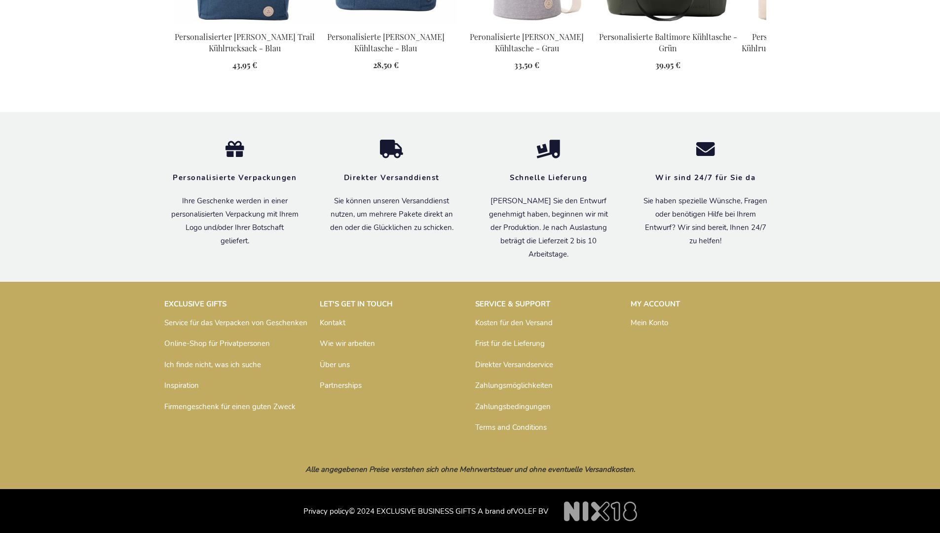
scroll to position [1113, 0]
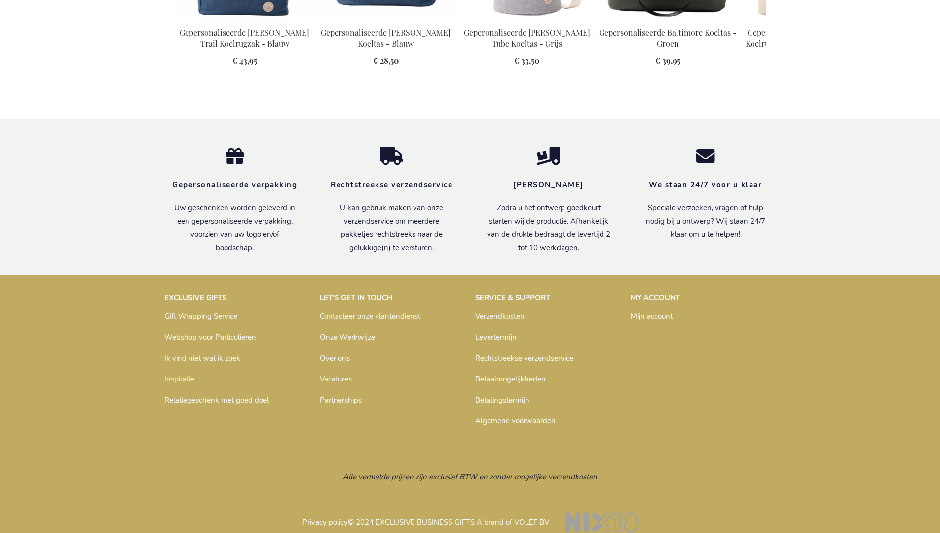
scroll to position [1117, 0]
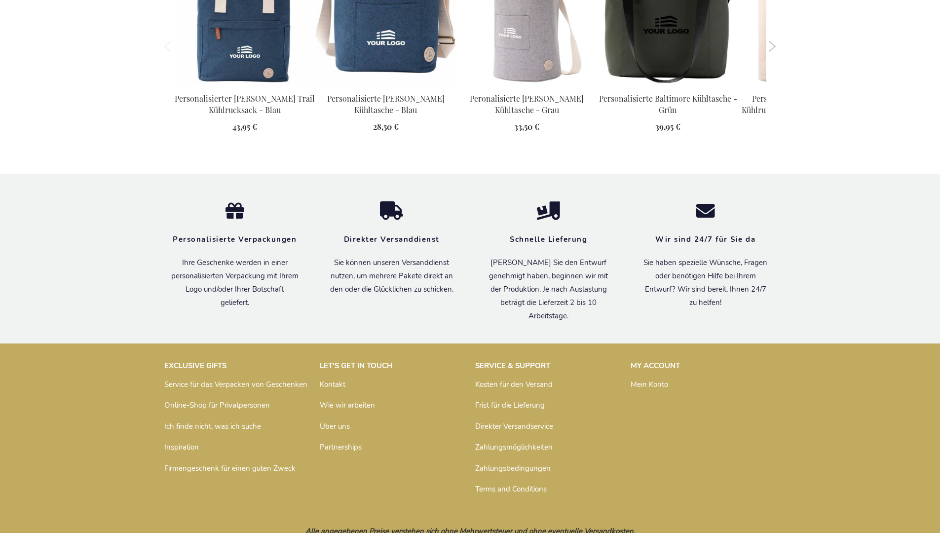
scroll to position [1113, 0]
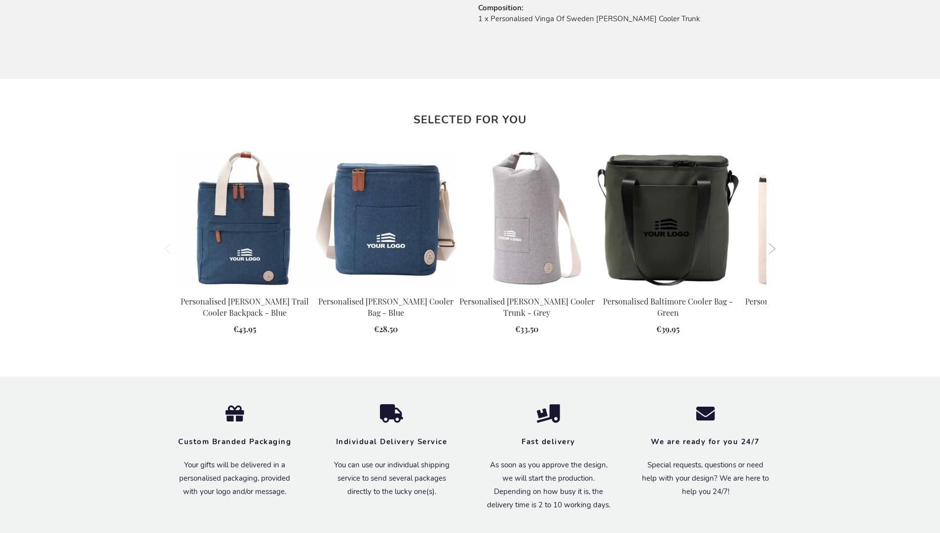
scroll to position [1088, 0]
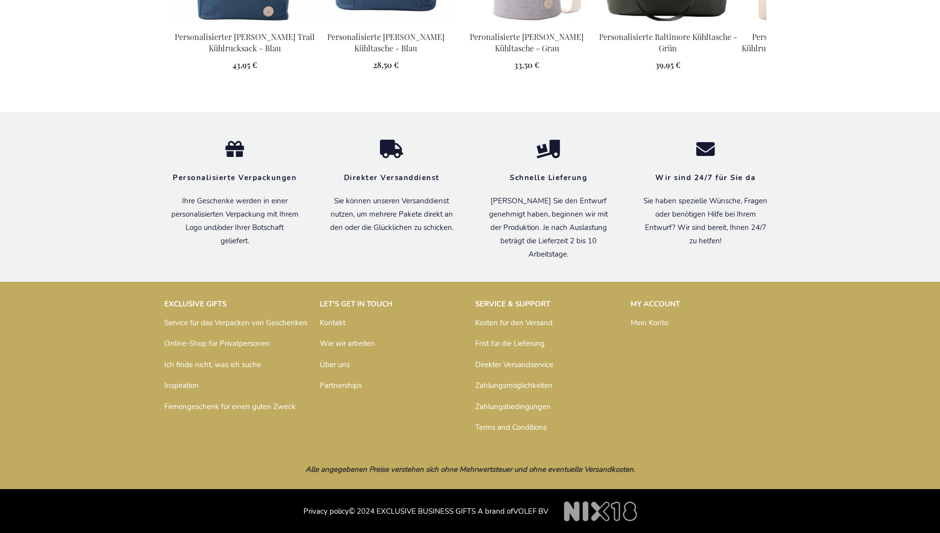
scroll to position [1113, 0]
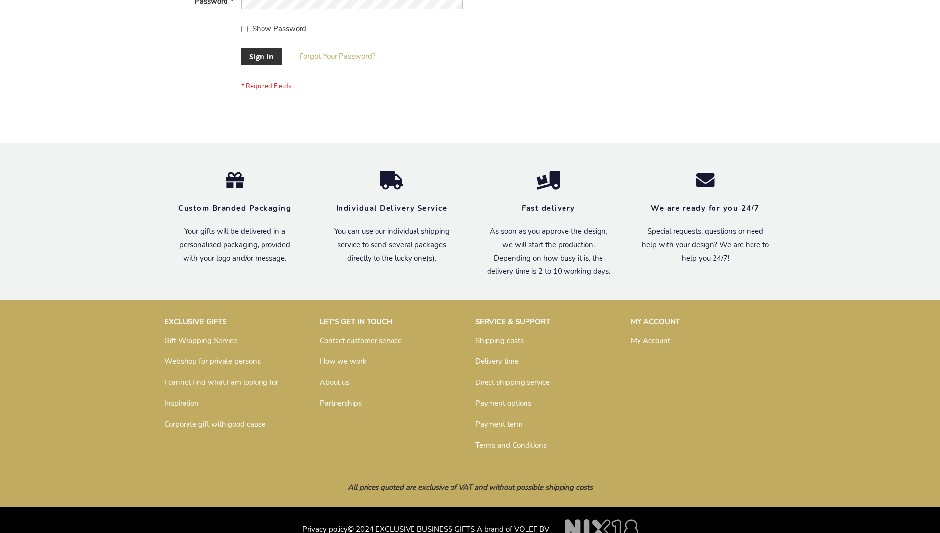
scroll to position [317, 0]
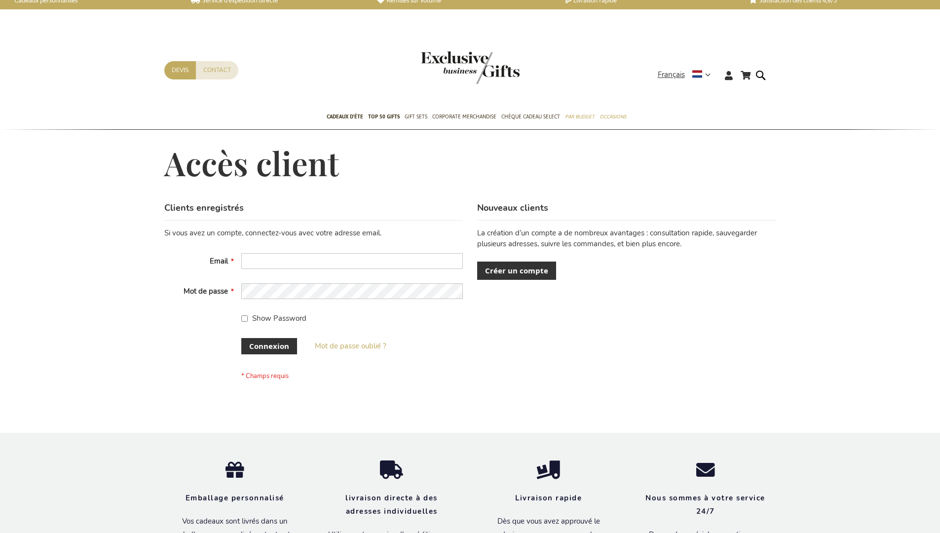
scroll to position [333, 0]
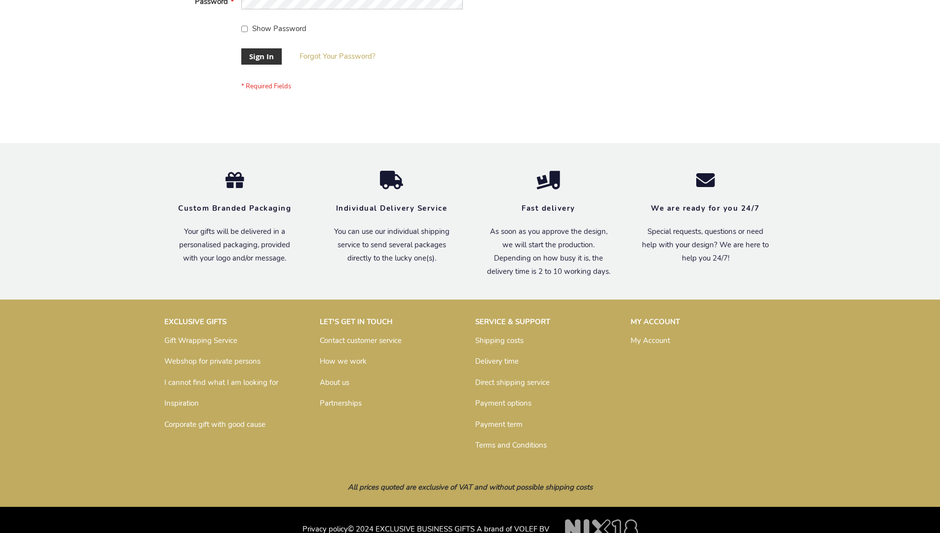
scroll to position [317, 0]
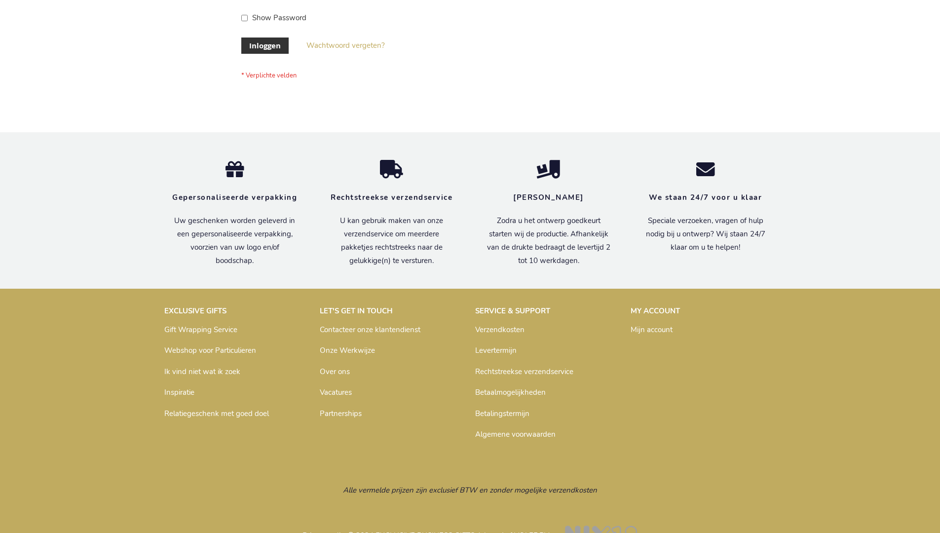
scroll to position [335, 0]
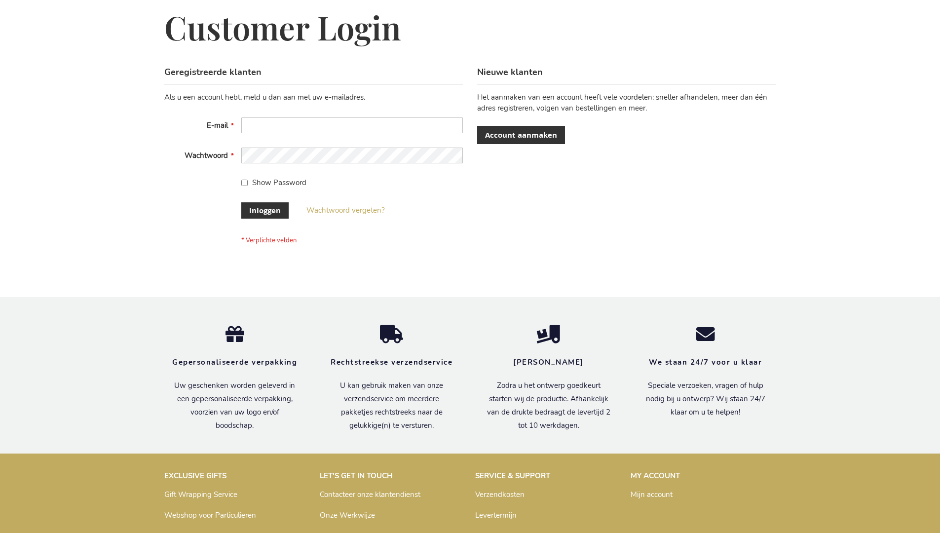
scroll to position [335, 0]
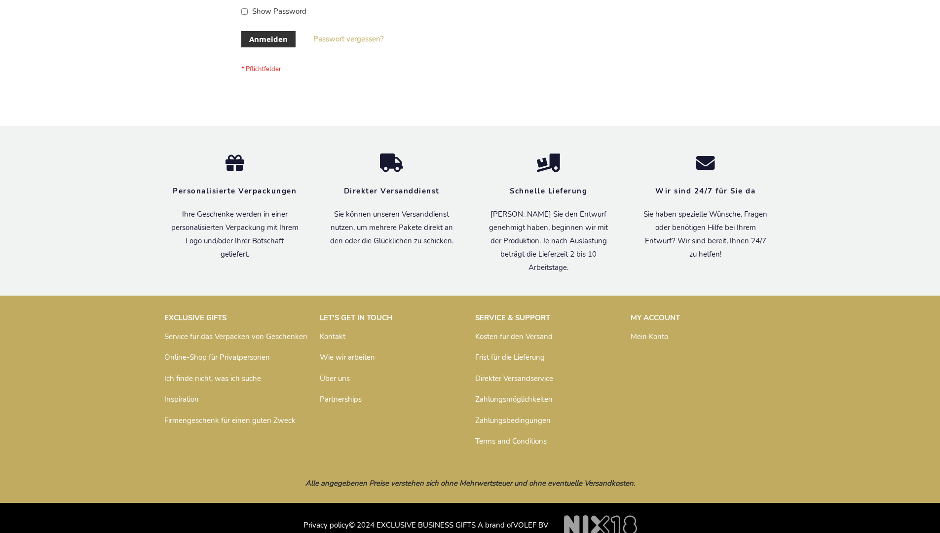
scroll to position [331, 0]
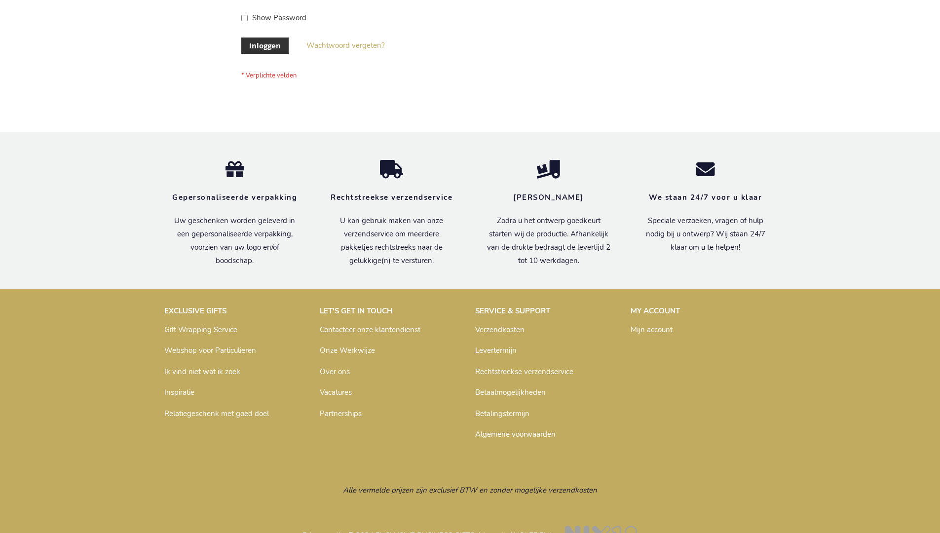
scroll to position [335, 0]
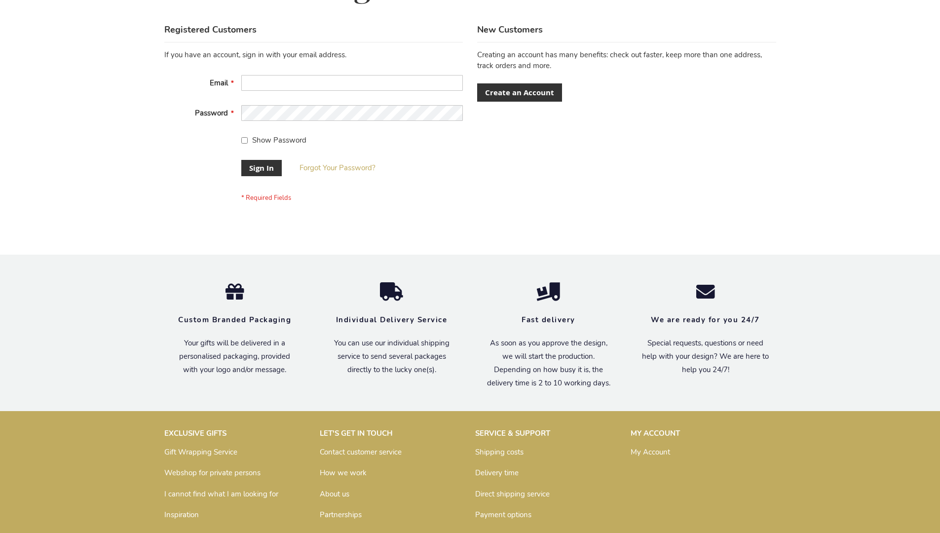
scroll to position [317, 0]
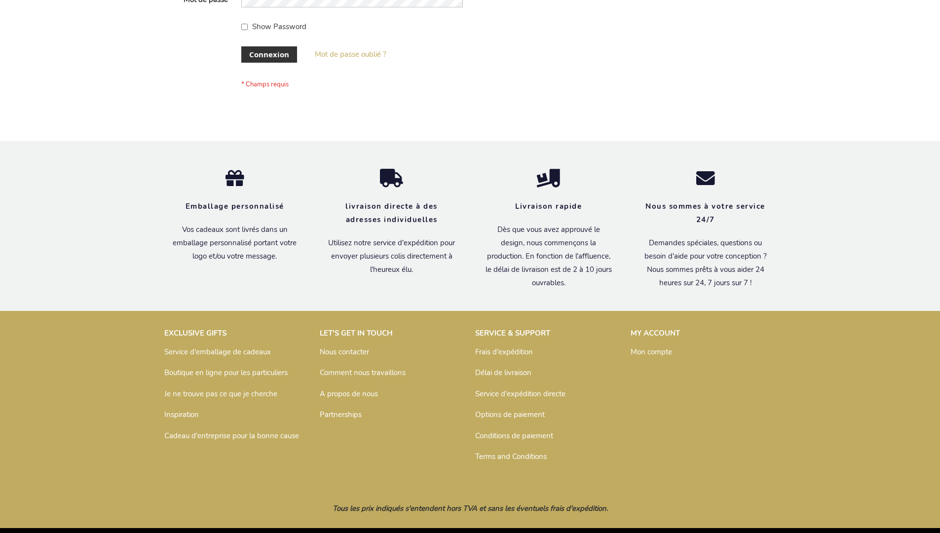
scroll to position [341, 0]
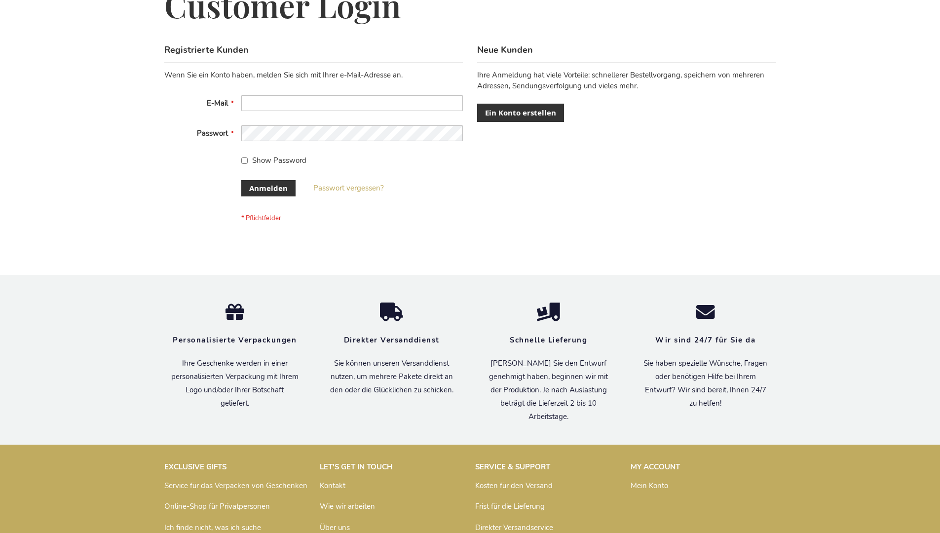
scroll to position [331, 0]
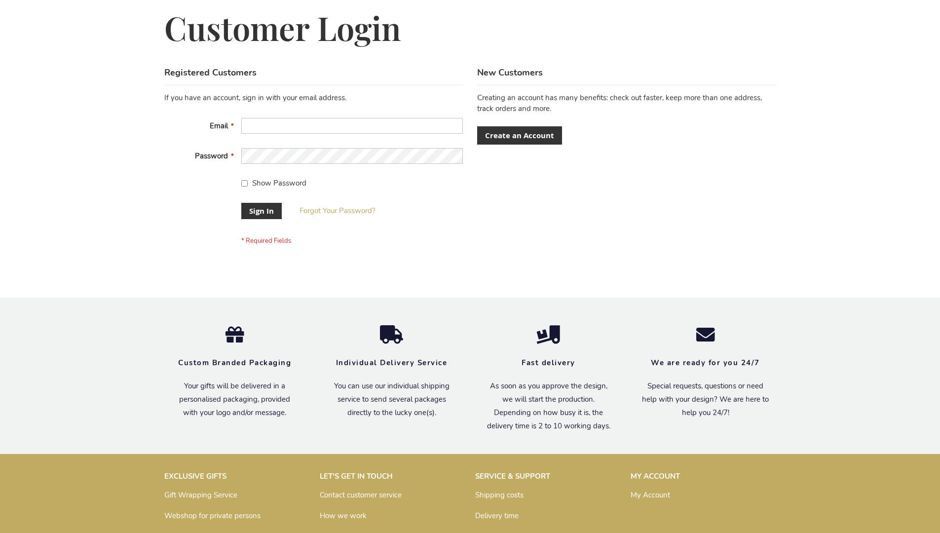
scroll to position [317, 0]
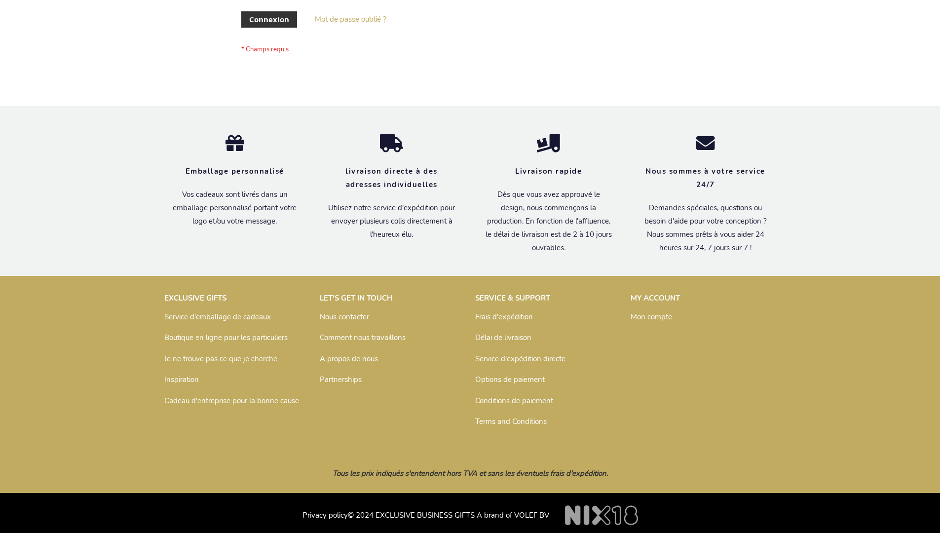
scroll to position [341, 0]
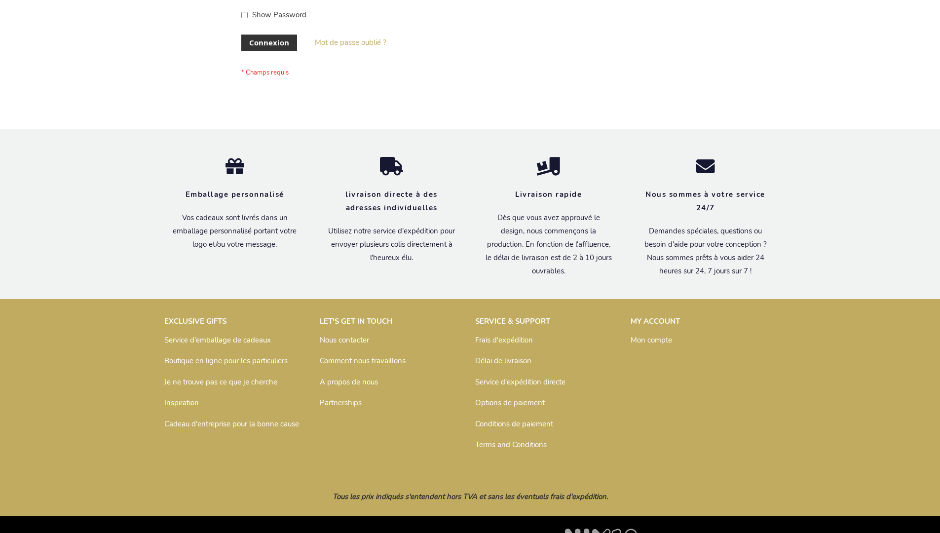
scroll to position [341, 0]
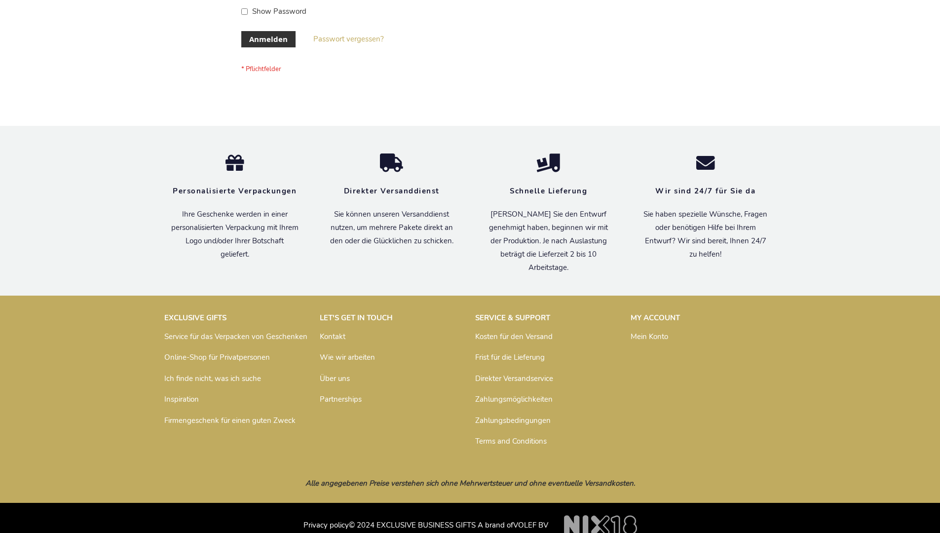
scroll to position [331, 0]
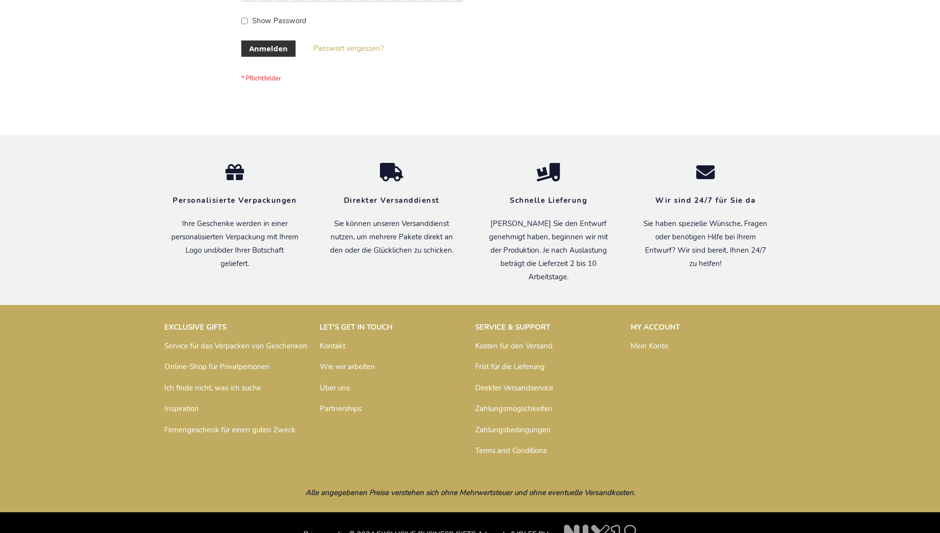
scroll to position [331, 0]
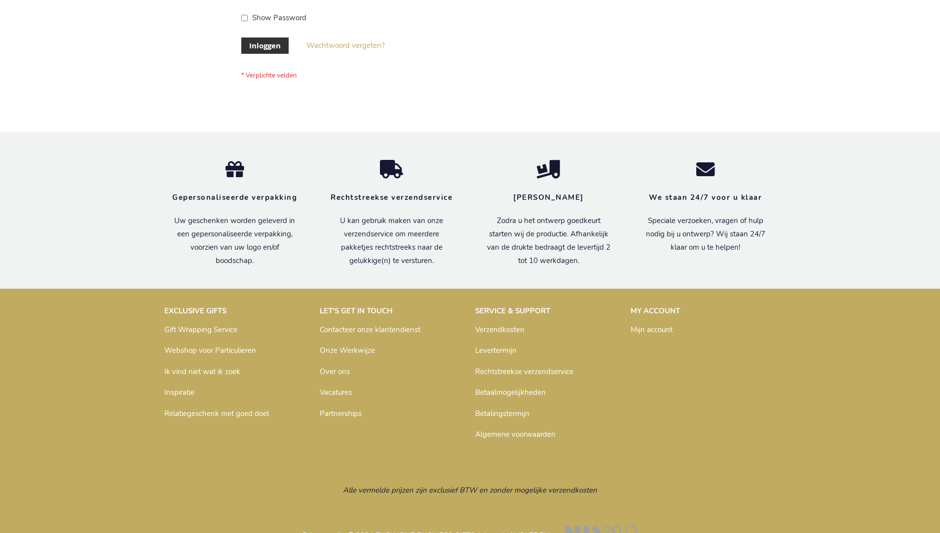
scroll to position [335, 0]
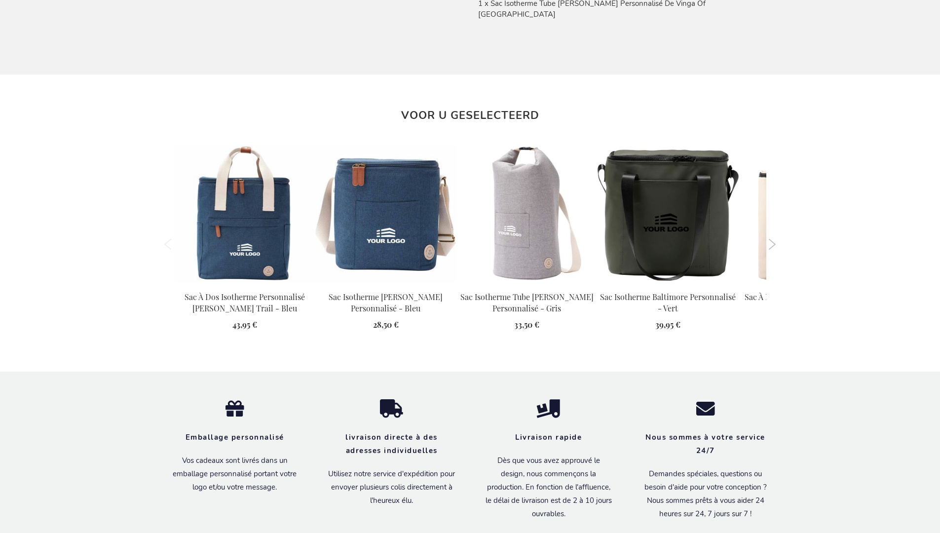
scroll to position [1122, 0]
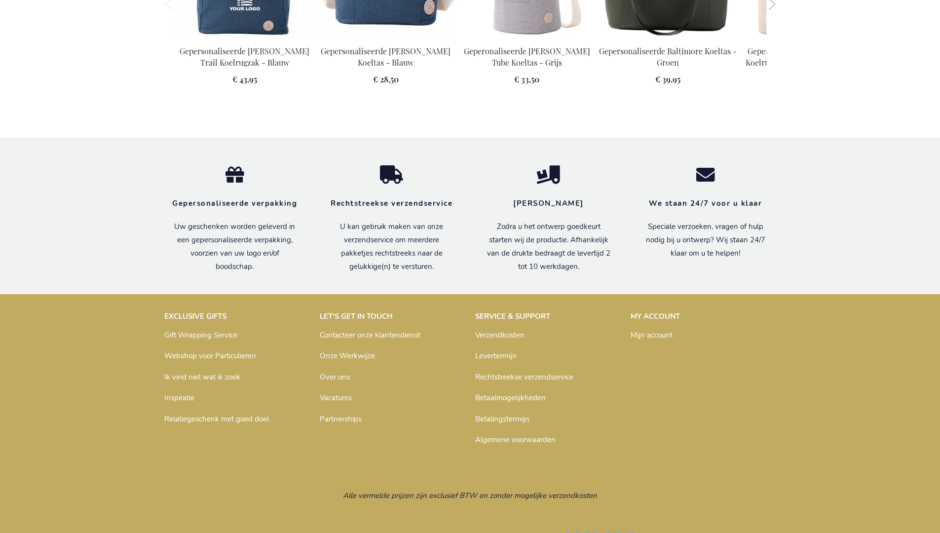
scroll to position [1117, 0]
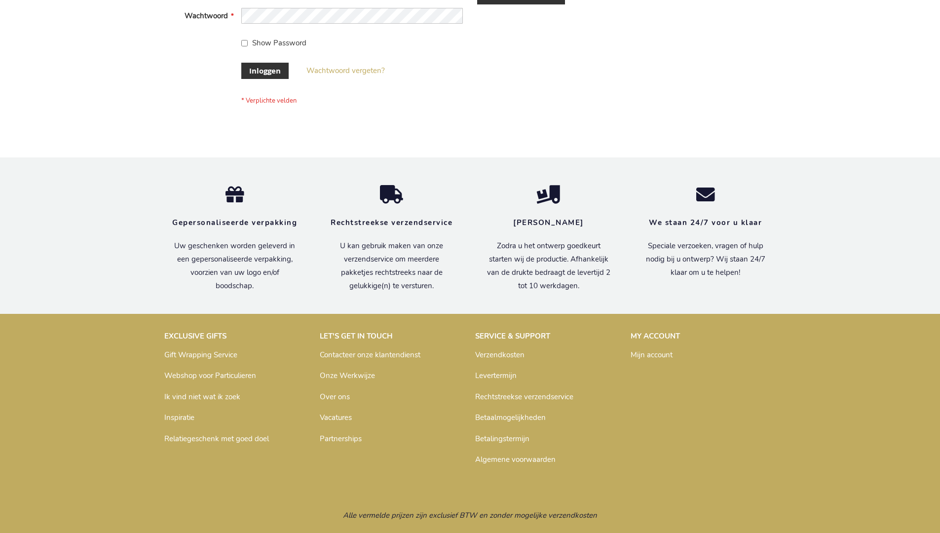
scroll to position [335, 0]
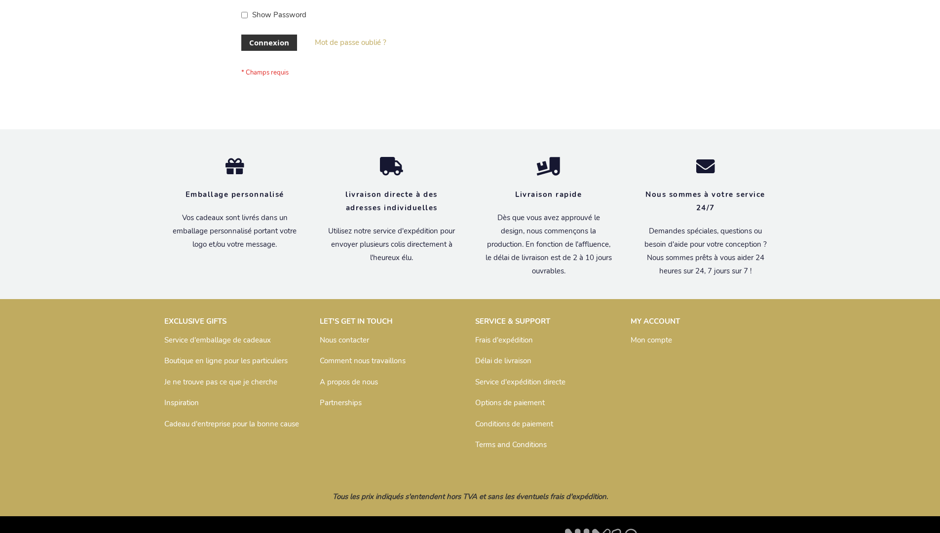
scroll to position [341, 0]
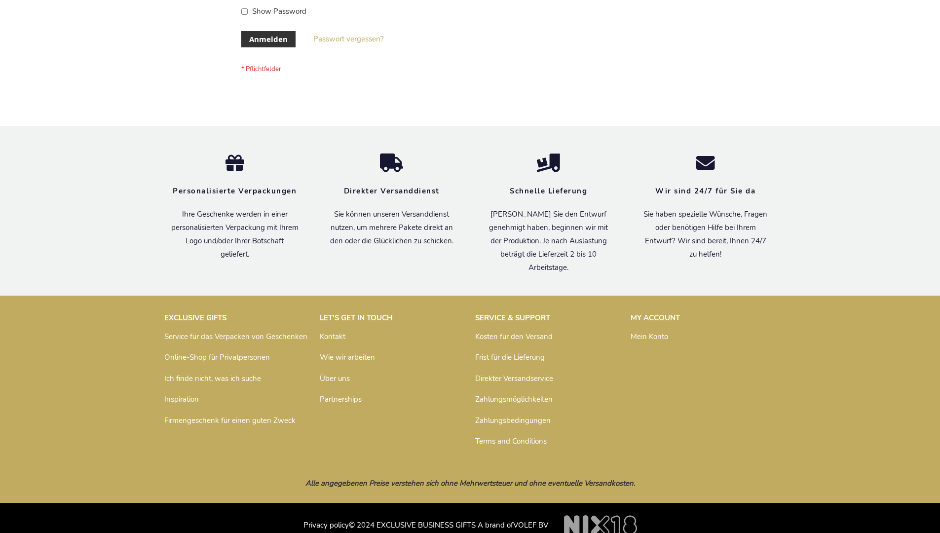
scroll to position [331, 0]
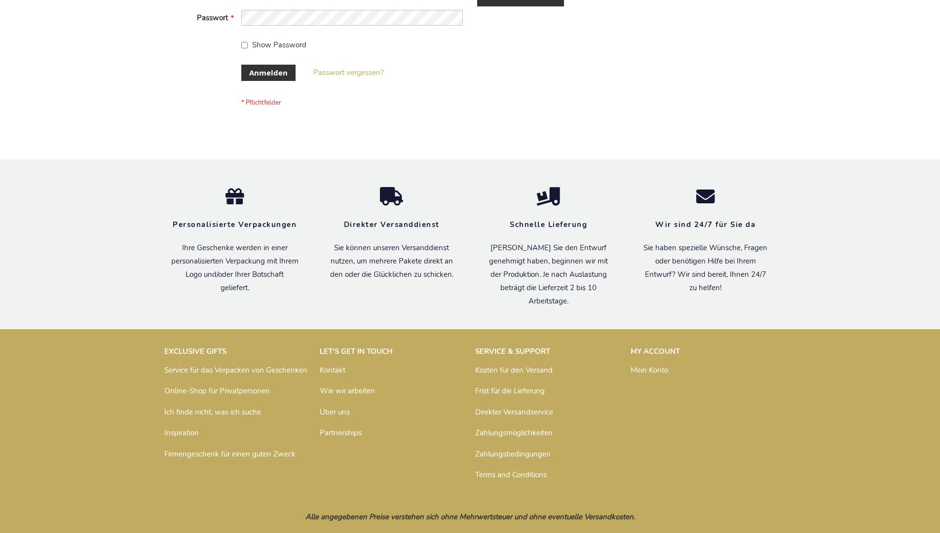
scroll to position [331, 0]
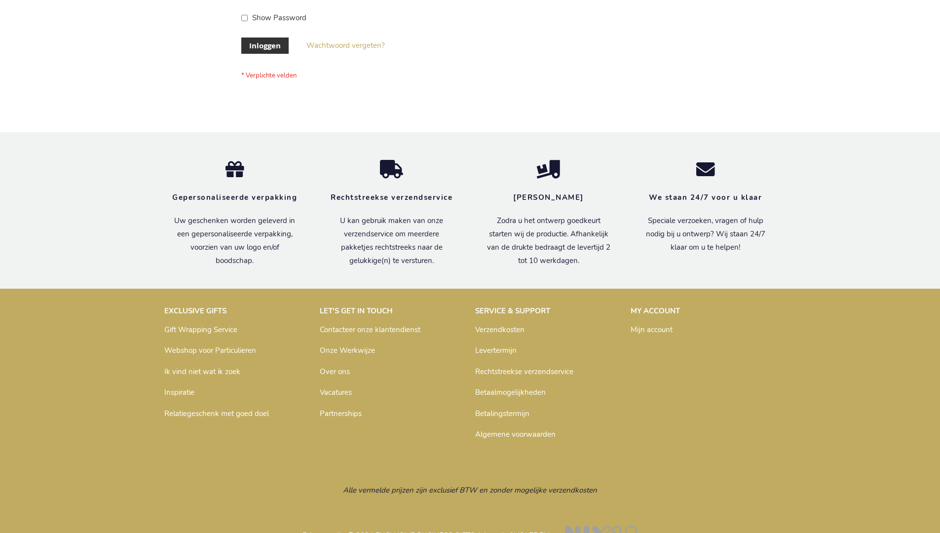
scroll to position [335, 0]
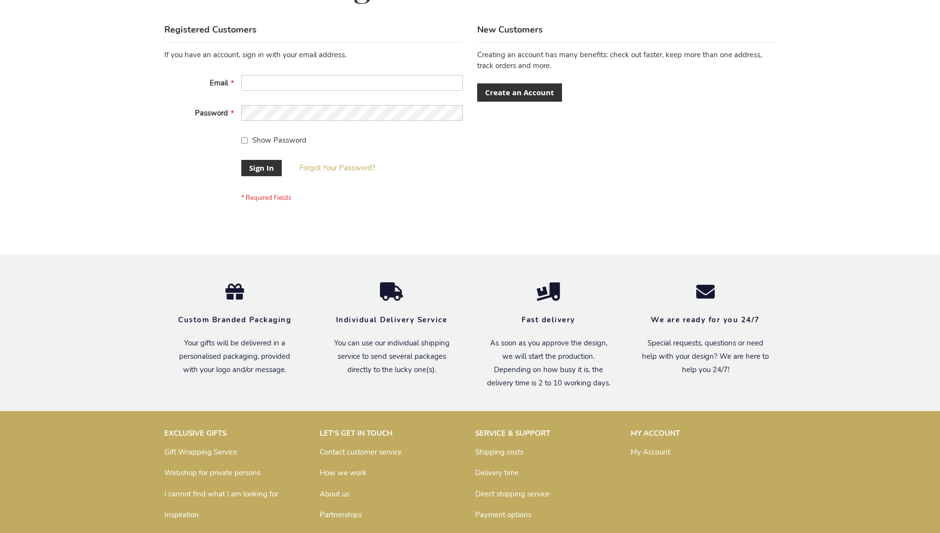
scroll to position [317, 0]
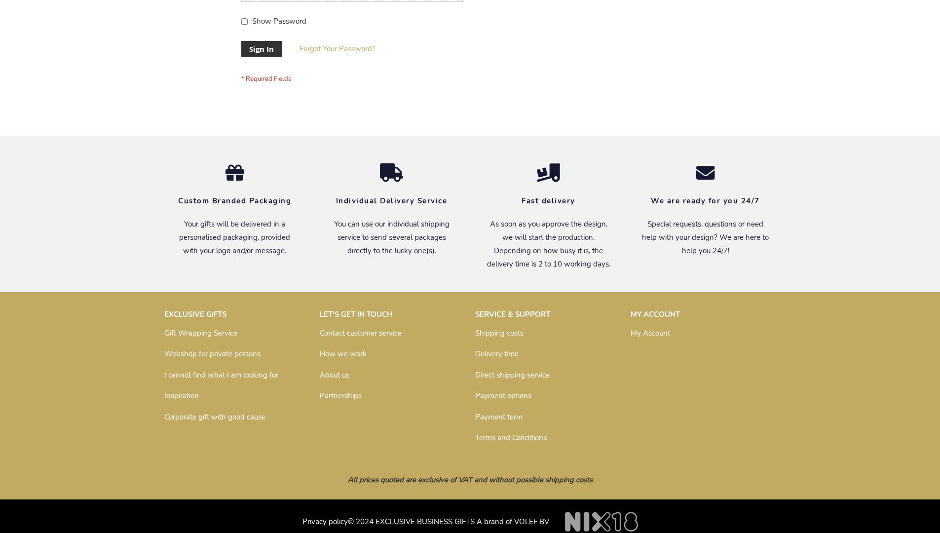
scroll to position [317, 0]
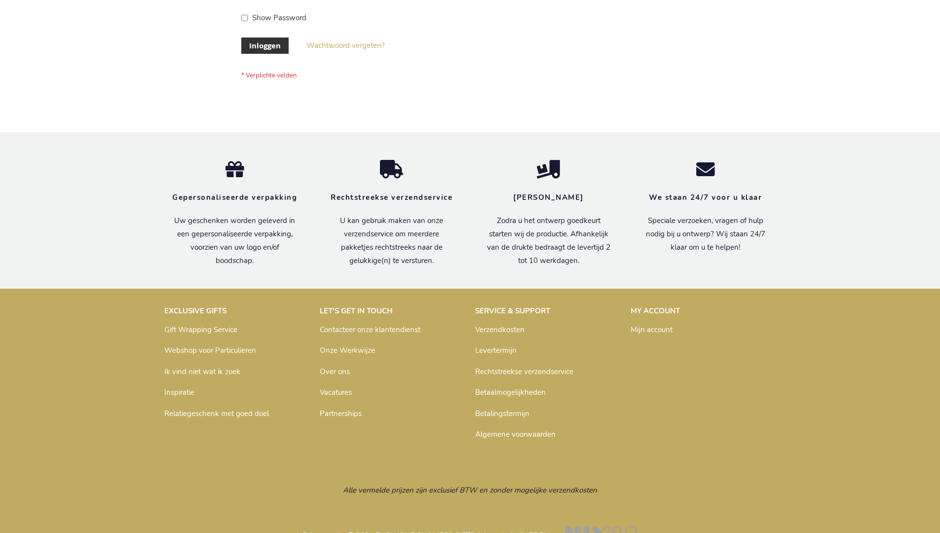
scroll to position [335, 0]
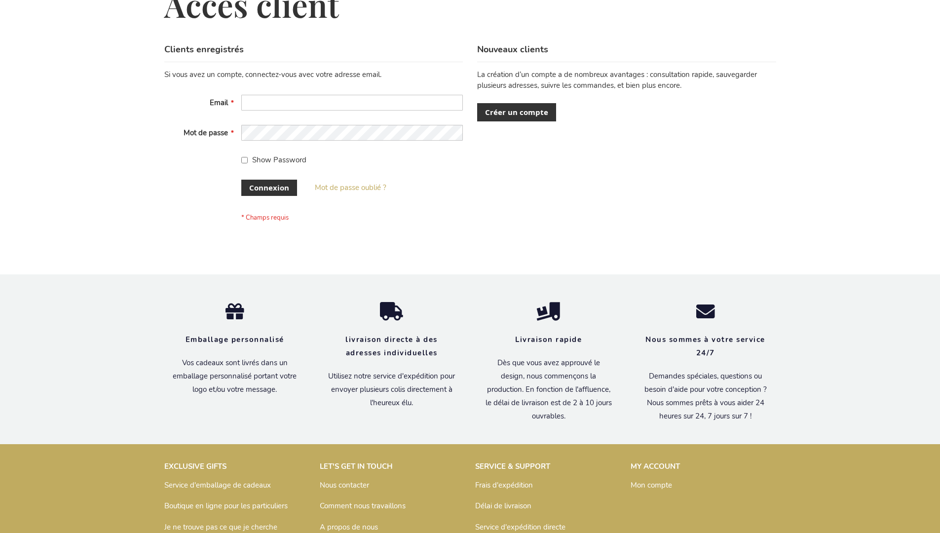
scroll to position [341, 0]
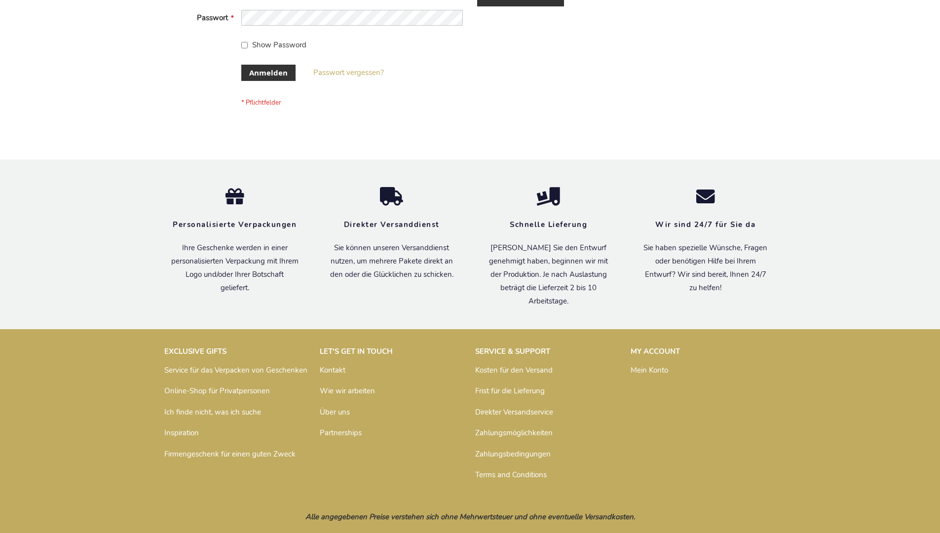
scroll to position [331, 0]
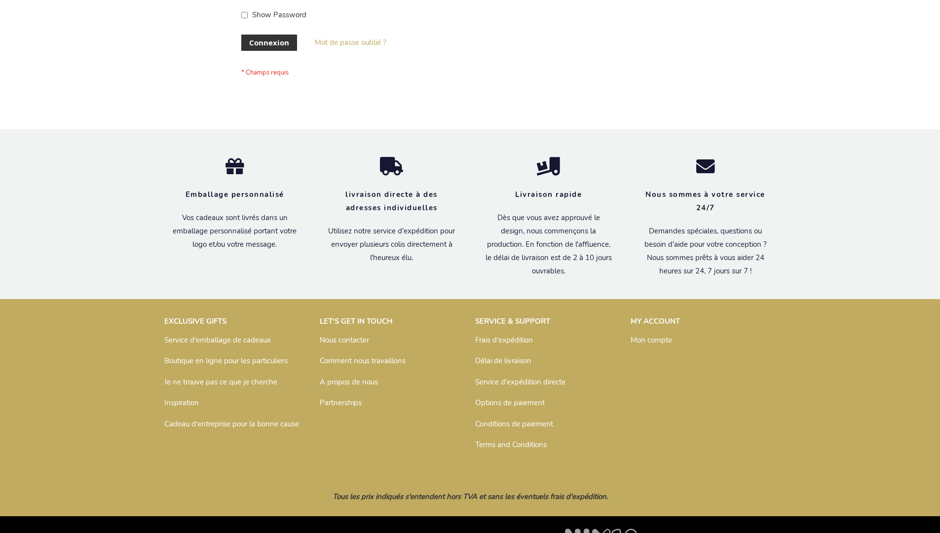
scroll to position [341, 0]
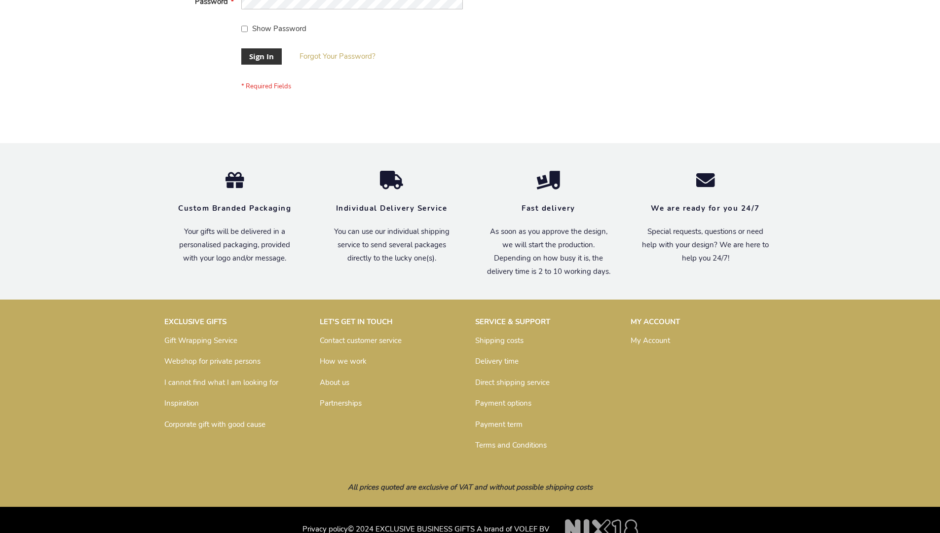
scroll to position [317, 0]
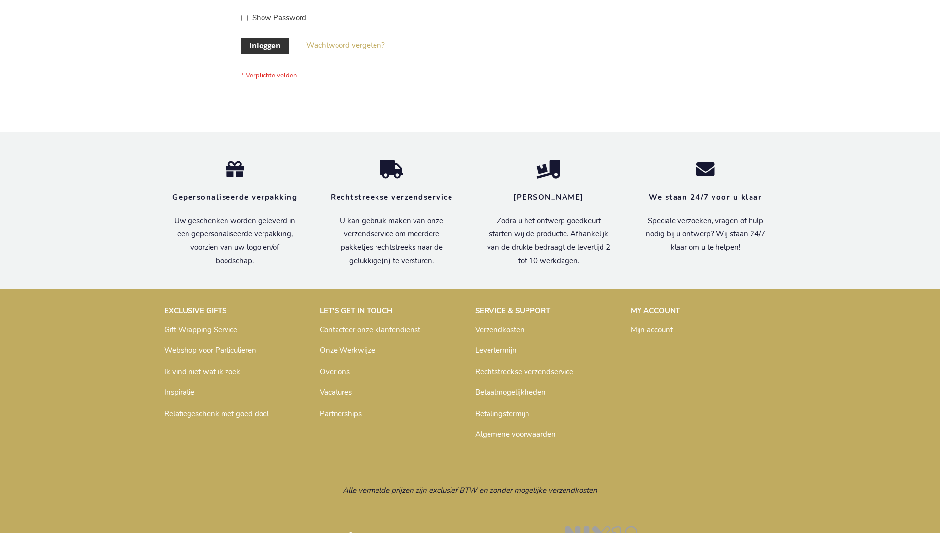
scroll to position [335, 0]
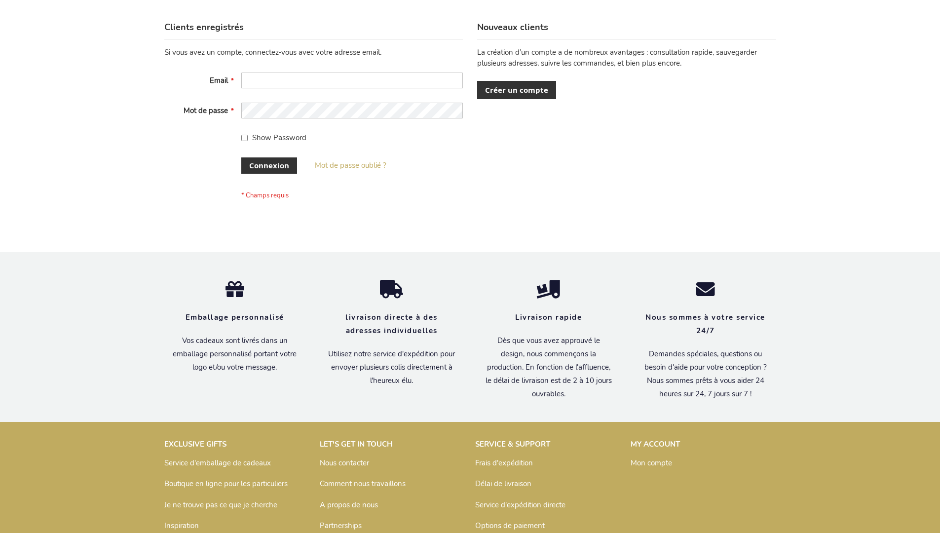
scroll to position [341, 0]
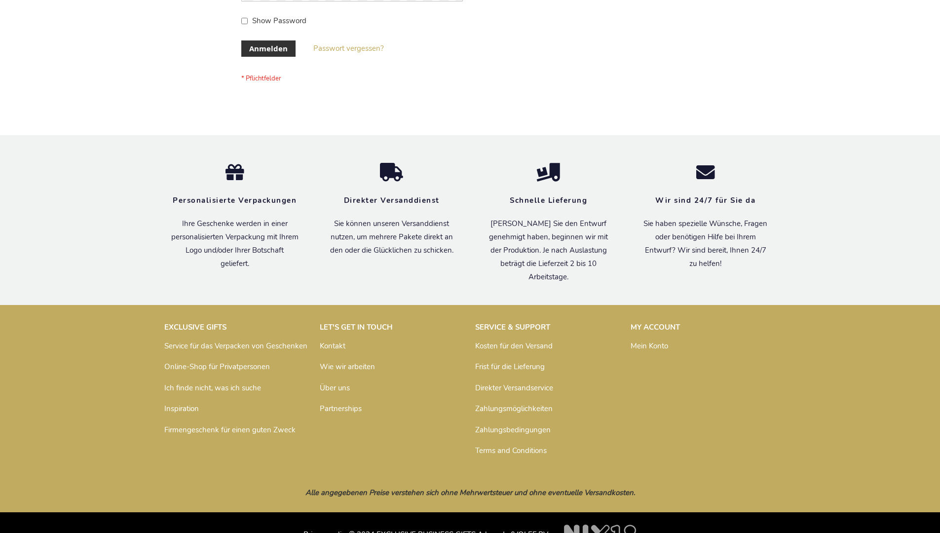
scroll to position [331, 0]
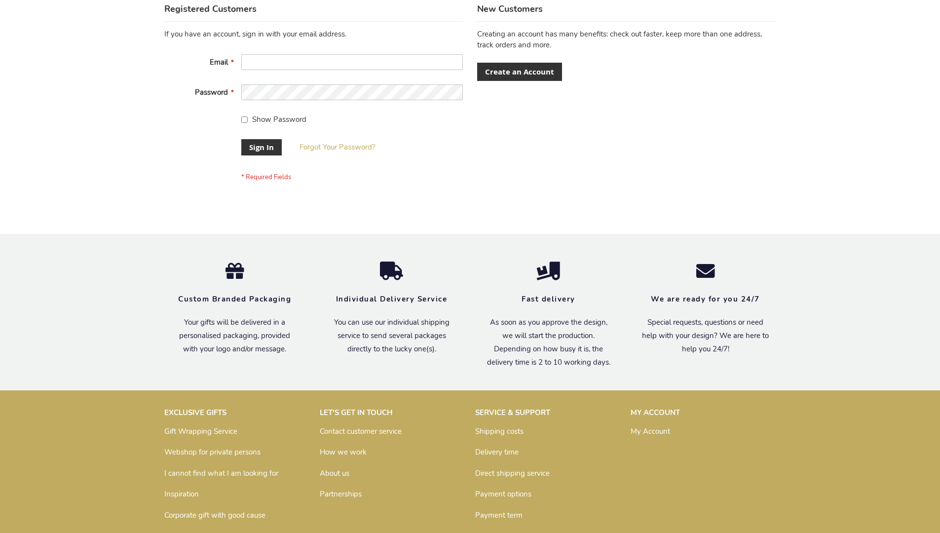
scroll to position [317, 0]
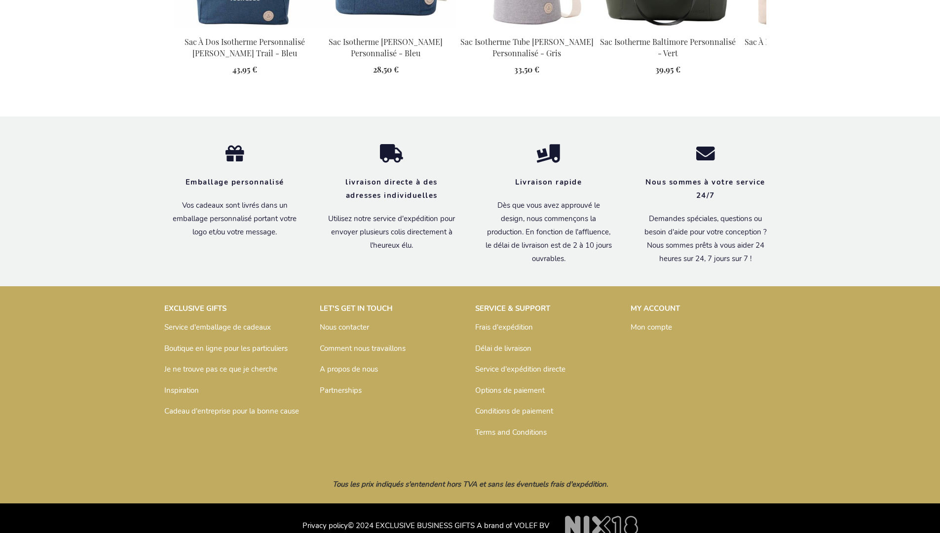
scroll to position [1122, 0]
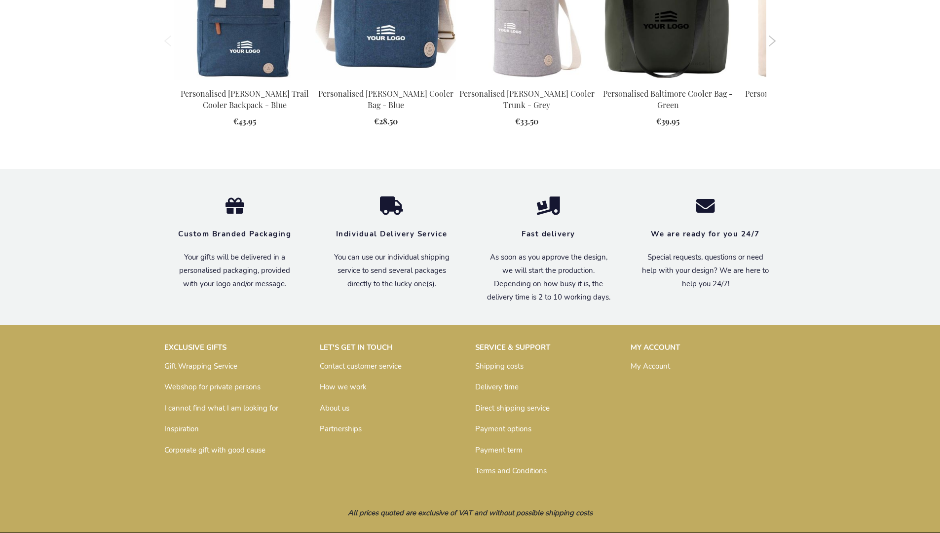
scroll to position [1088, 0]
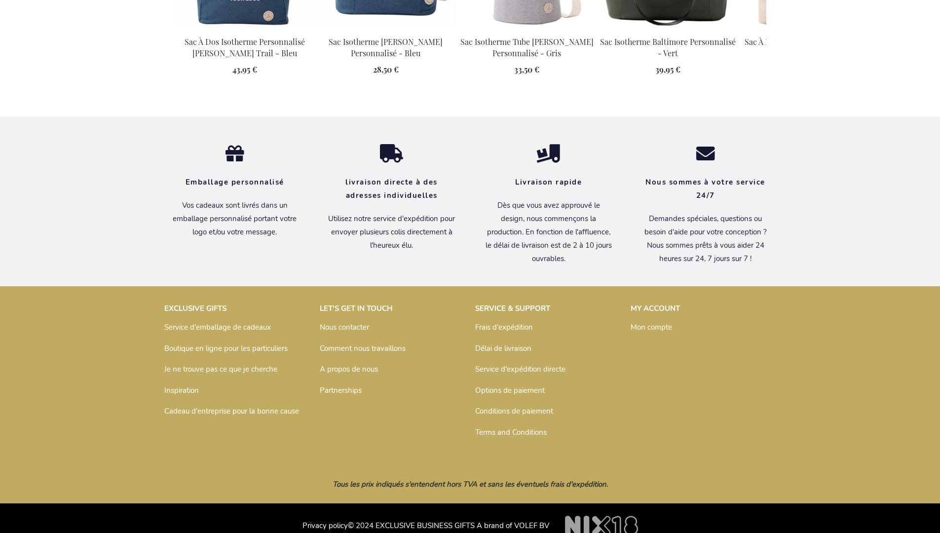
scroll to position [1122, 0]
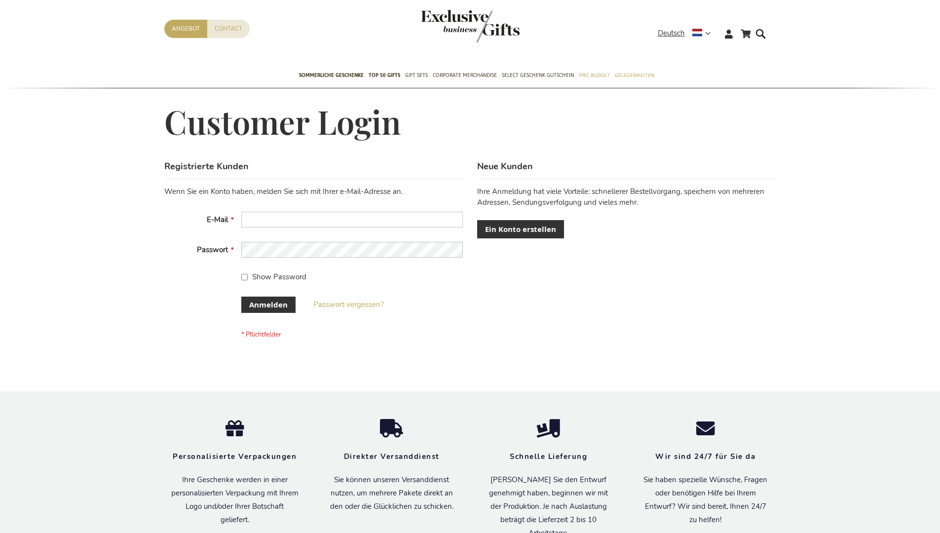
scroll to position [331, 0]
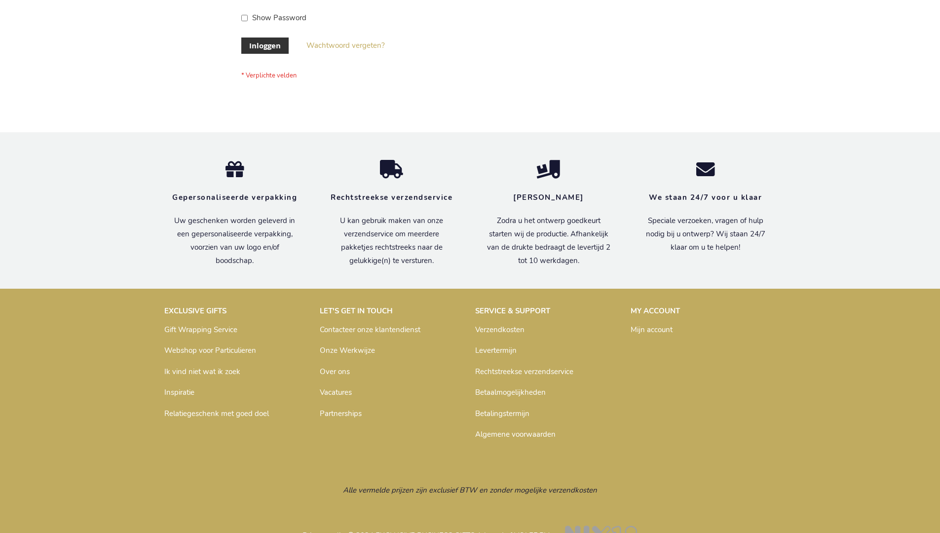
scroll to position [335, 0]
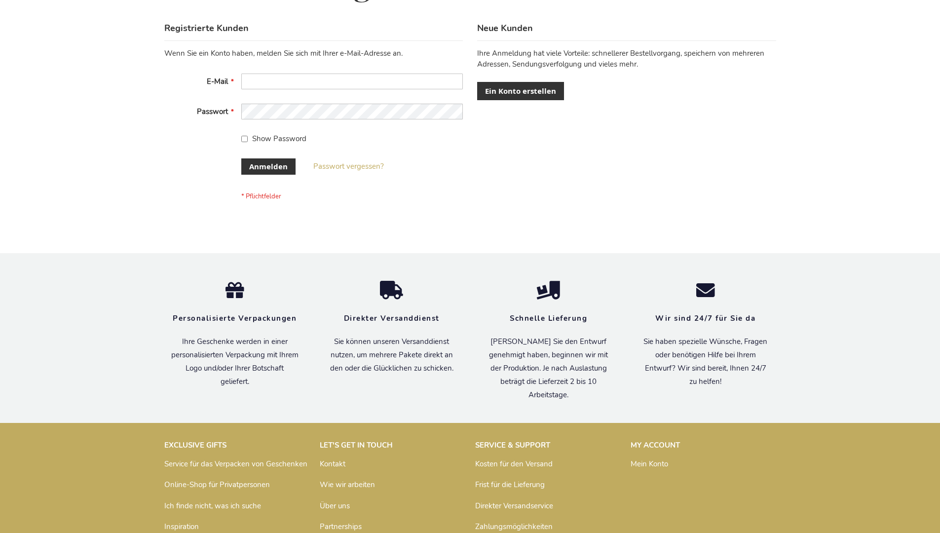
scroll to position [331, 0]
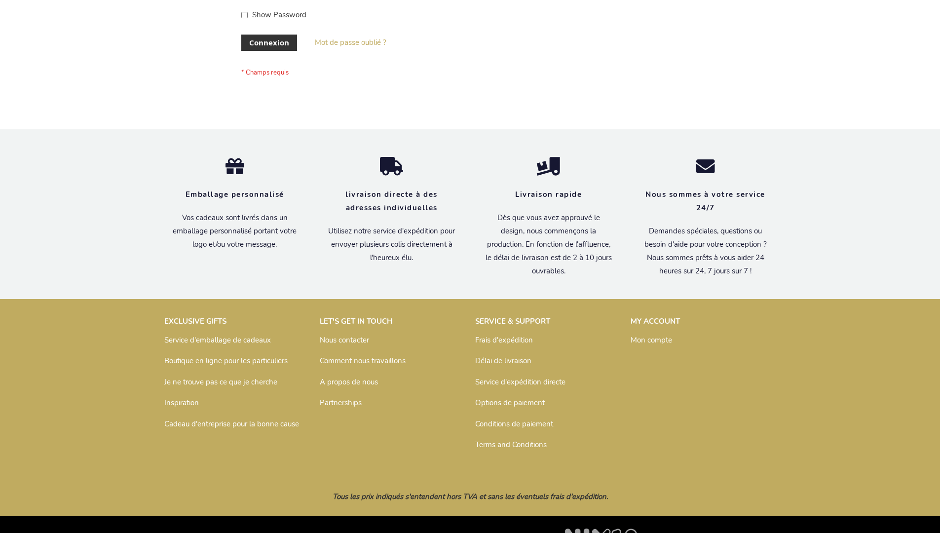
scroll to position [341, 0]
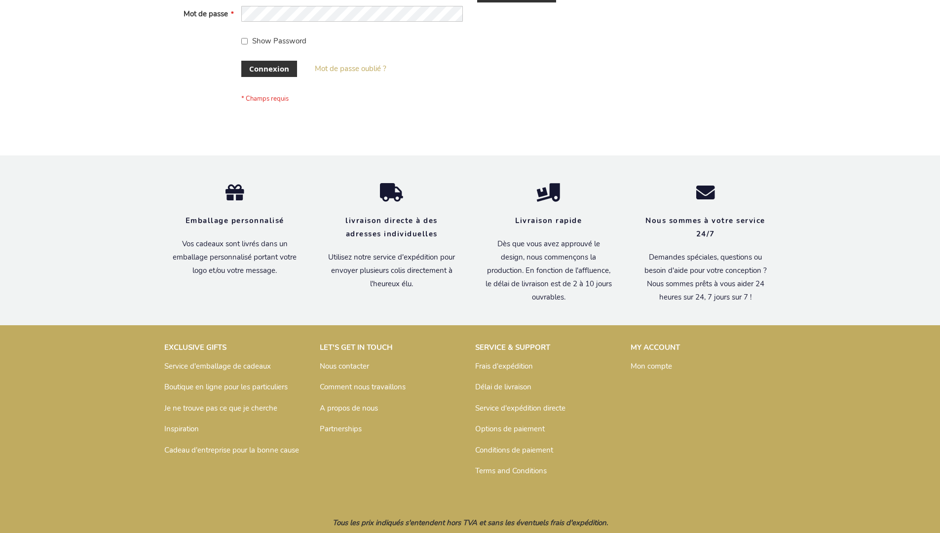
scroll to position [341, 0]
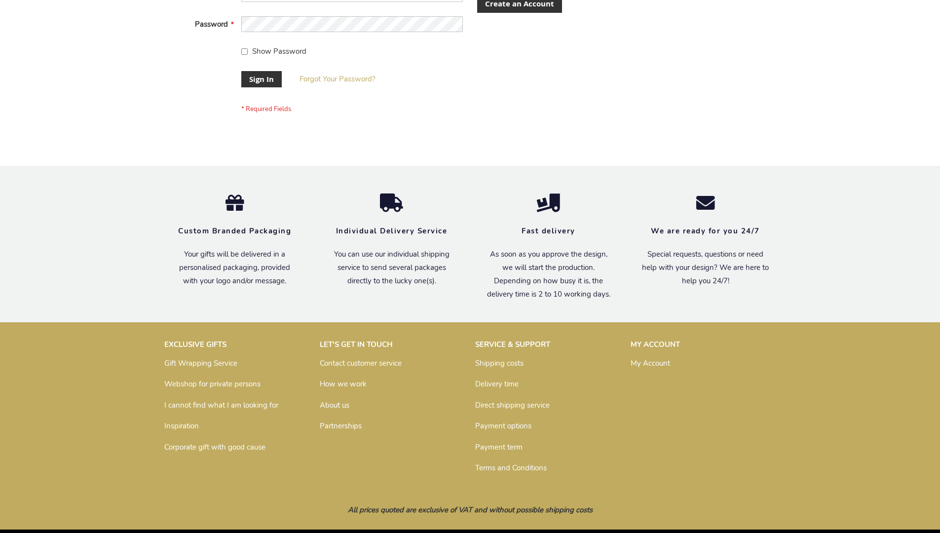
scroll to position [317, 0]
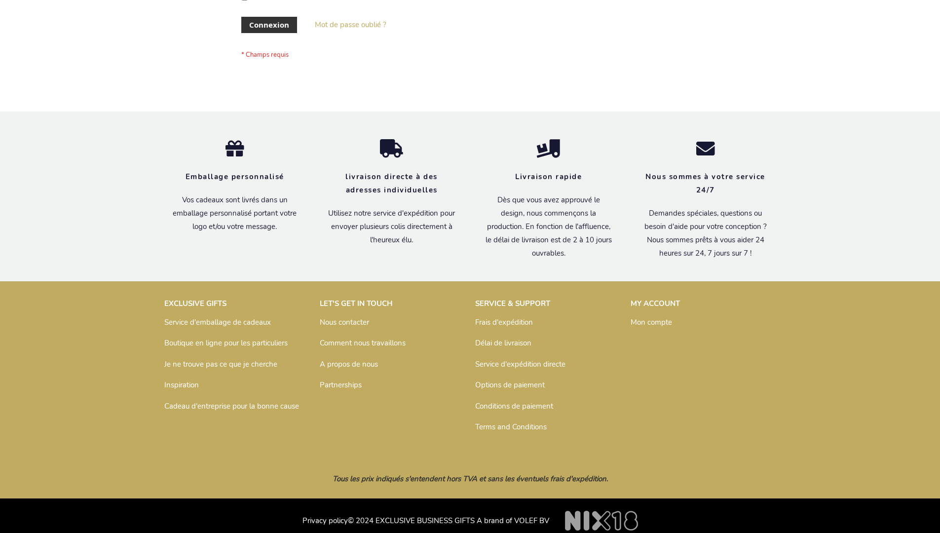
scroll to position [341, 0]
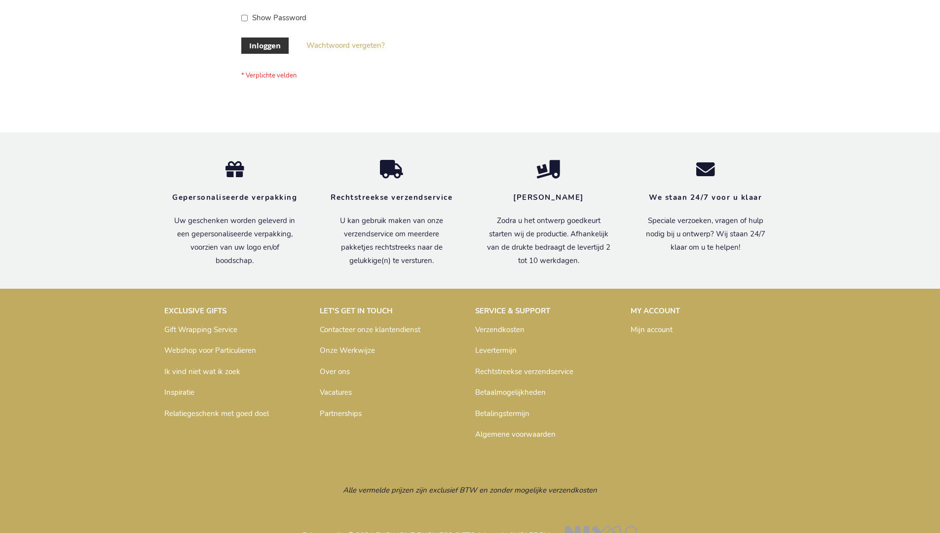
scroll to position [335, 0]
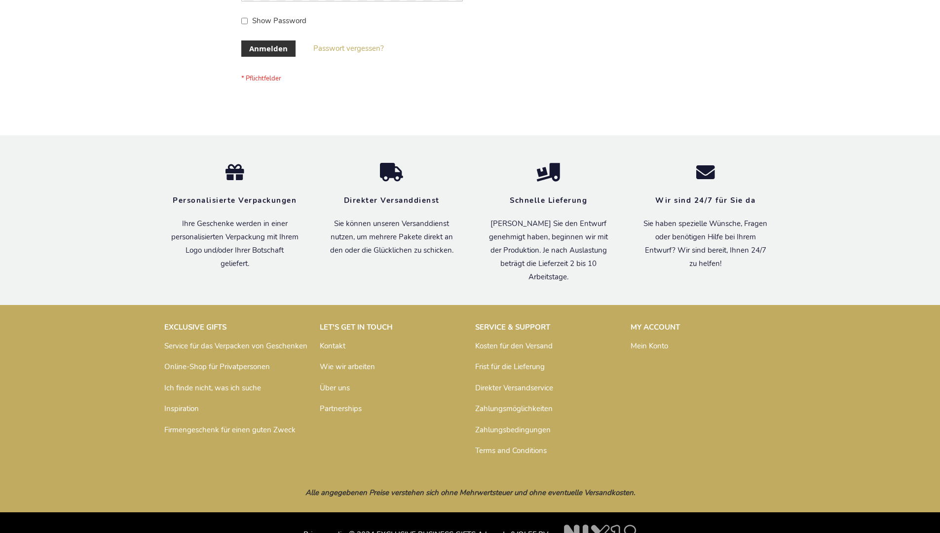
scroll to position [331, 0]
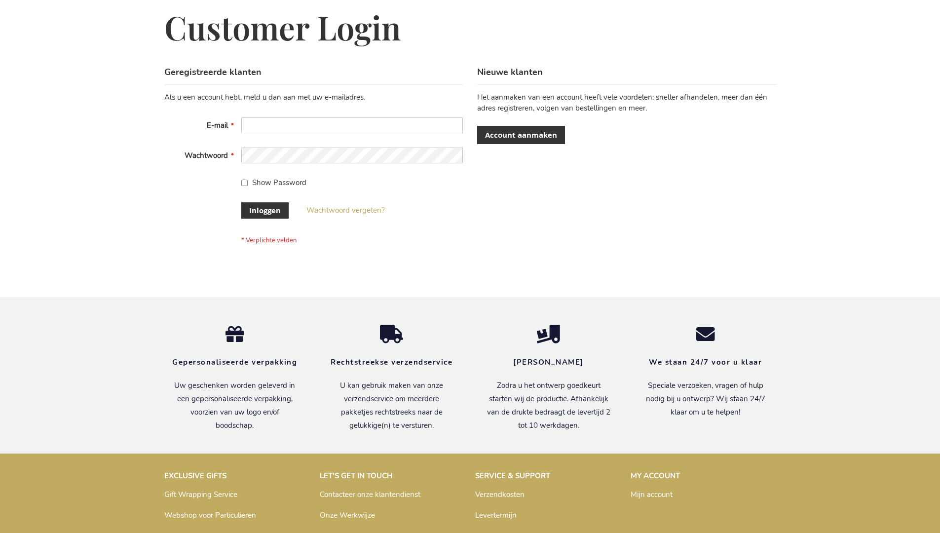
scroll to position [335, 0]
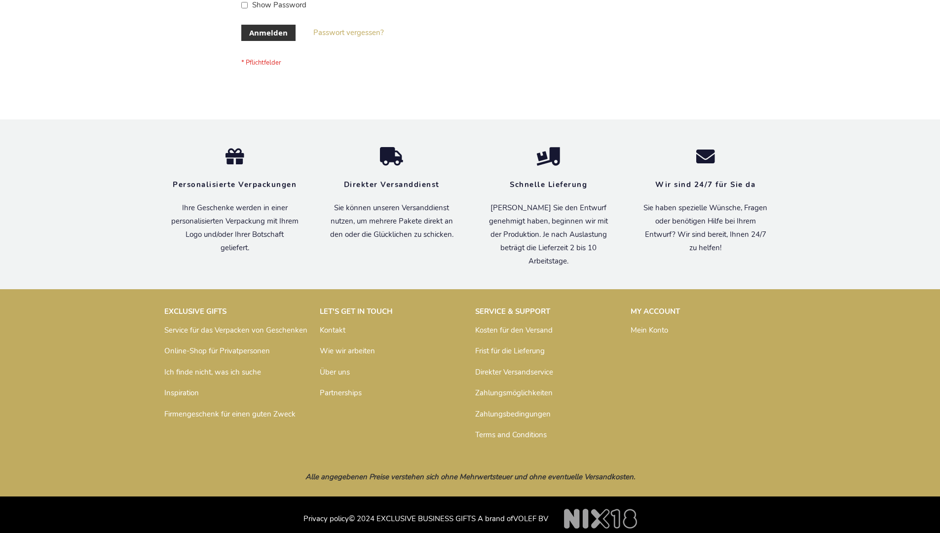
scroll to position [323, 0]
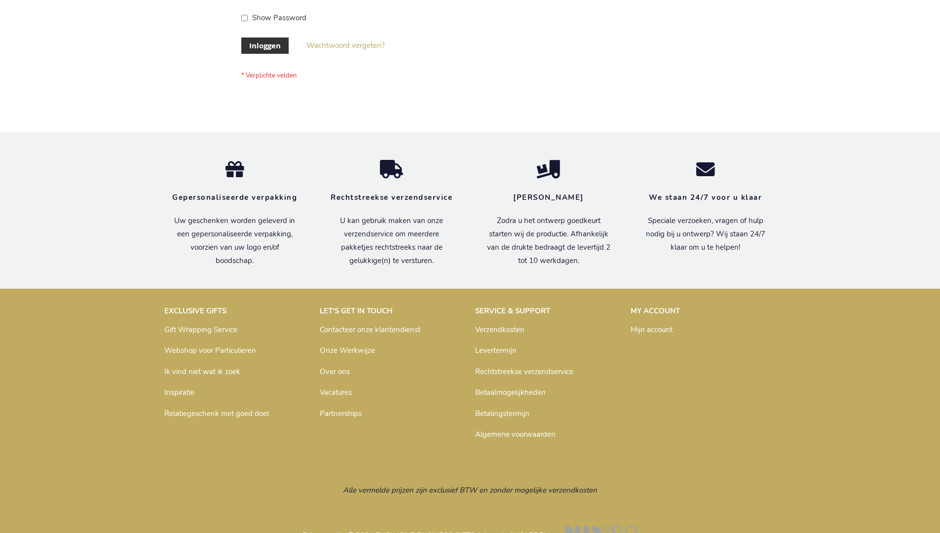
scroll to position [335, 0]
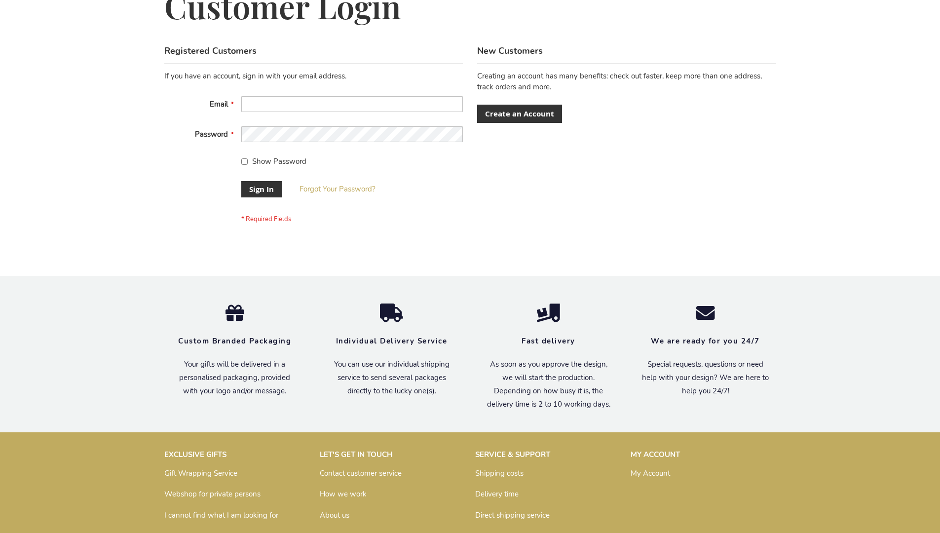
scroll to position [317, 0]
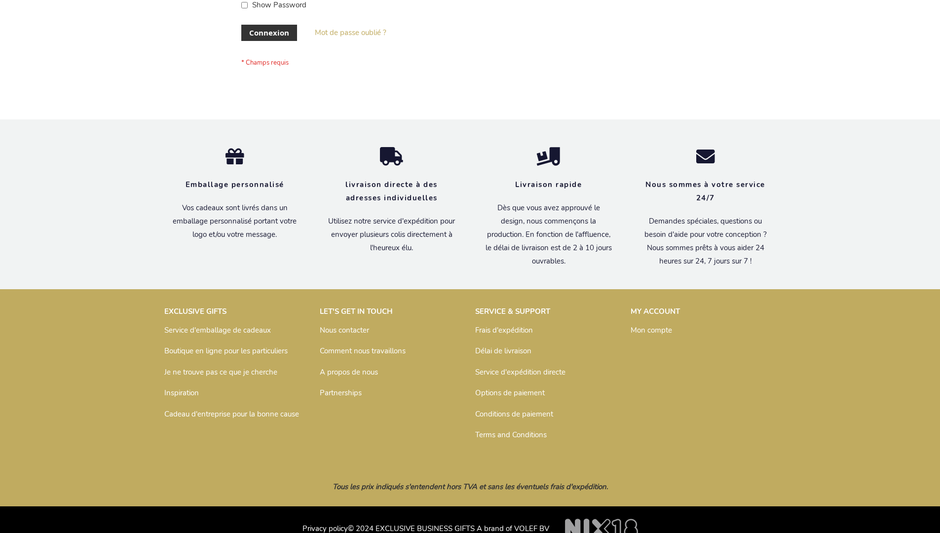
scroll to position [341, 0]
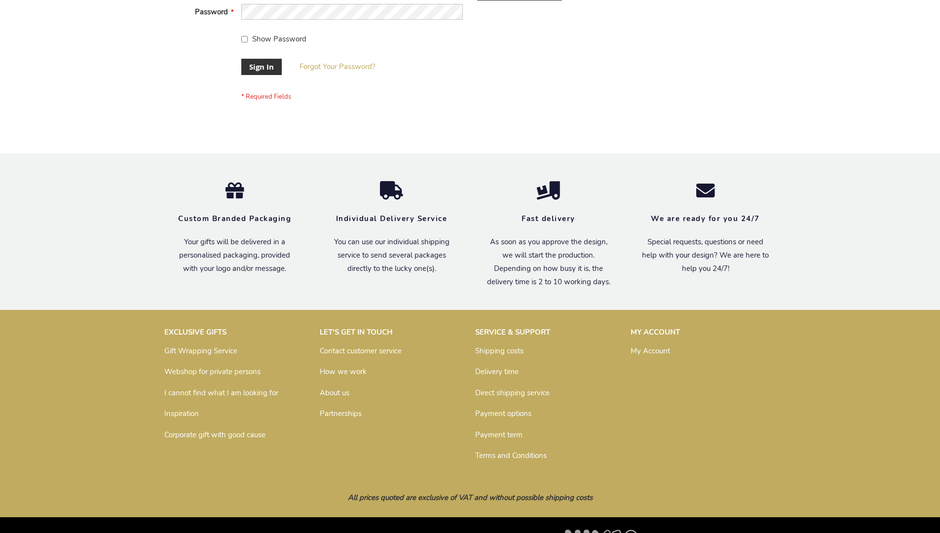
scroll to position [317, 0]
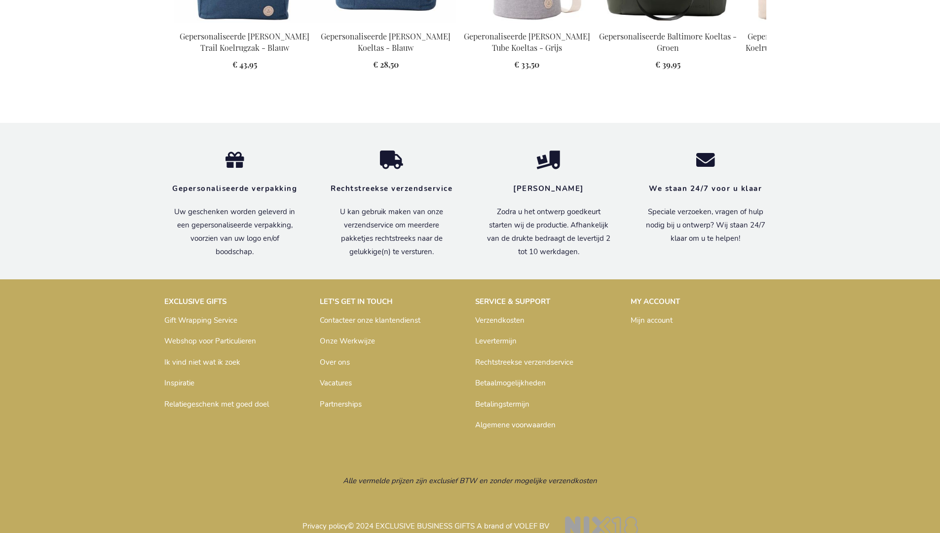
scroll to position [1117, 0]
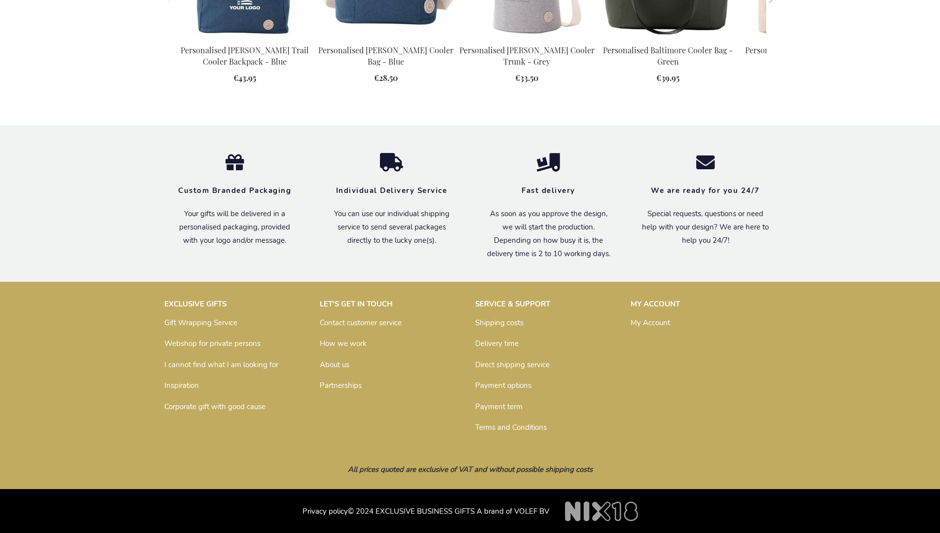
scroll to position [1088, 0]
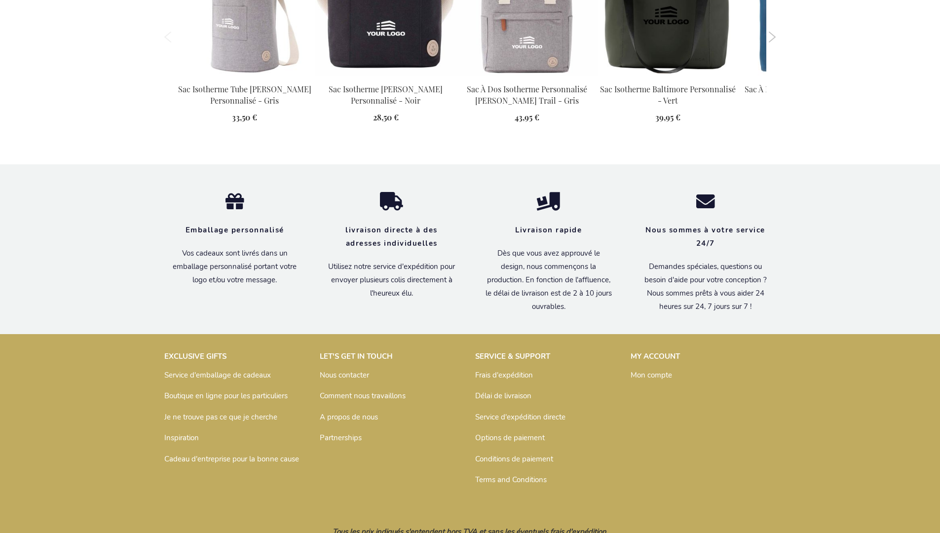
scroll to position [1122, 0]
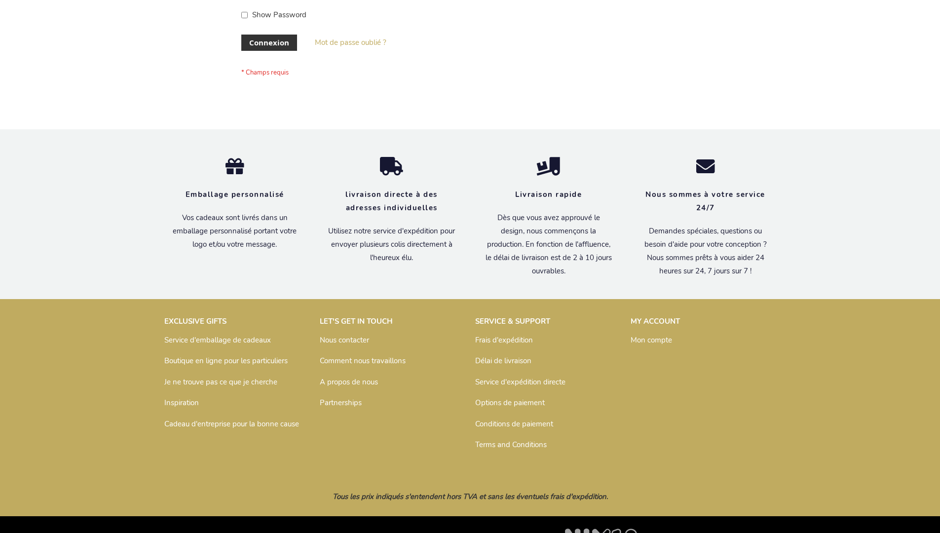
scroll to position [341, 0]
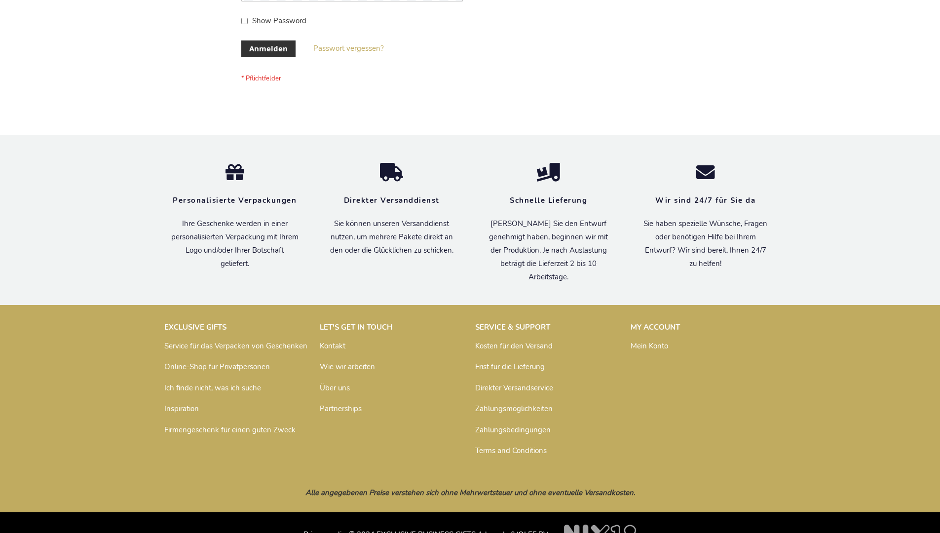
scroll to position [331, 0]
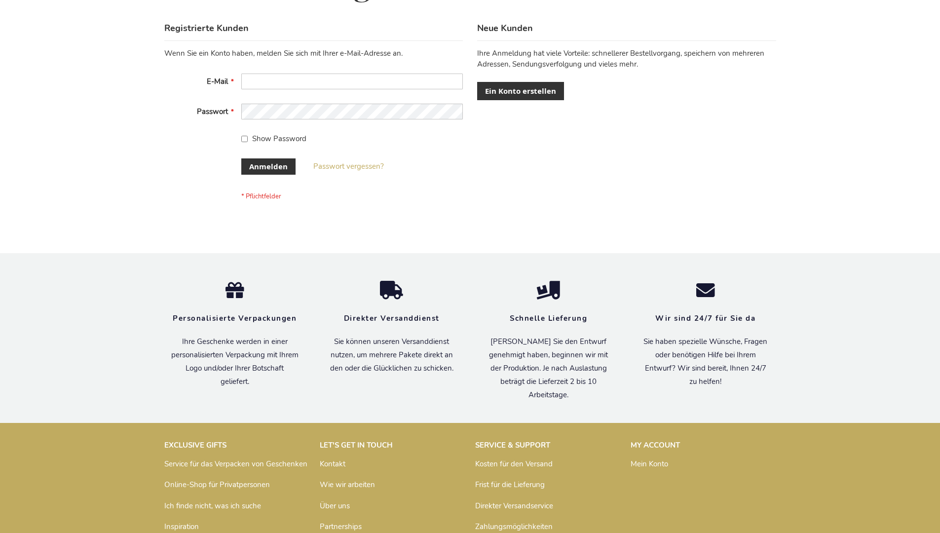
scroll to position [331, 0]
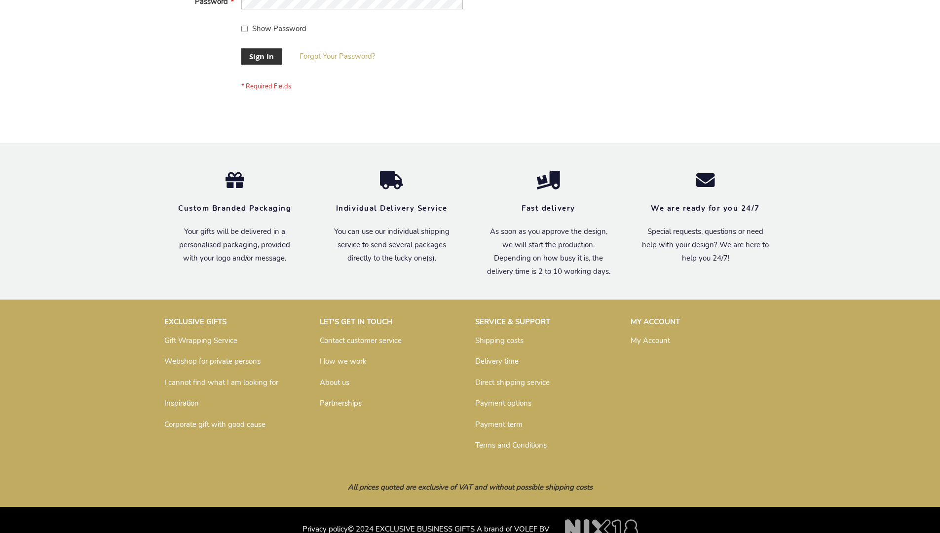
scroll to position [317, 0]
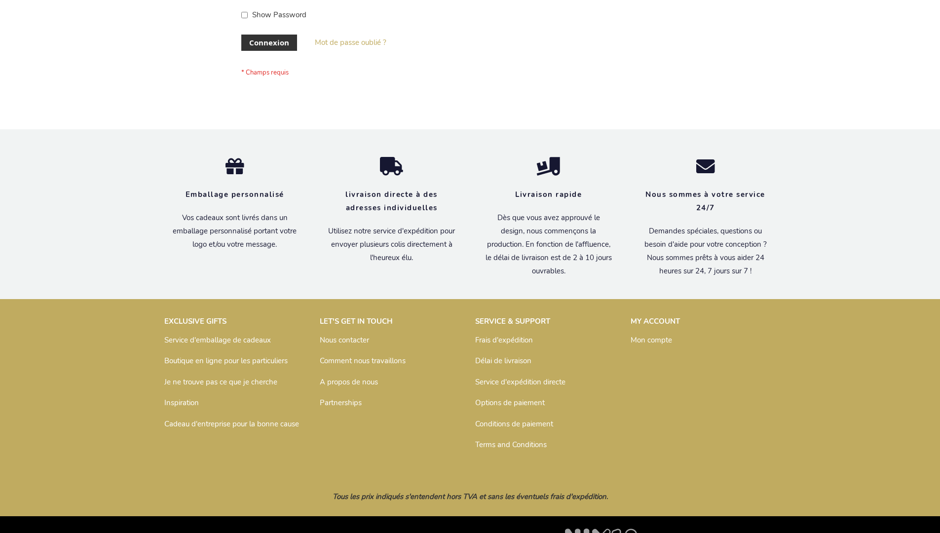
scroll to position [341, 0]
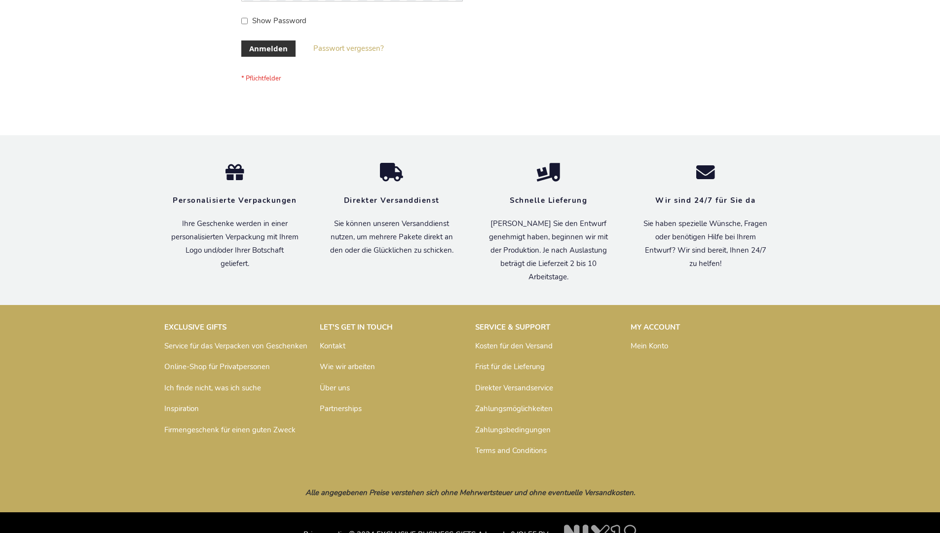
scroll to position [331, 0]
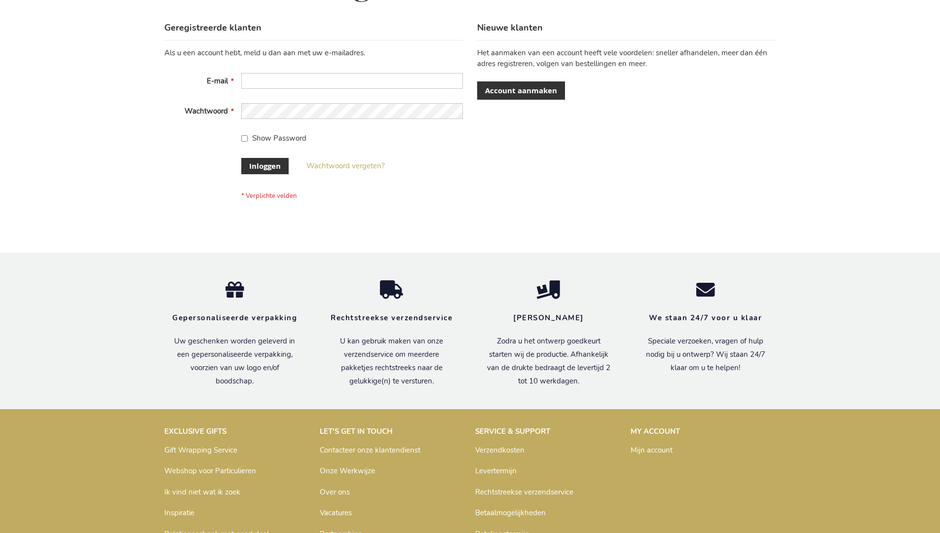
scroll to position [335, 0]
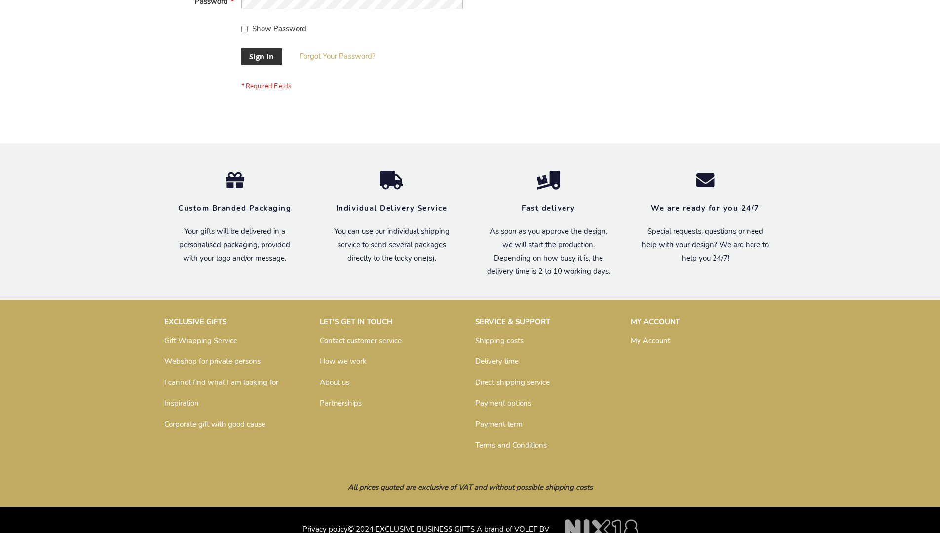
scroll to position [317, 0]
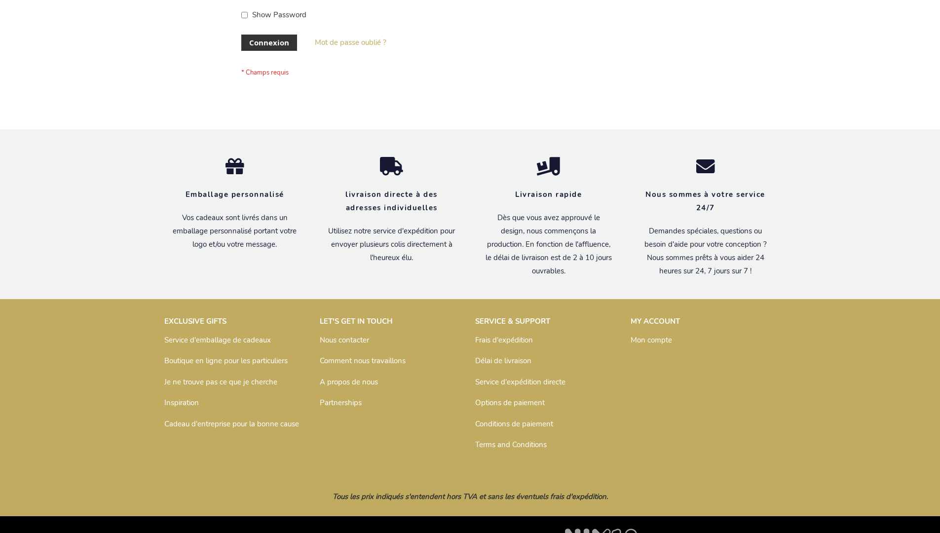
scroll to position [341, 0]
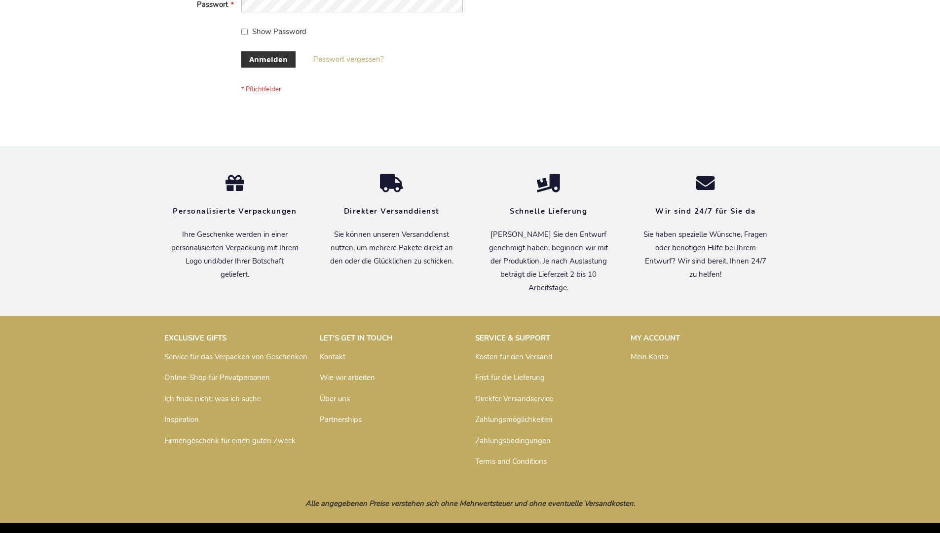
scroll to position [331, 0]
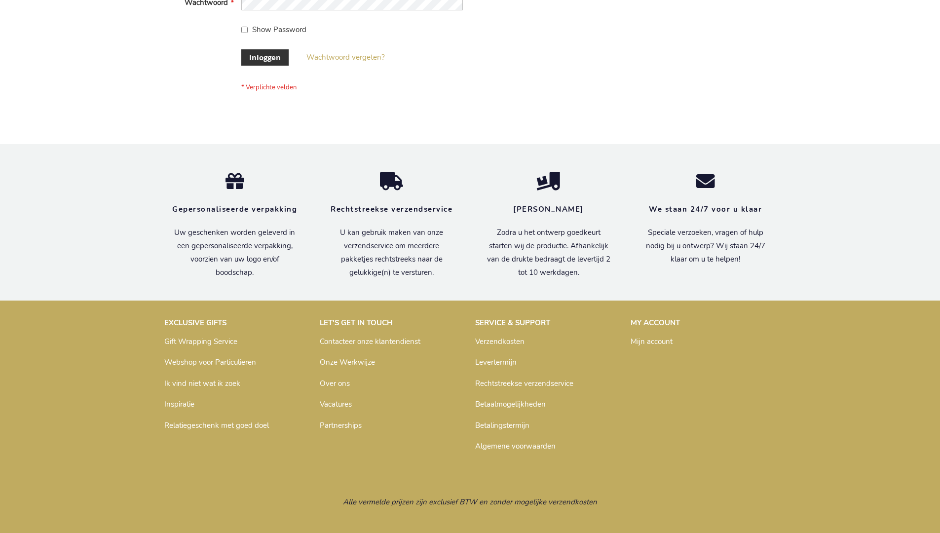
scroll to position [335, 0]
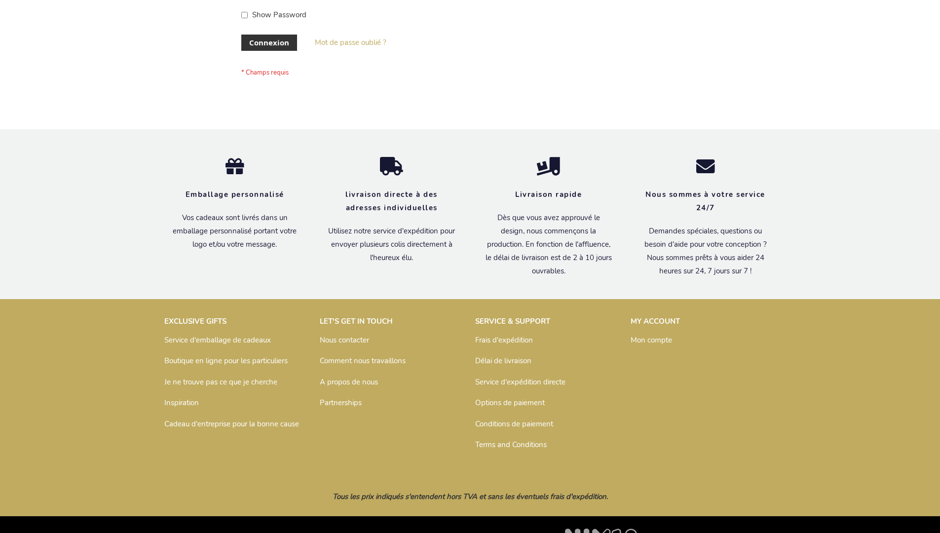
scroll to position [341, 0]
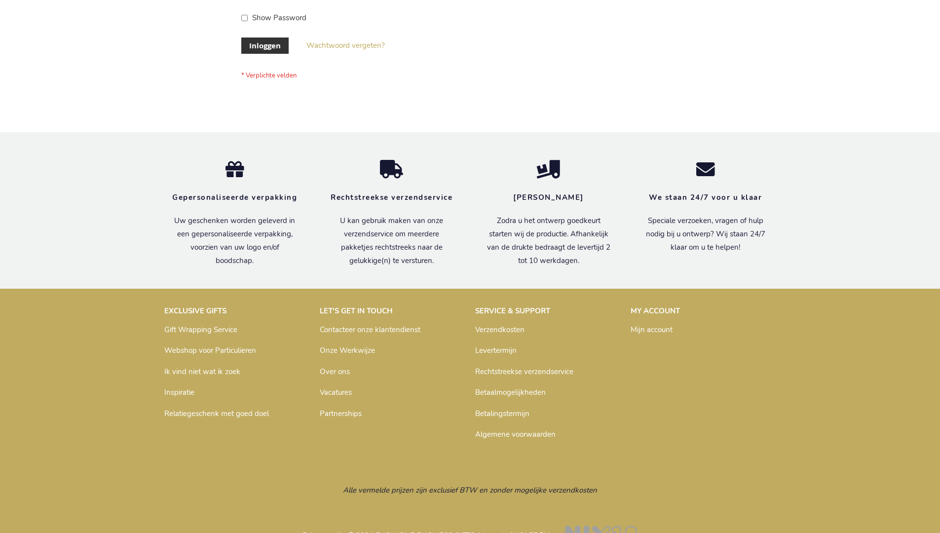
scroll to position [335, 0]
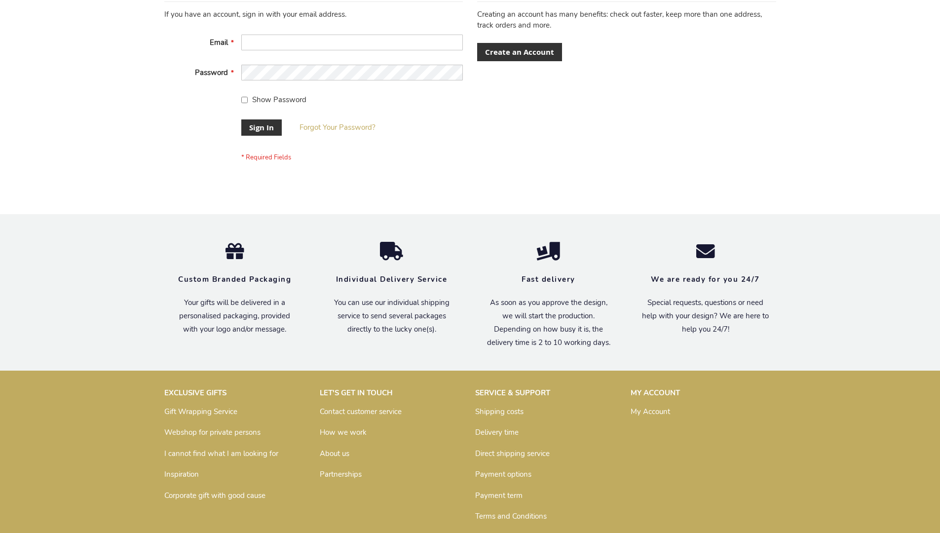
scroll to position [317, 0]
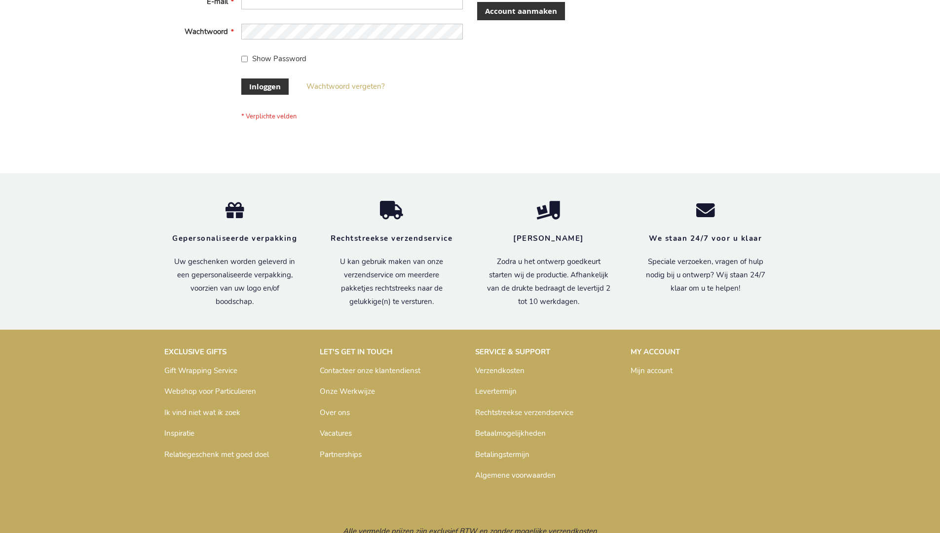
scroll to position [335, 0]
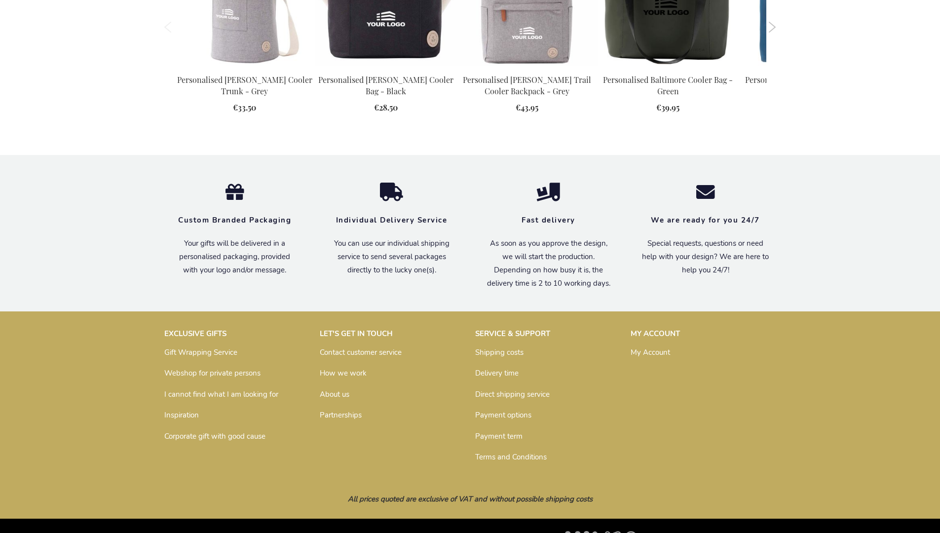
scroll to position [1088, 0]
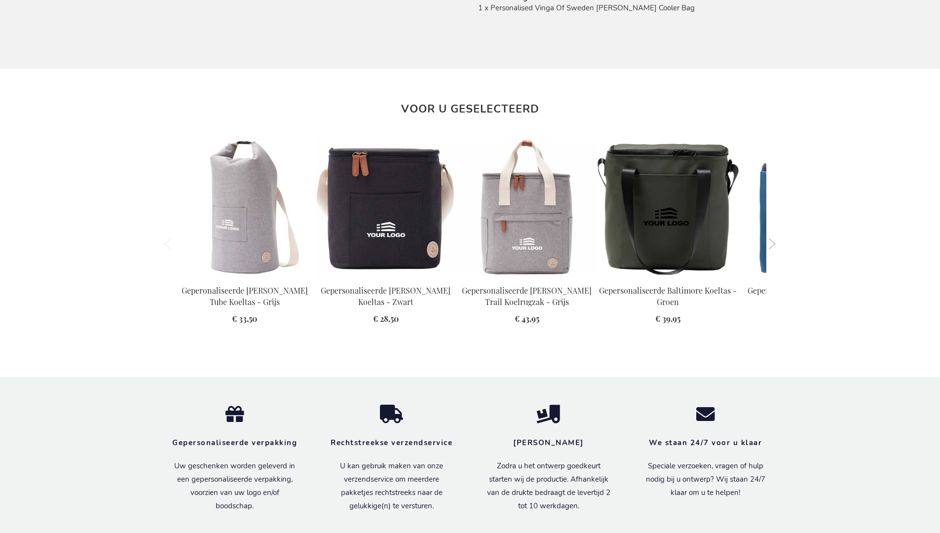
scroll to position [1117, 0]
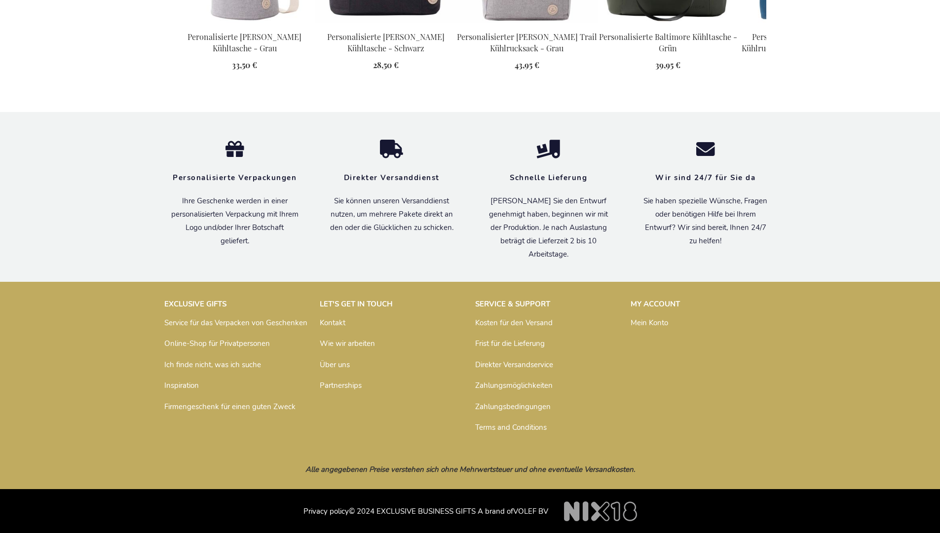
scroll to position [1113, 0]
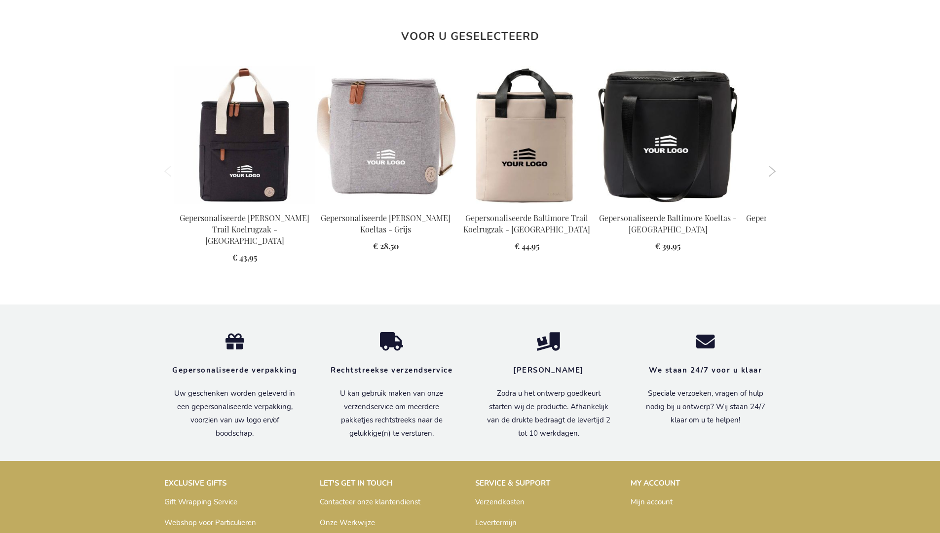
scroll to position [1117, 0]
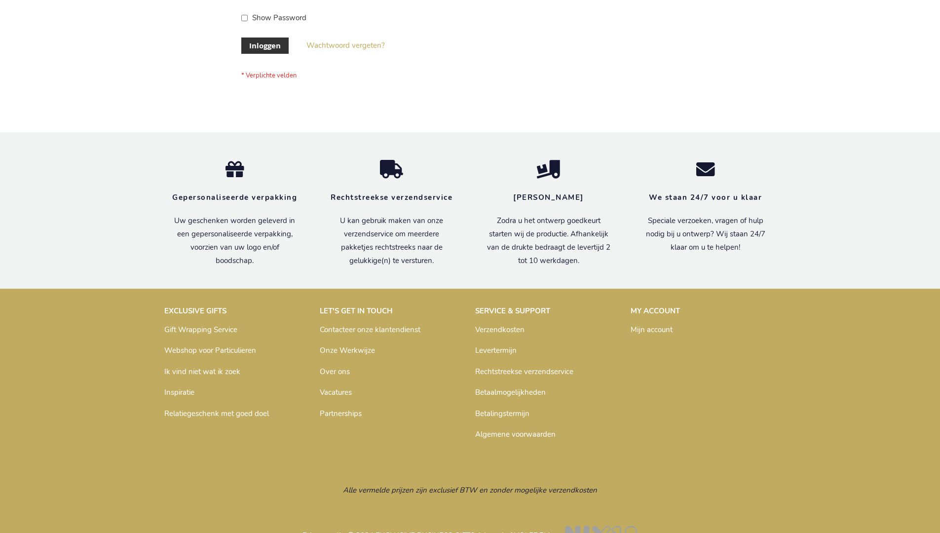
scroll to position [335, 0]
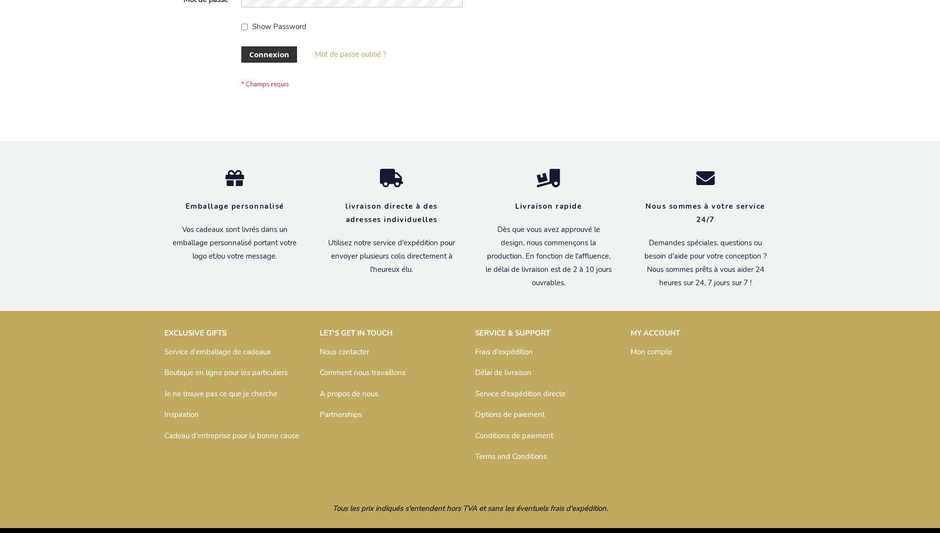
scroll to position [341, 0]
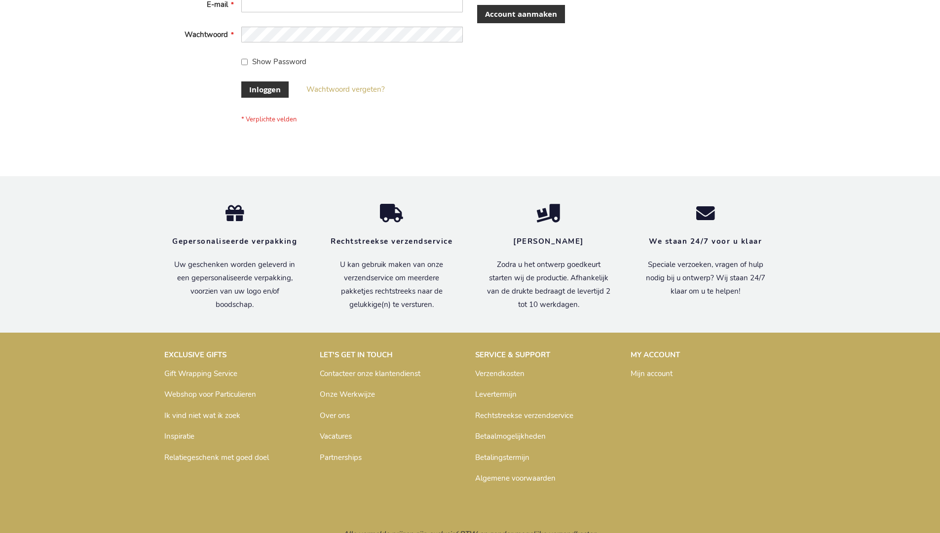
scroll to position [328, 0]
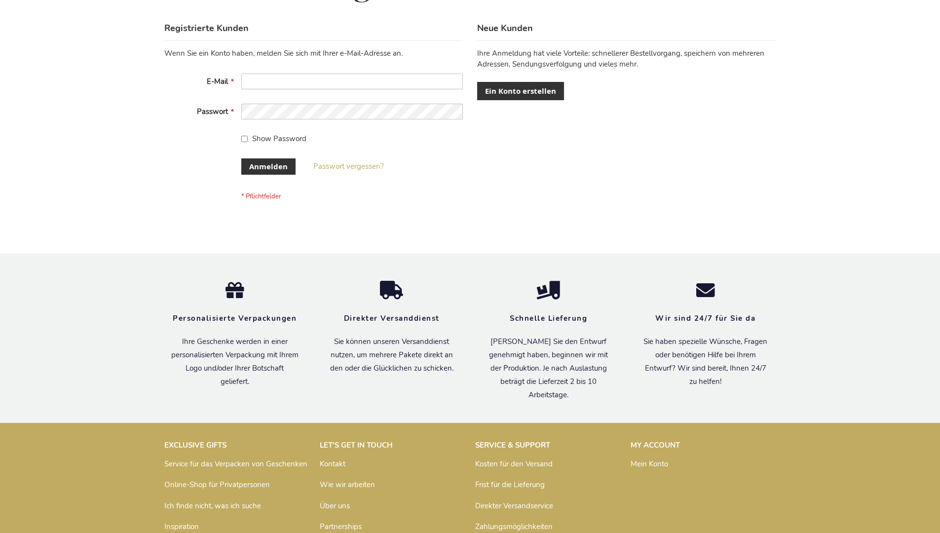
scroll to position [331, 0]
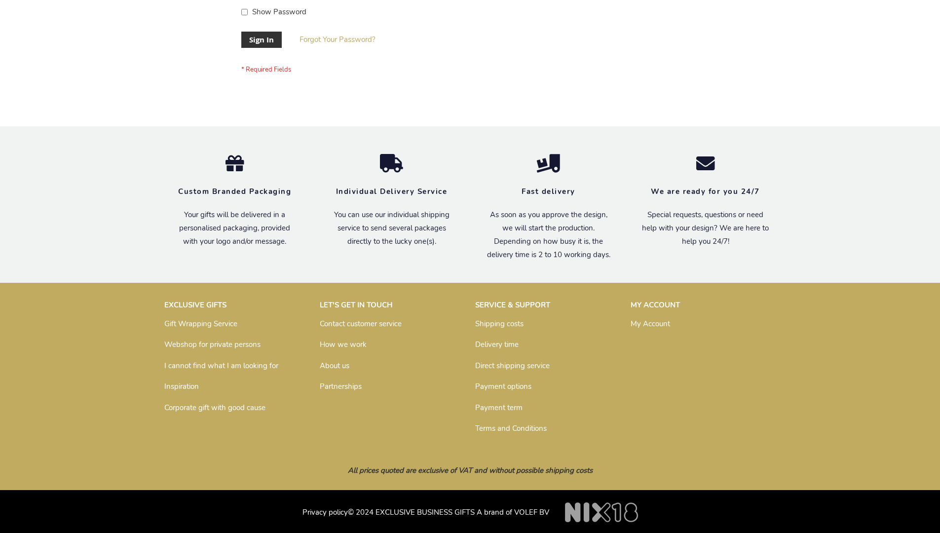
scroll to position [317, 0]
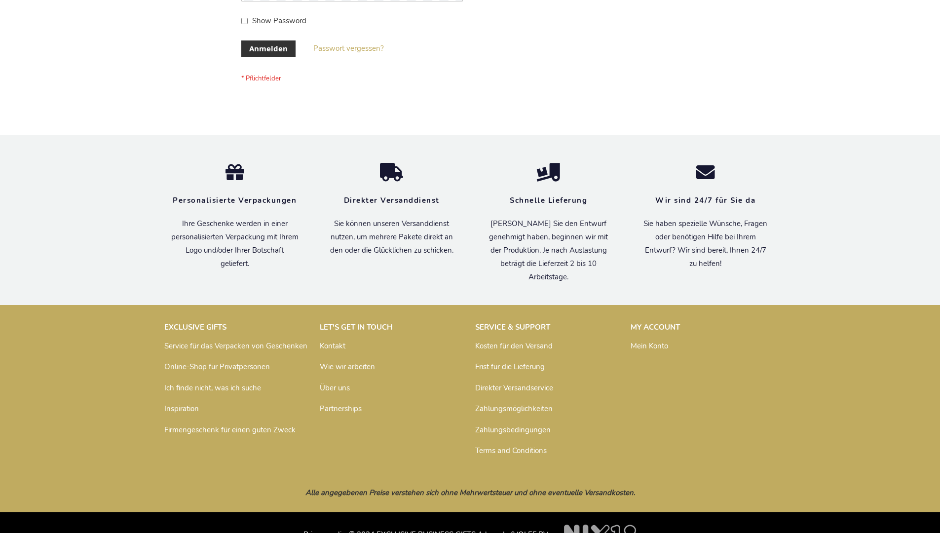
scroll to position [331, 0]
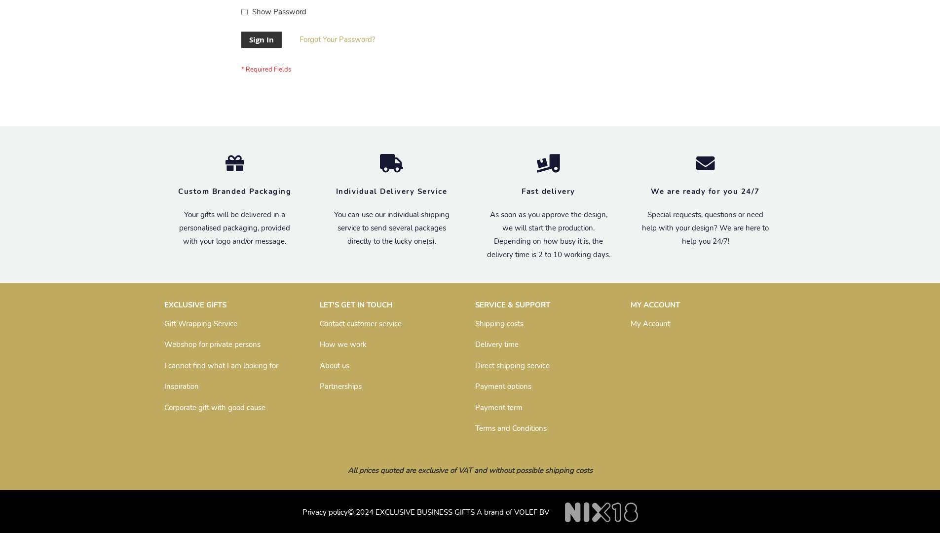
scroll to position [317, 0]
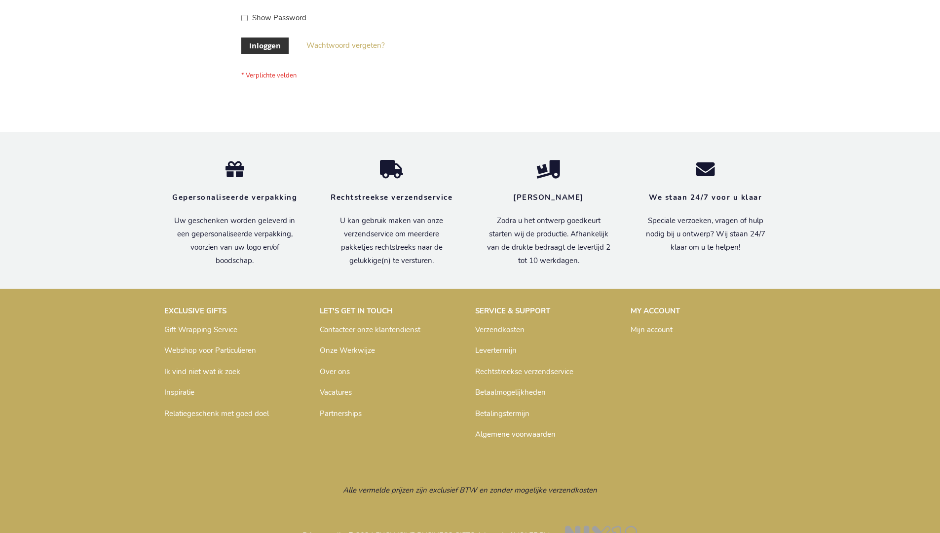
scroll to position [335, 0]
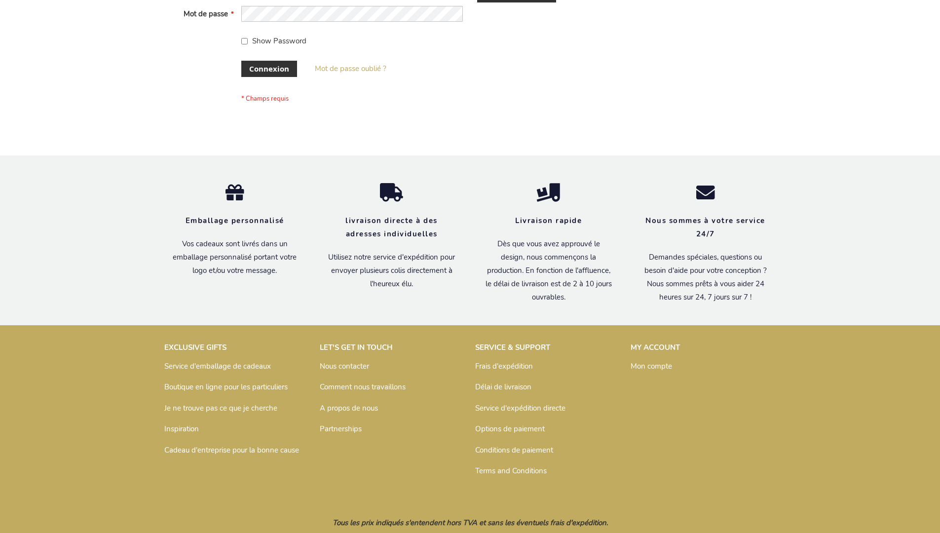
scroll to position [341, 0]
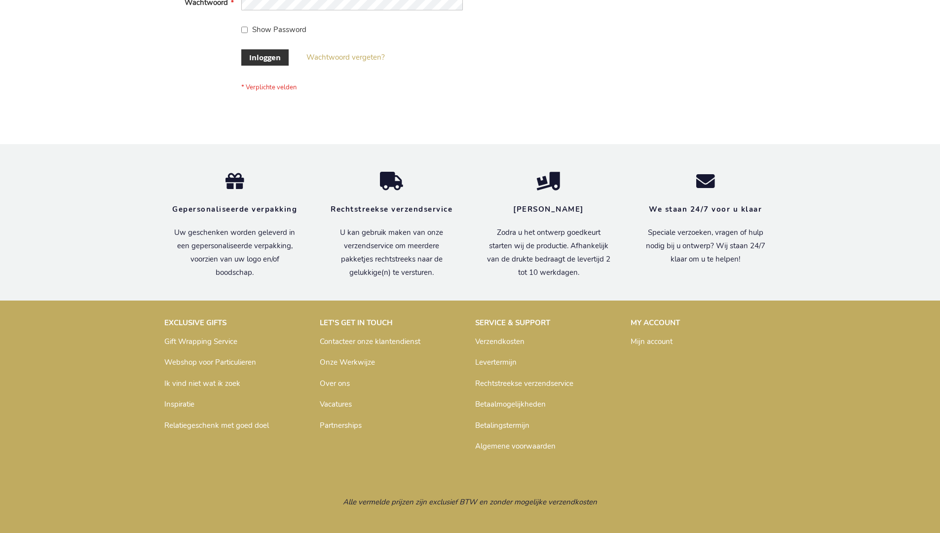
scroll to position [335, 0]
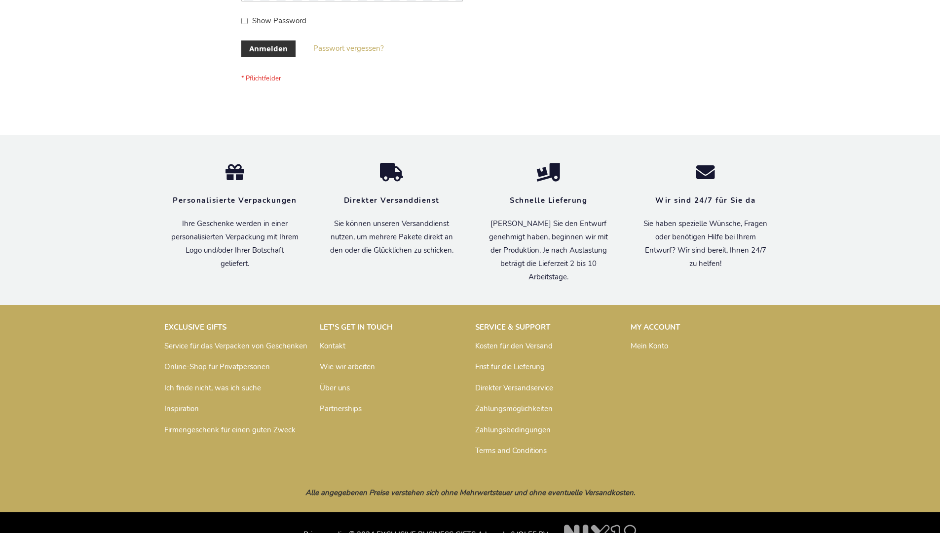
scroll to position [331, 0]
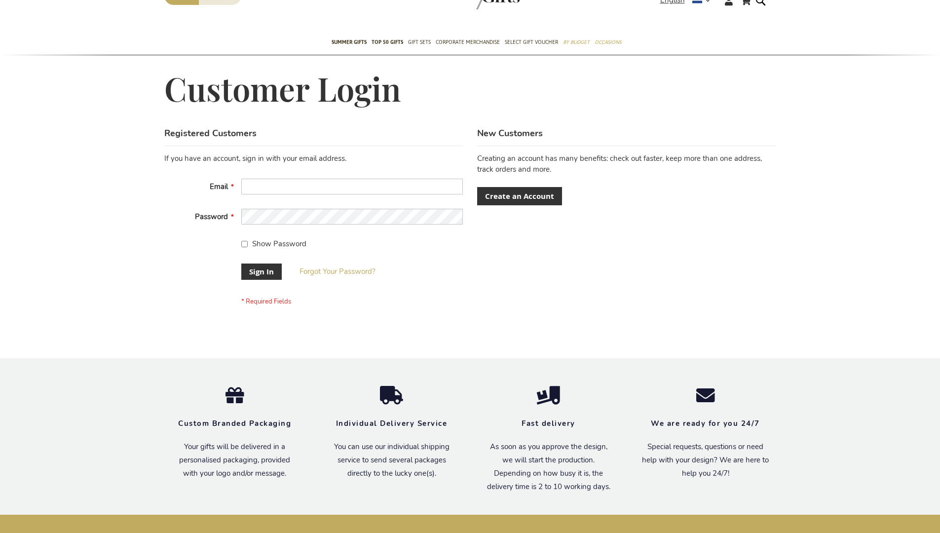
scroll to position [309, 0]
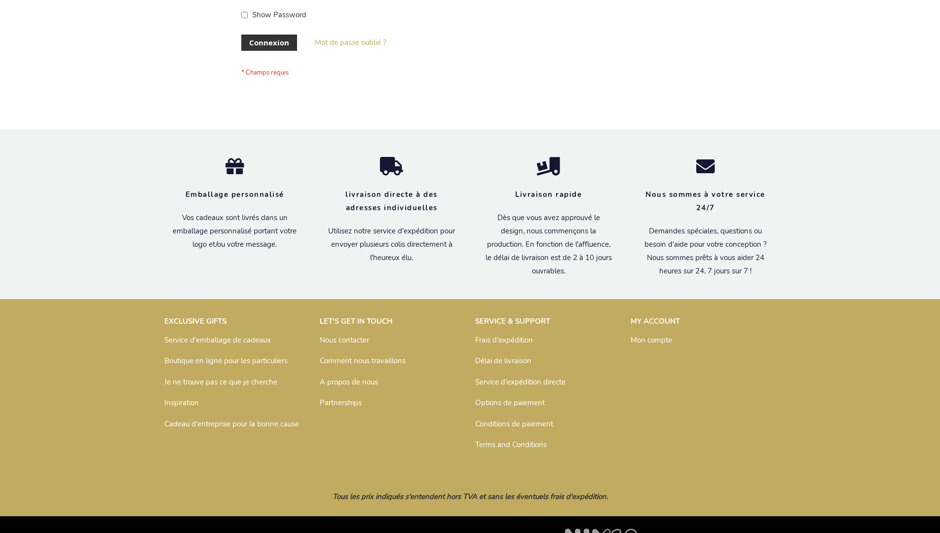
scroll to position [341, 0]
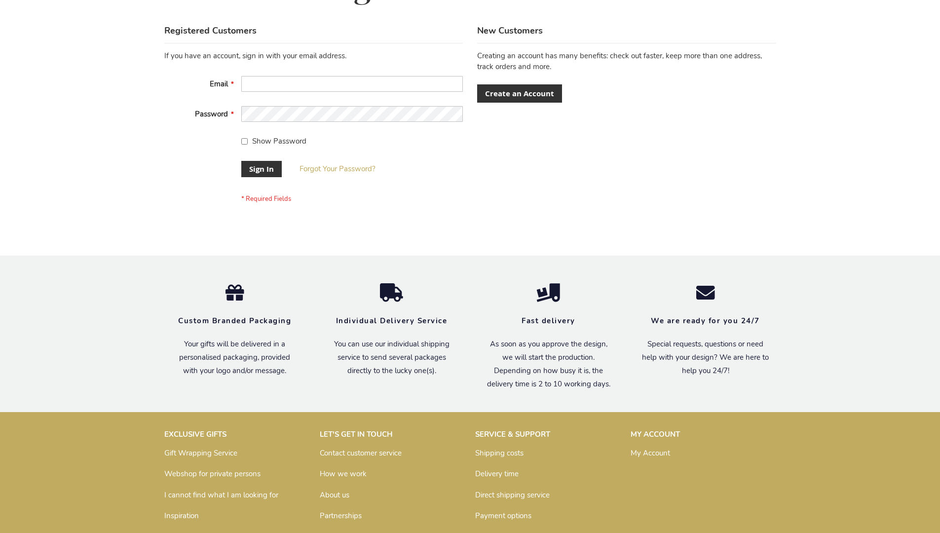
scroll to position [309, 0]
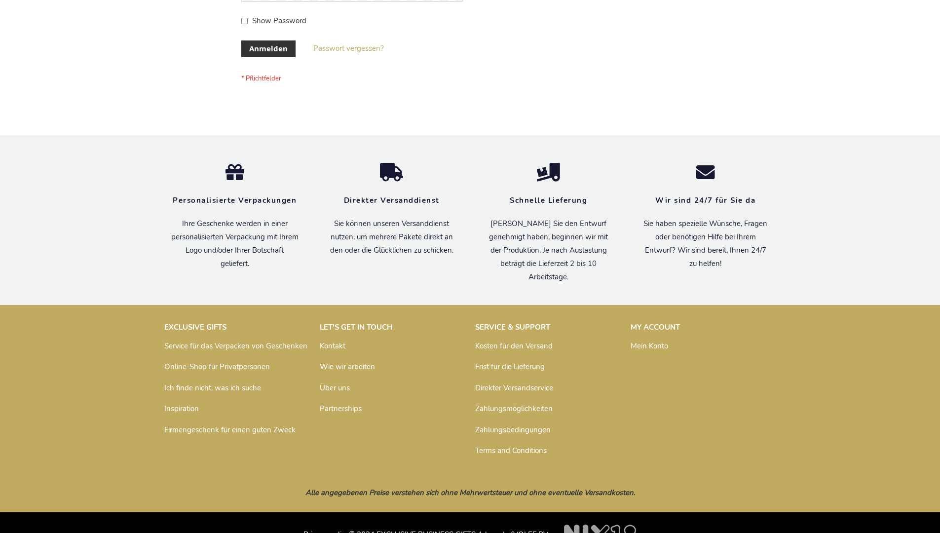
scroll to position [331, 0]
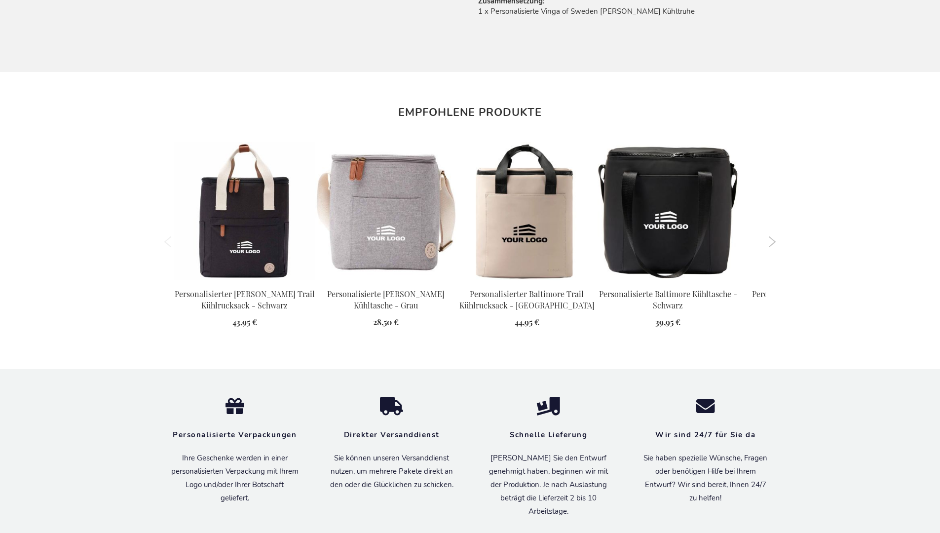
scroll to position [1113, 0]
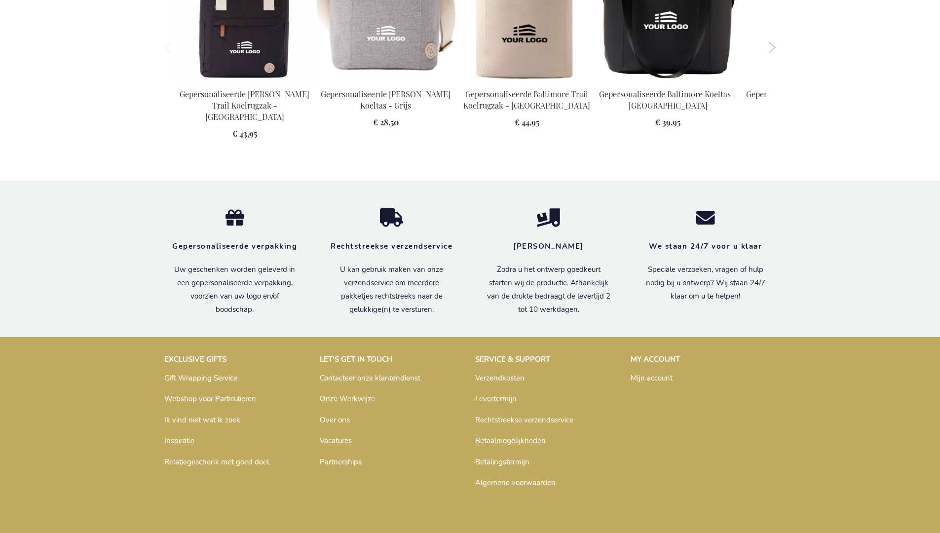
scroll to position [1117, 0]
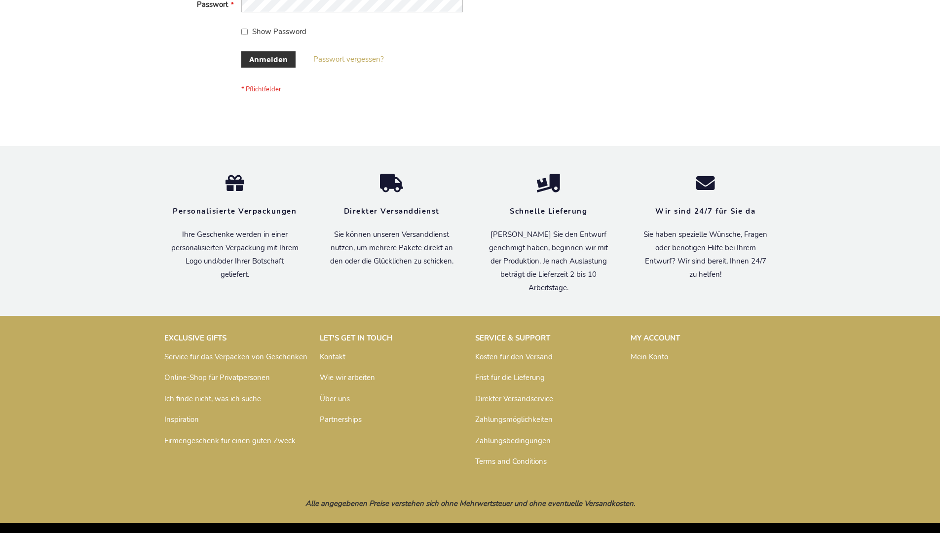
scroll to position [331, 0]
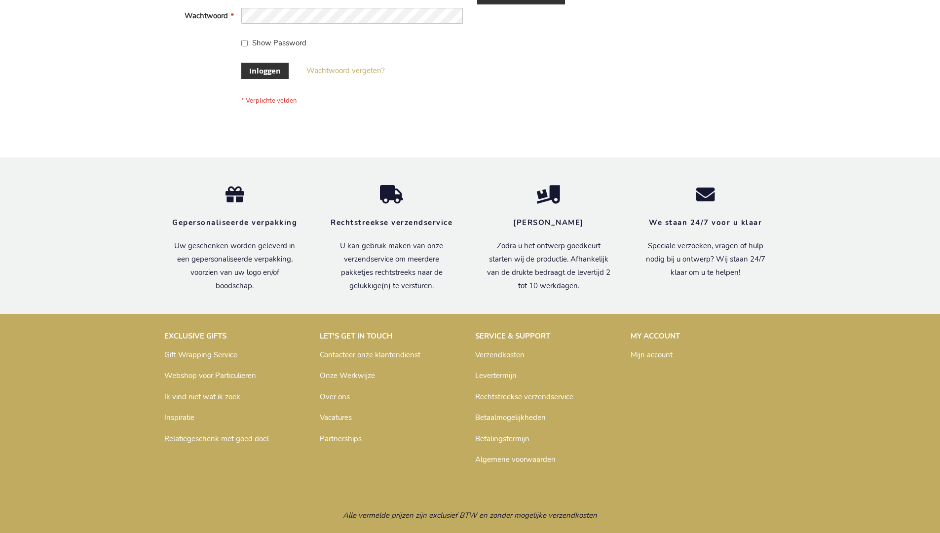
scroll to position [335, 0]
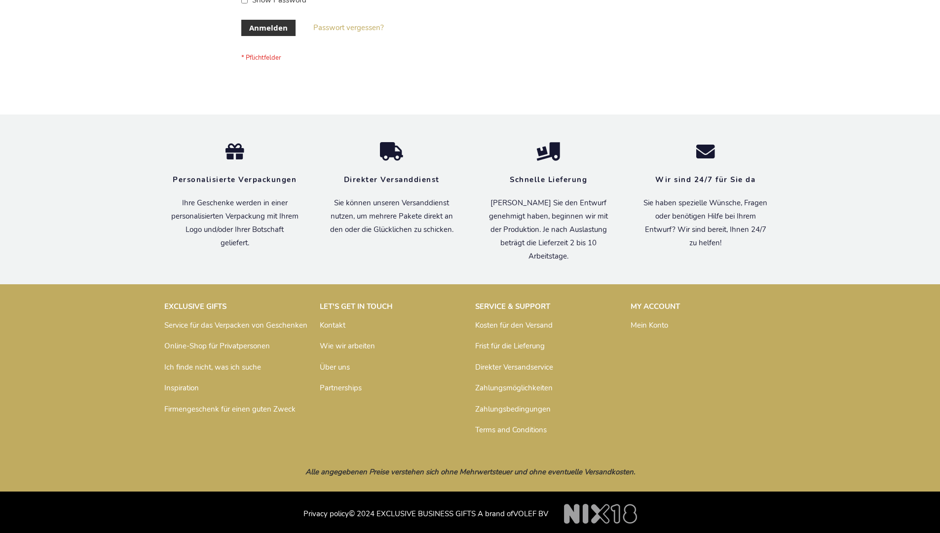
scroll to position [331, 0]
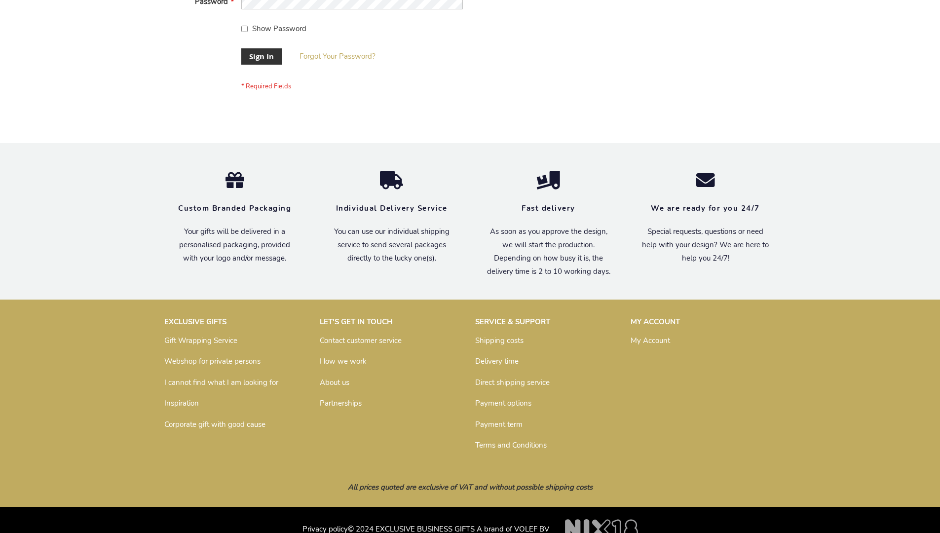
scroll to position [317, 0]
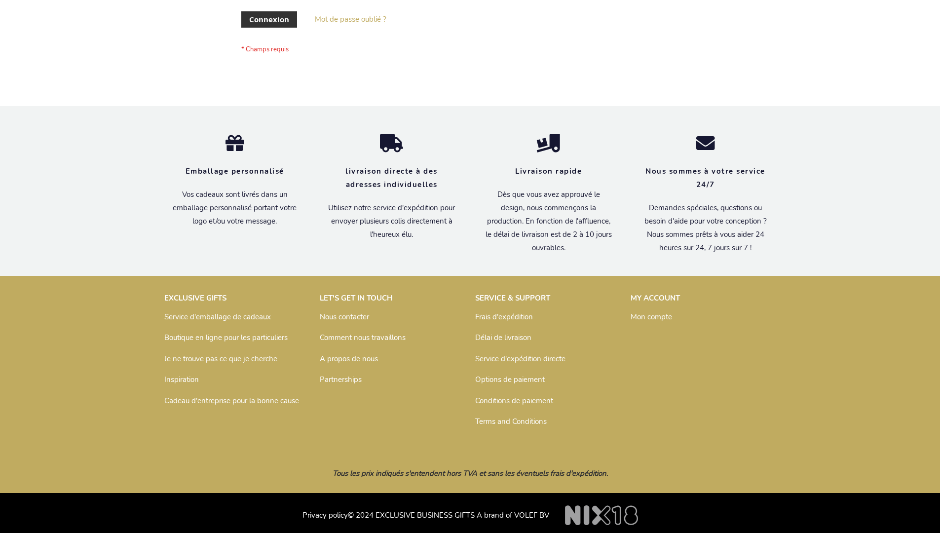
scroll to position [341, 0]
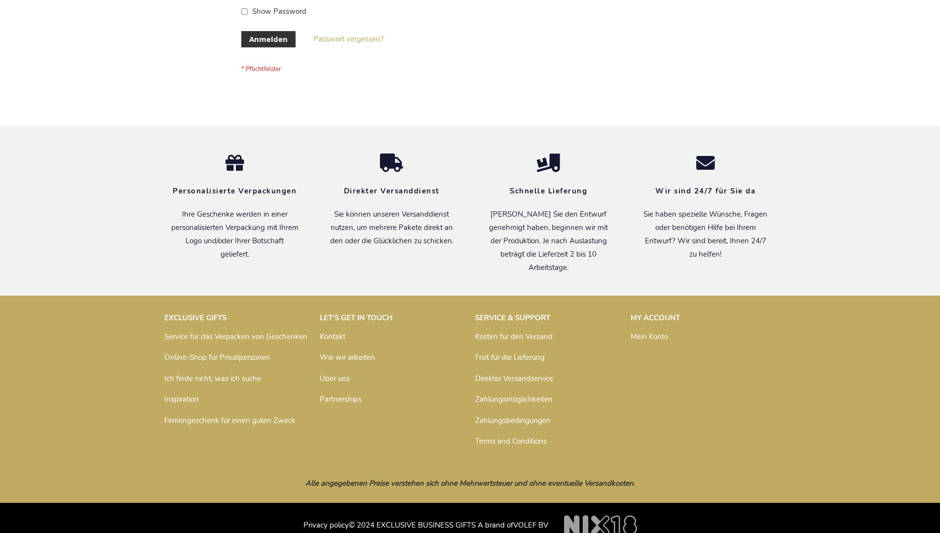
scroll to position [331, 0]
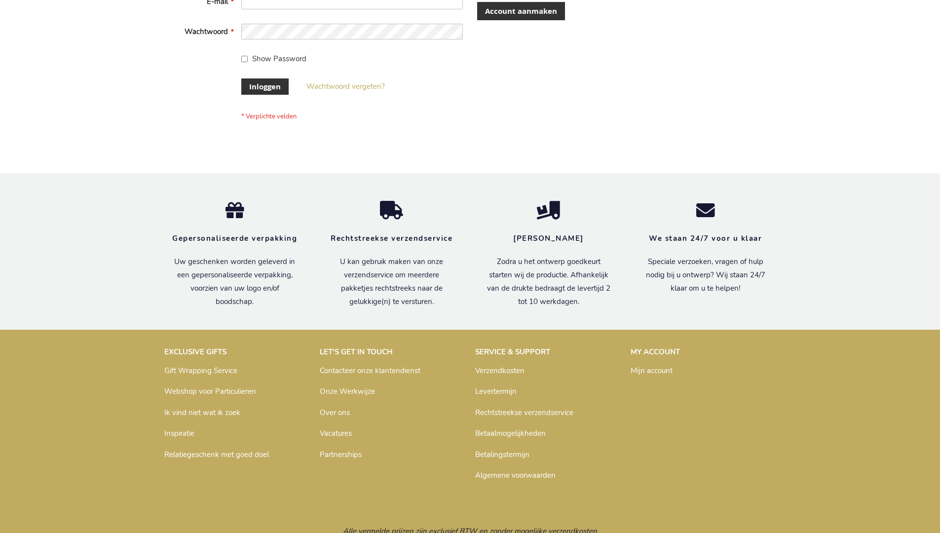
scroll to position [335, 0]
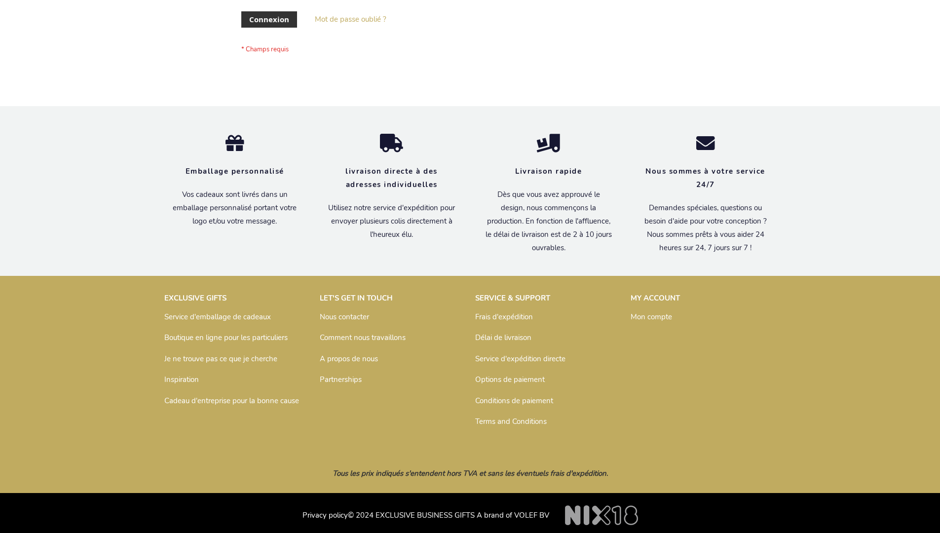
scroll to position [341, 0]
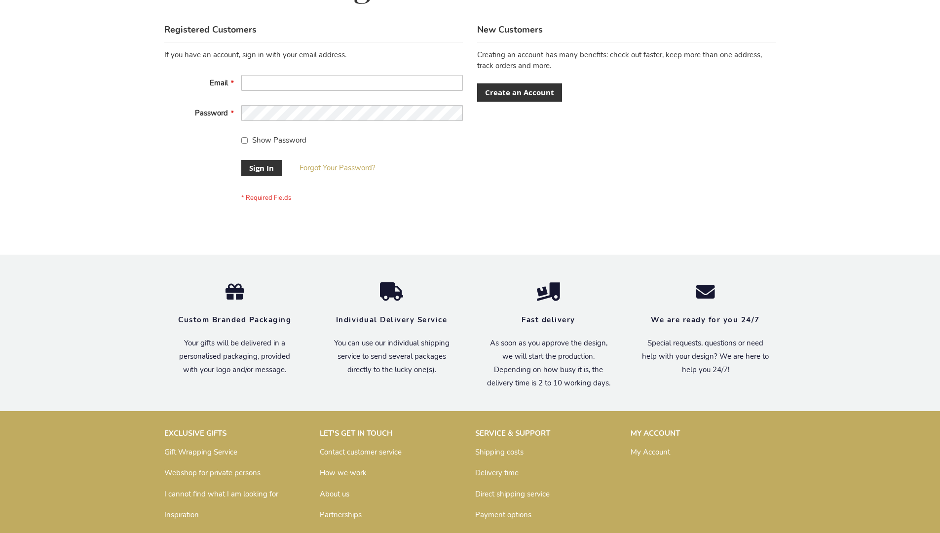
scroll to position [317, 0]
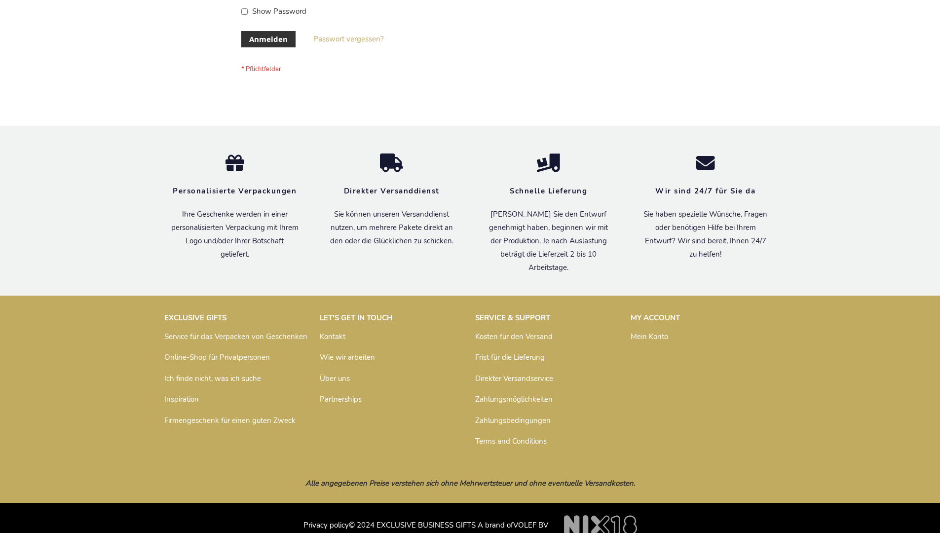
scroll to position [331, 0]
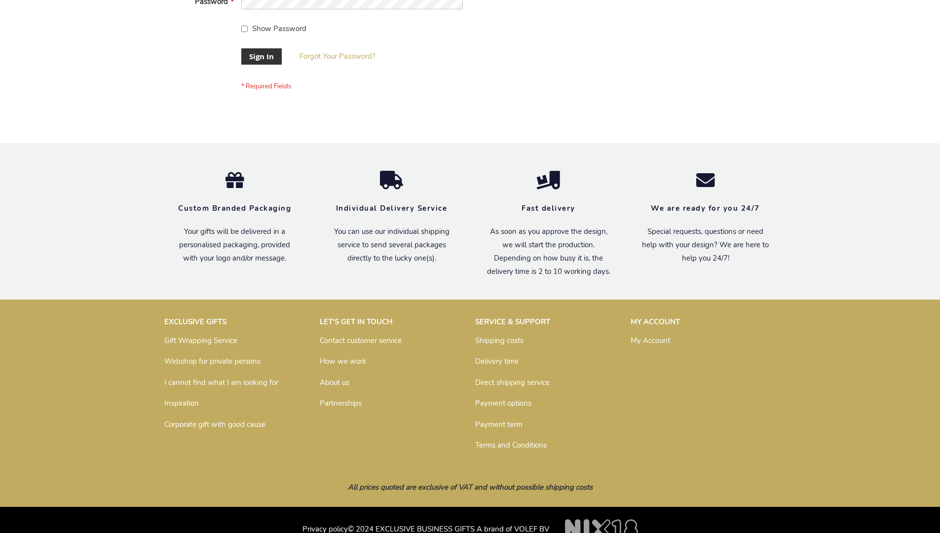
scroll to position [317, 0]
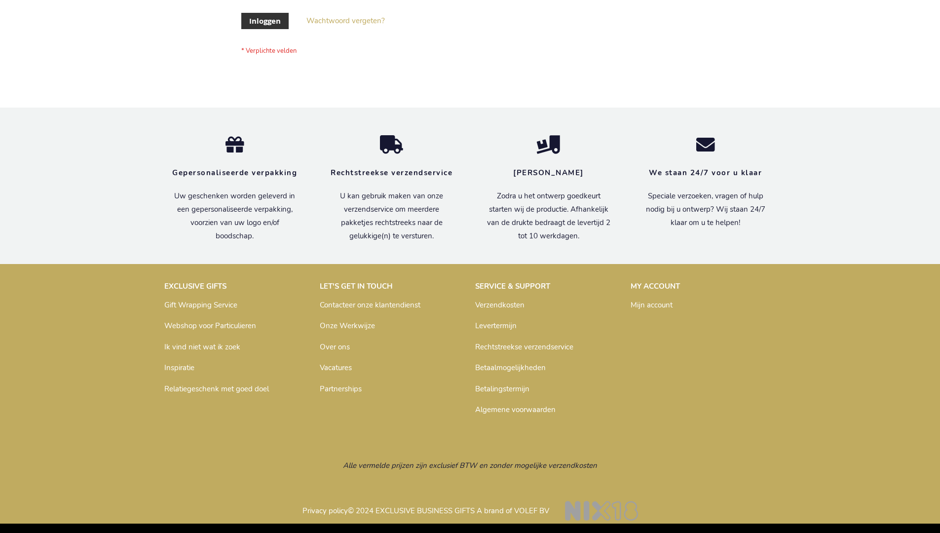
scroll to position [335, 0]
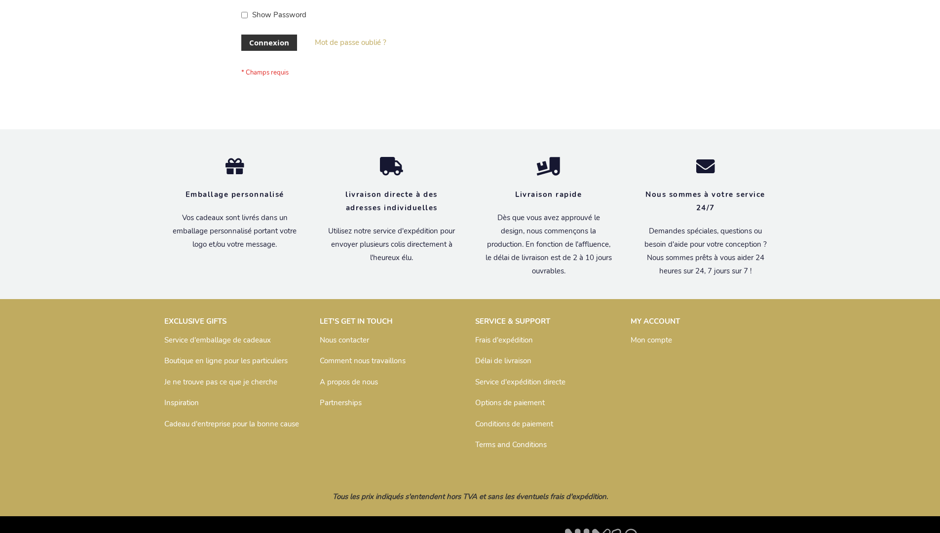
scroll to position [341, 0]
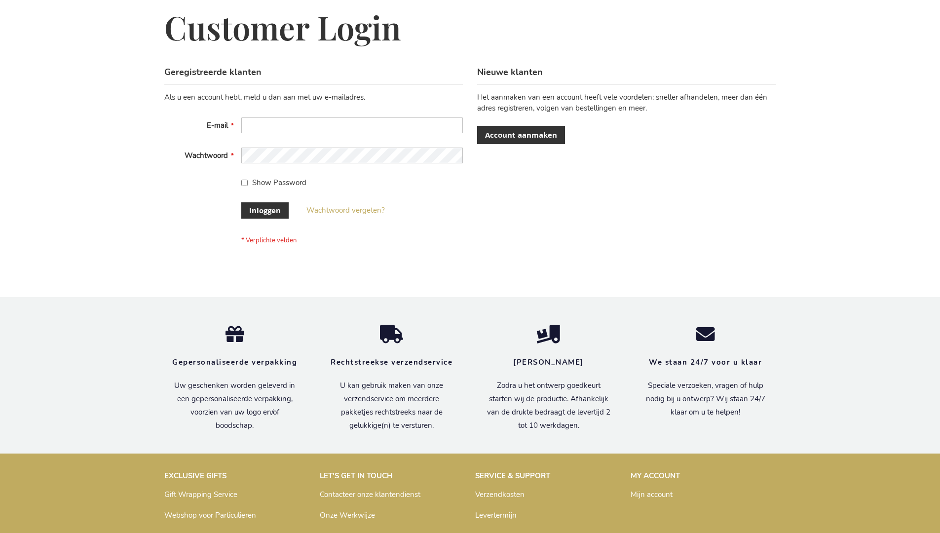
scroll to position [335, 0]
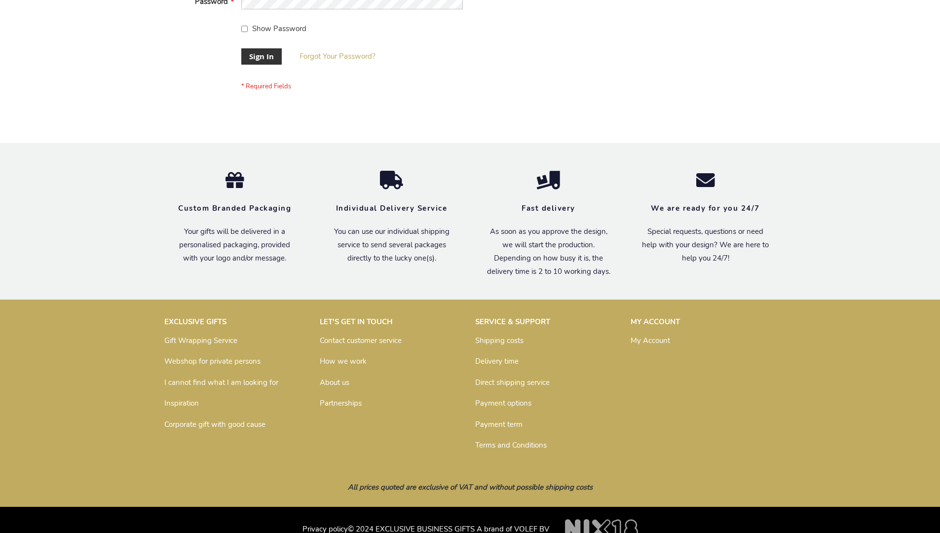
scroll to position [317, 0]
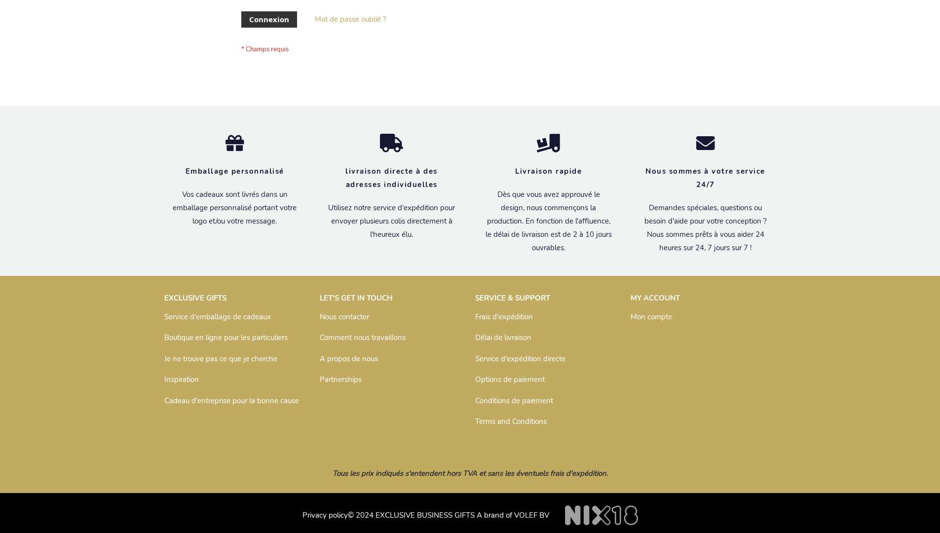
scroll to position [341, 0]
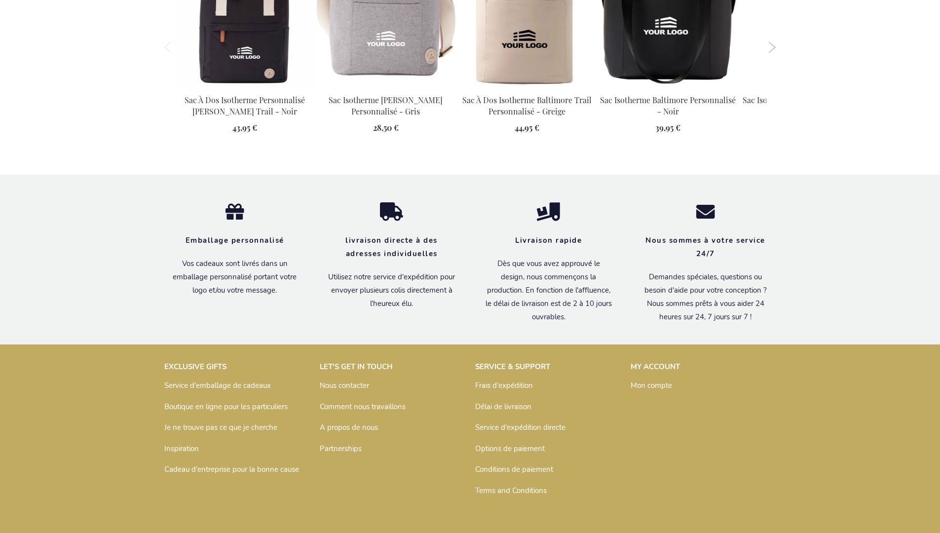
scroll to position [1122, 0]
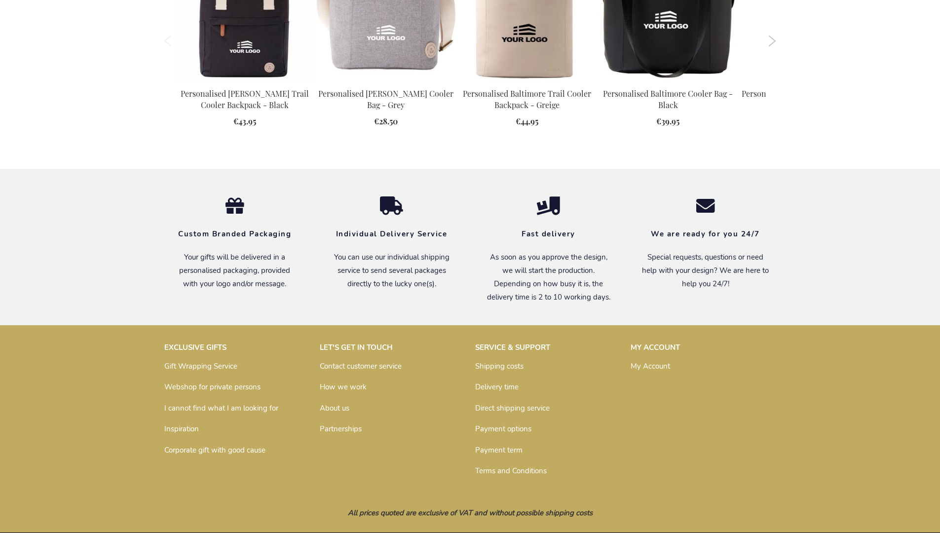
scroll to position [1088, 0]
